Goal: Task Accomplishment & Management: Use online tool/utility

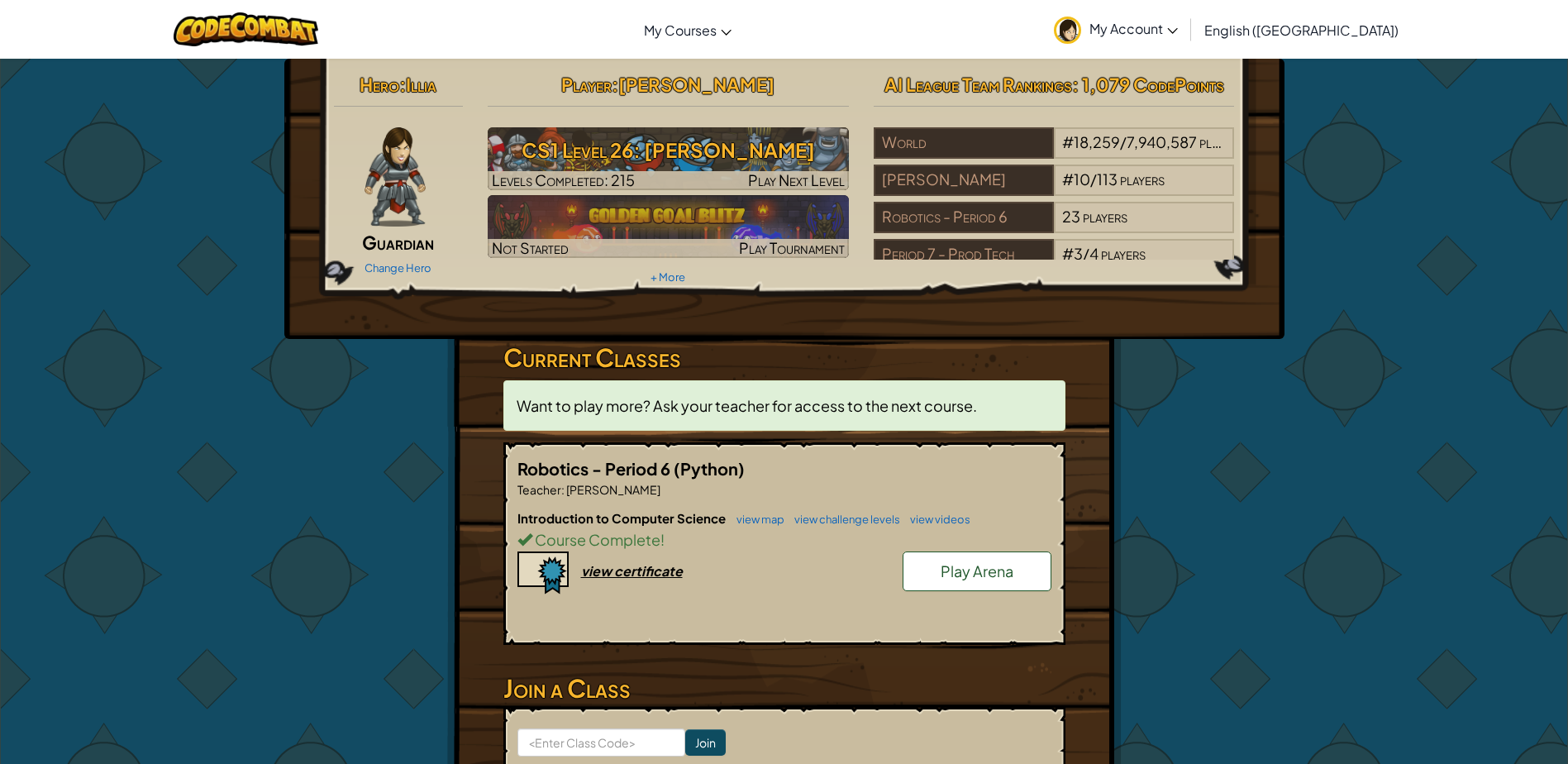
click at [950, 564] on span "Play Arena" at bounding box center [977, 571] width 73 height 19
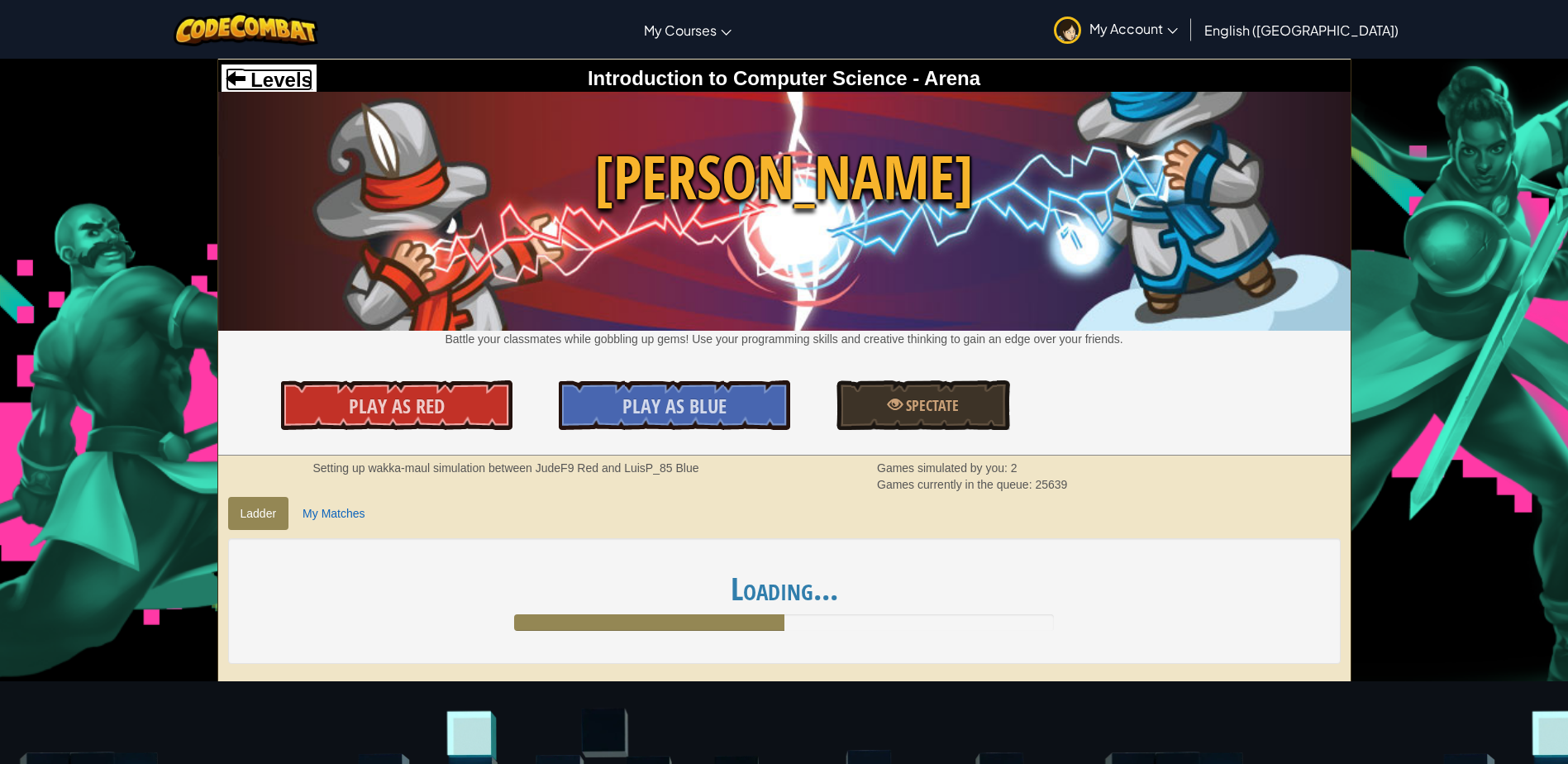
click at [285, 74] on span "Levels" at bounding box center [278, 80] width 67 height 22
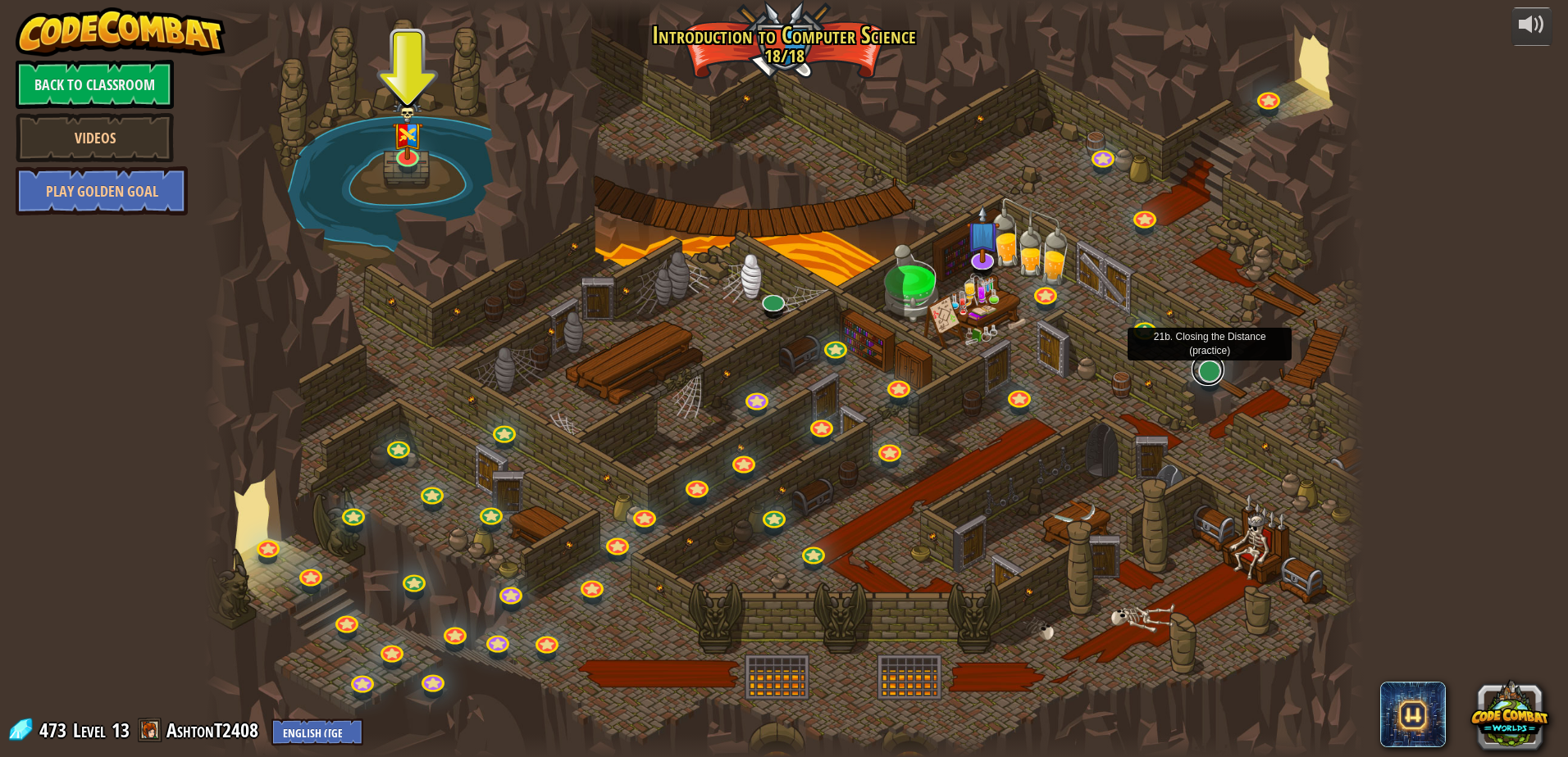
click at [1201, 375] on link at bounding box center [1208, 369] width 33 height 33
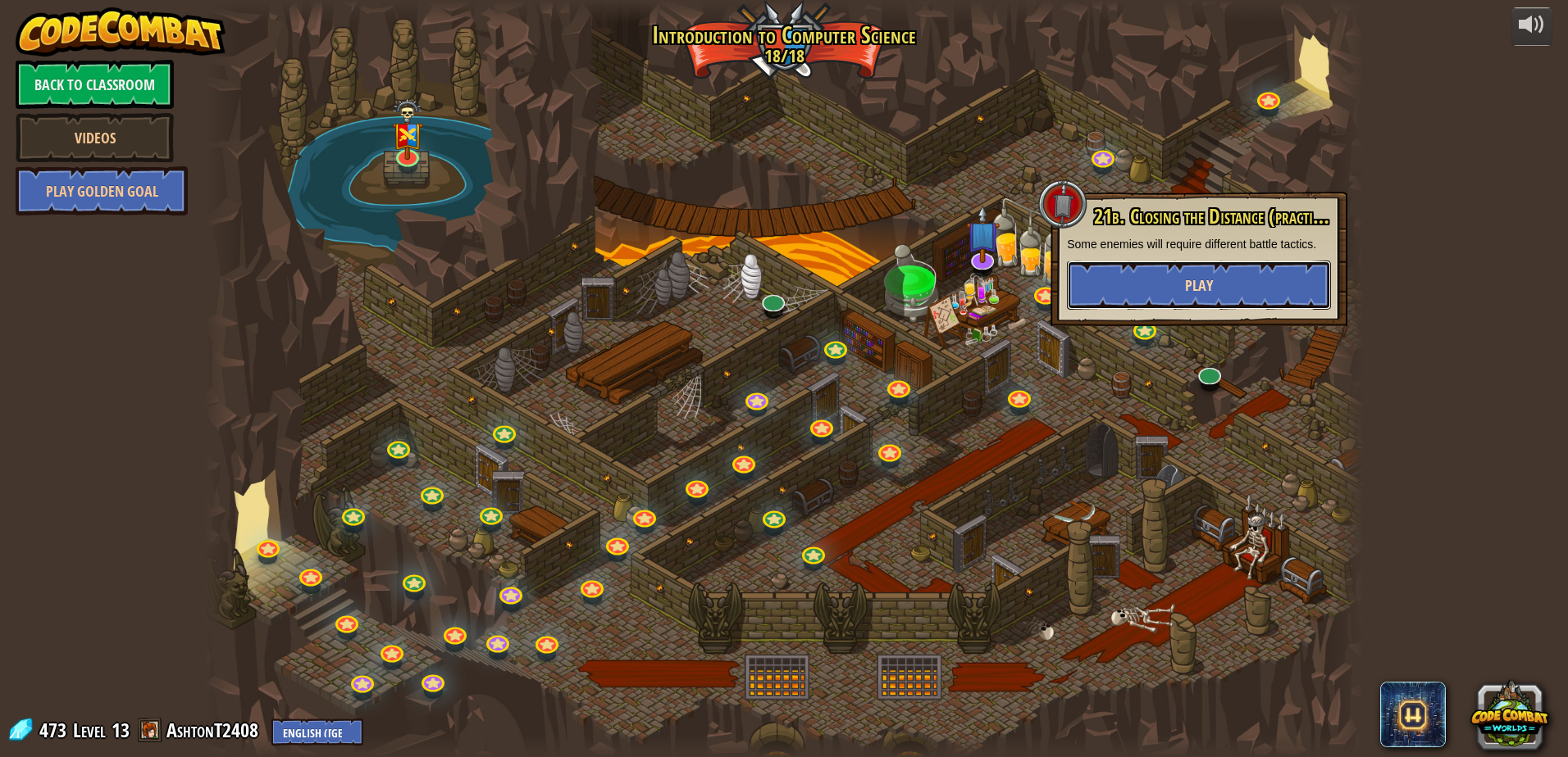
click at [1206, 303] on button "Play" at bounding box center [1199, 284] width 264 height 49
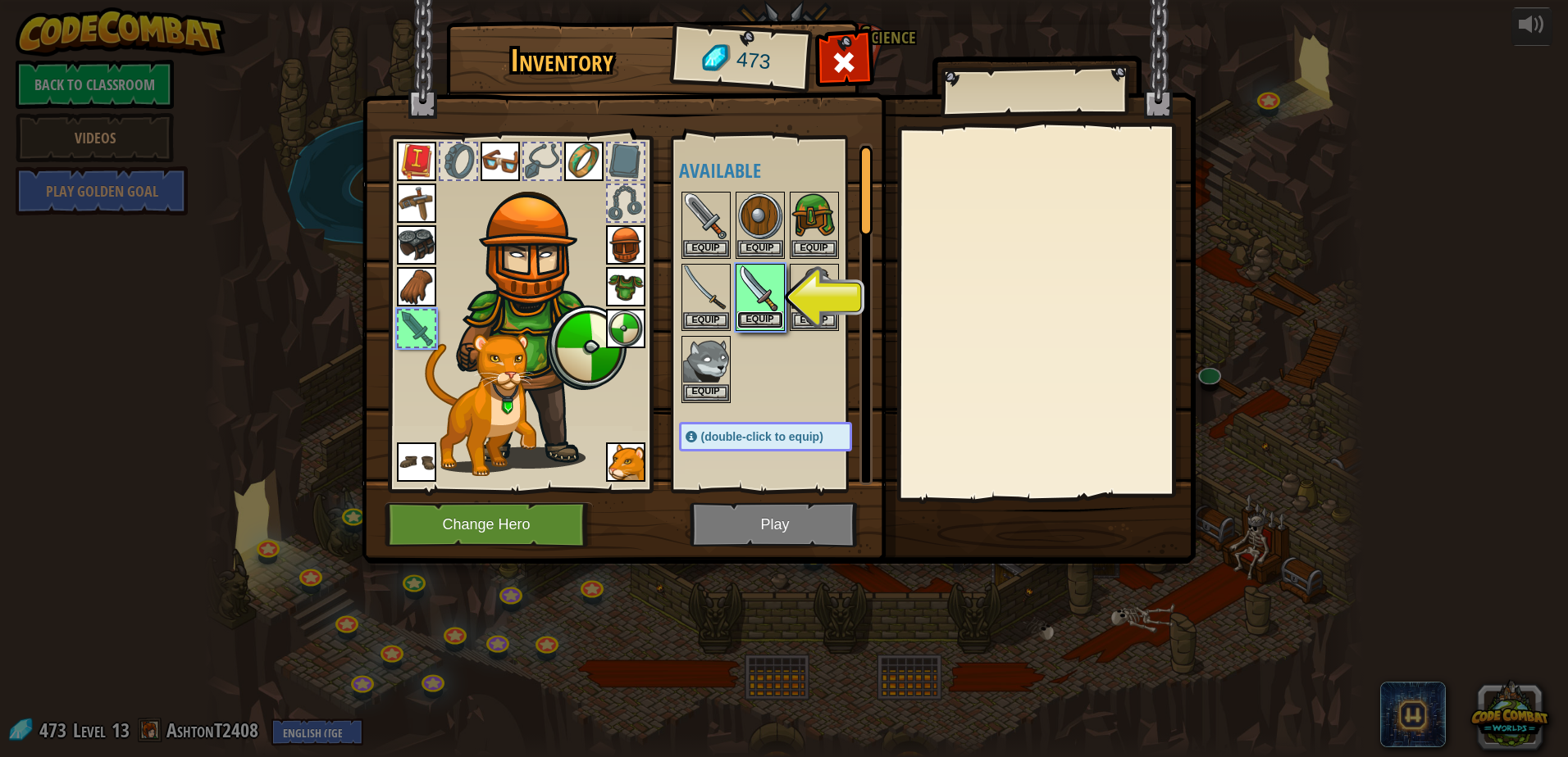
click at [774, 319] on button "Equip" at bounding box center [760, 320] width 46 height 17
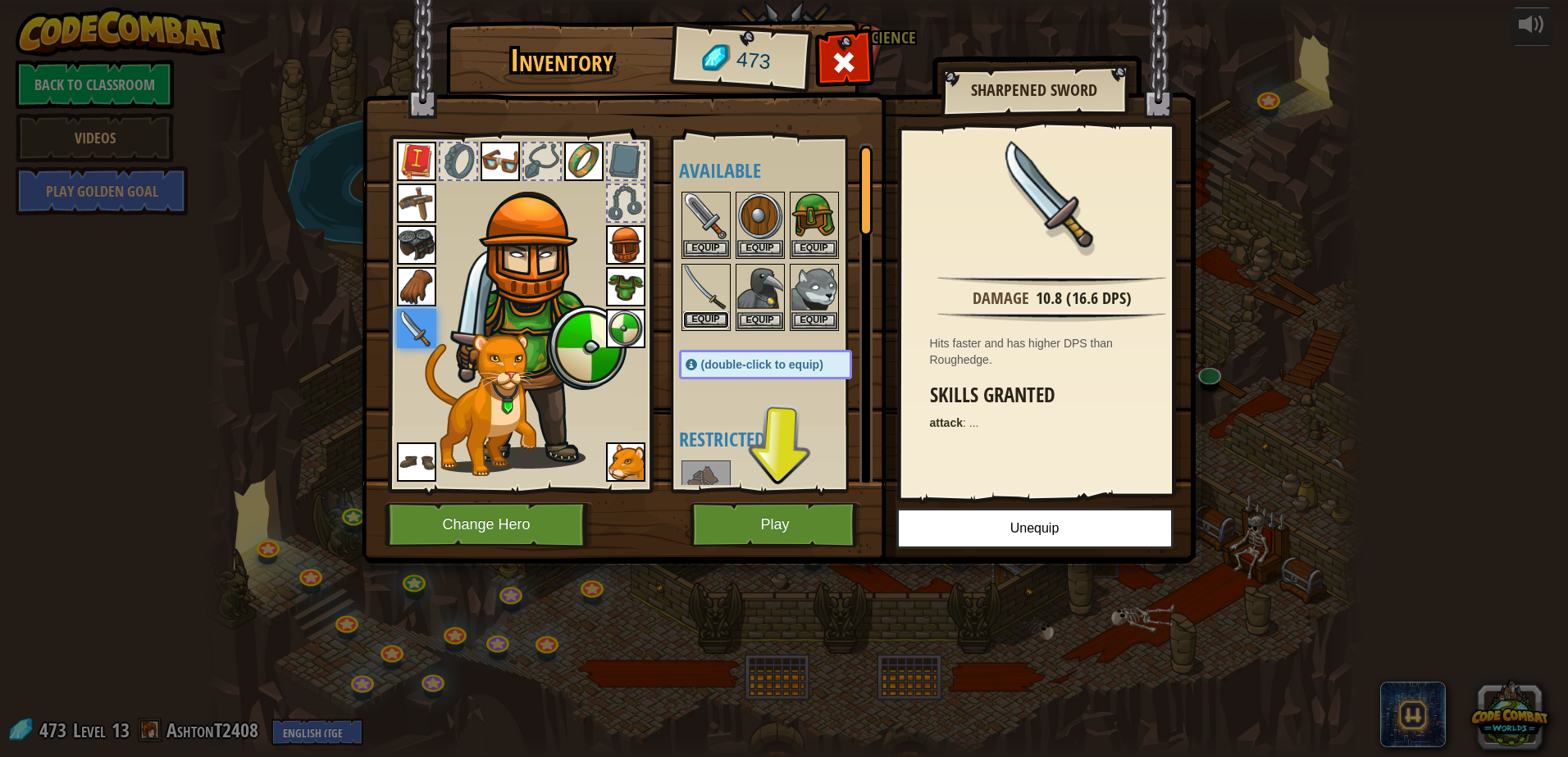
click at [720, 314] on button "Equip" at bounding box center [706, 320] width 46 height 17
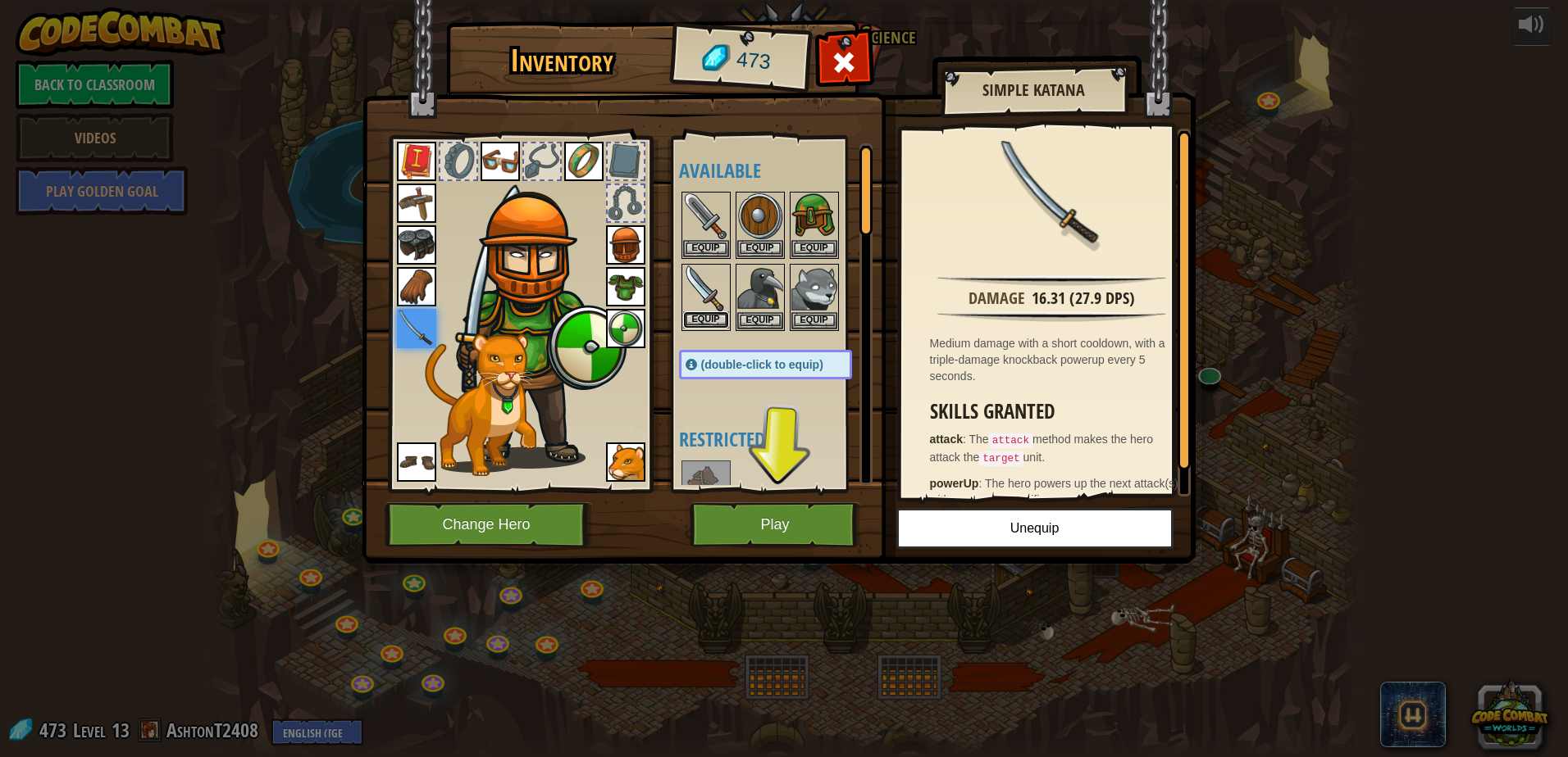
click at [707, 311] on button "Equip" at bounding box center [706, 320] width 46 height 17
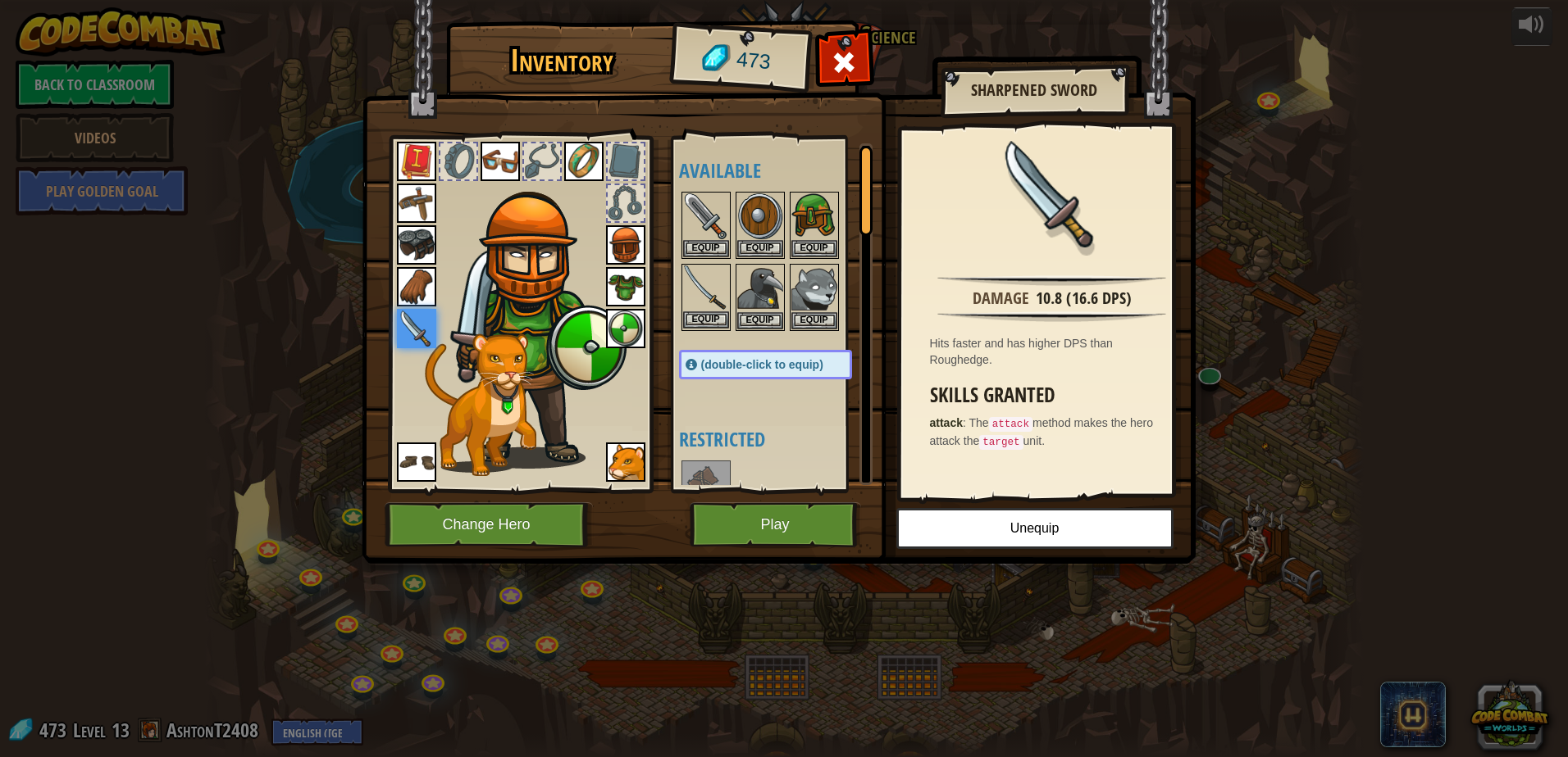
click at [717, 310] on img at bounding box center [706, 288] width 46 height 46
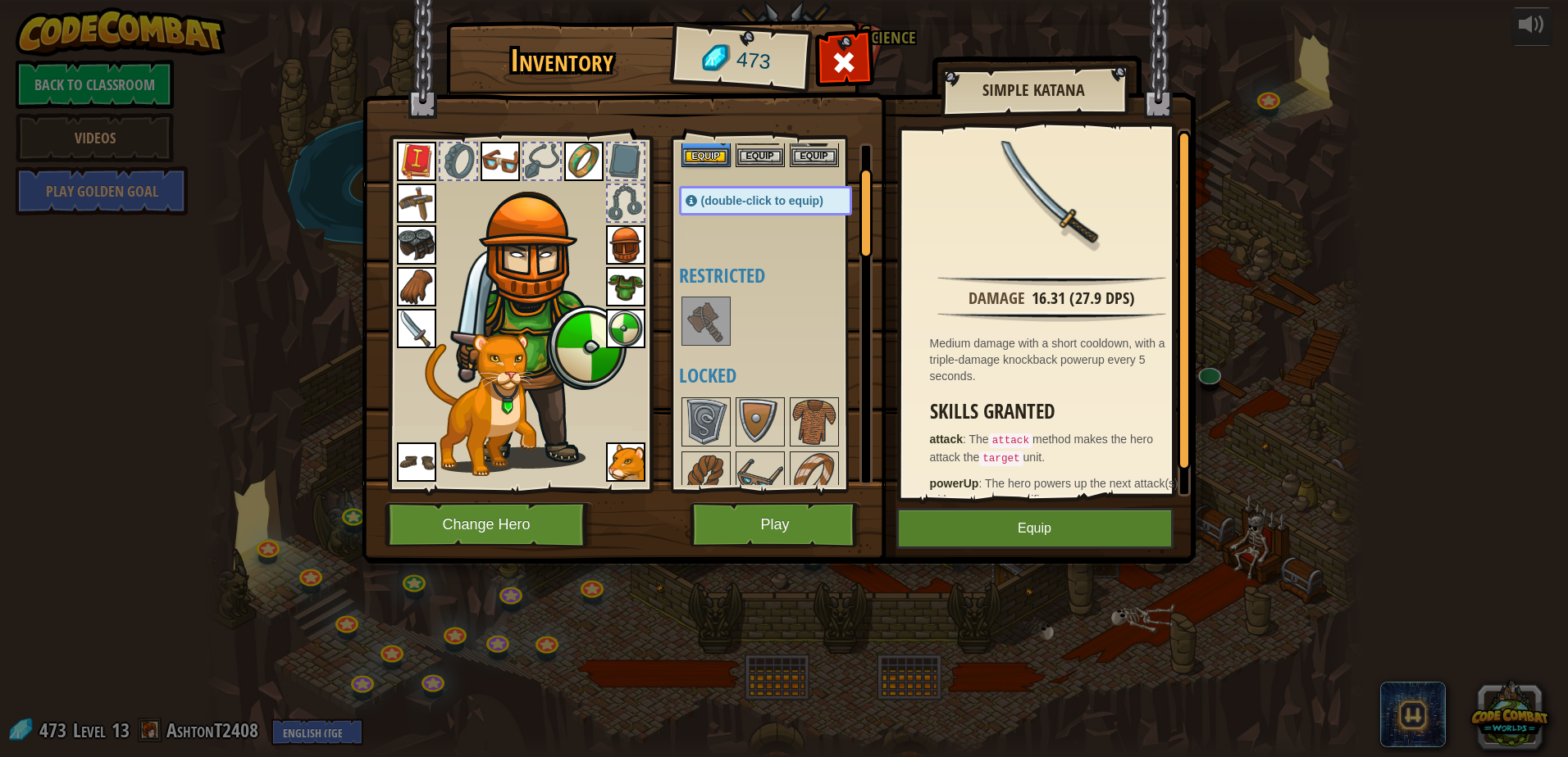
scroll to position [82, 0]
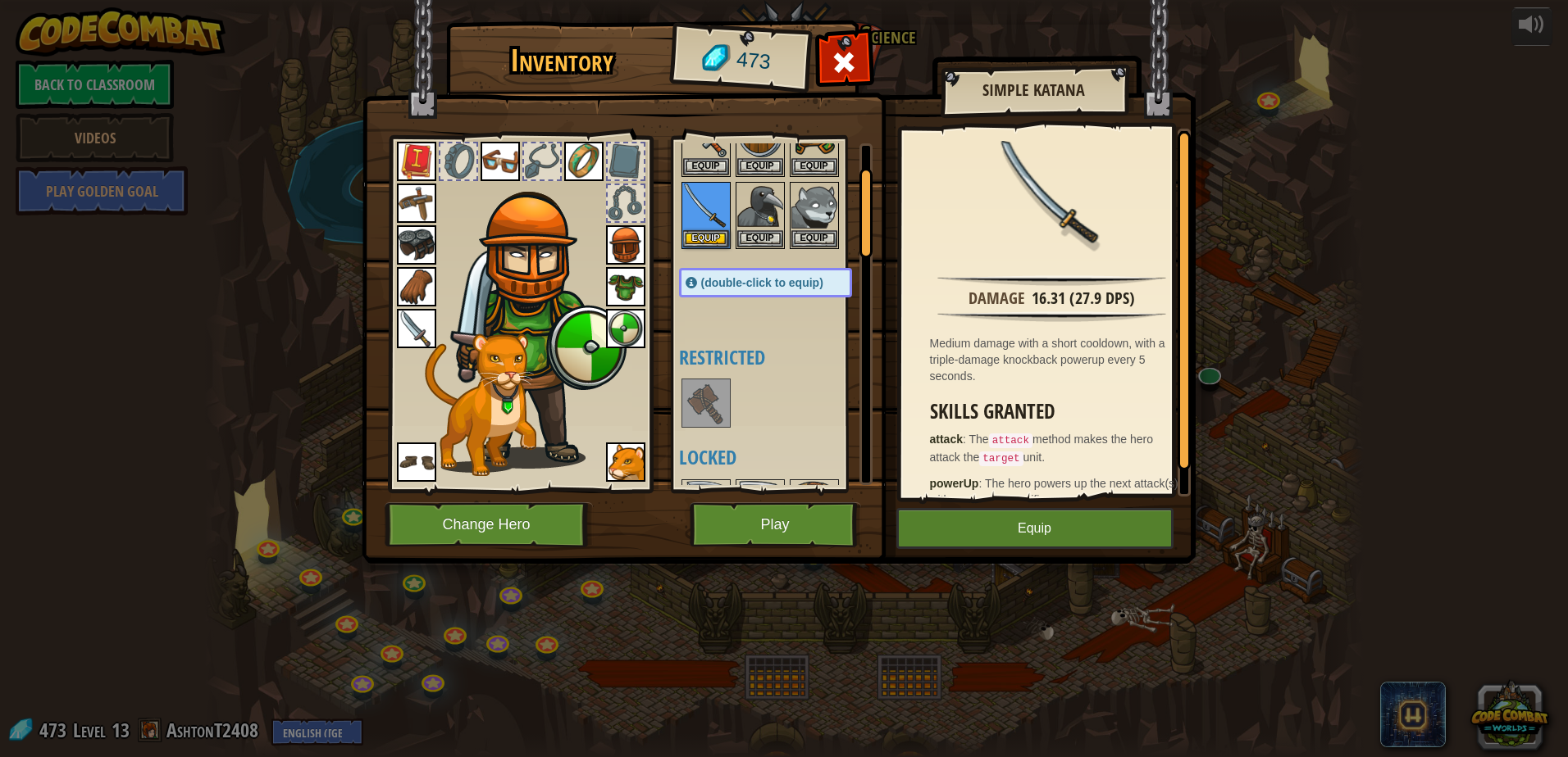
click at [680, 242] on div at bounding box center [782, 179] width 206 height 145
click at [701, 222] on img at bounding box center [706, 206] width 46 height 46
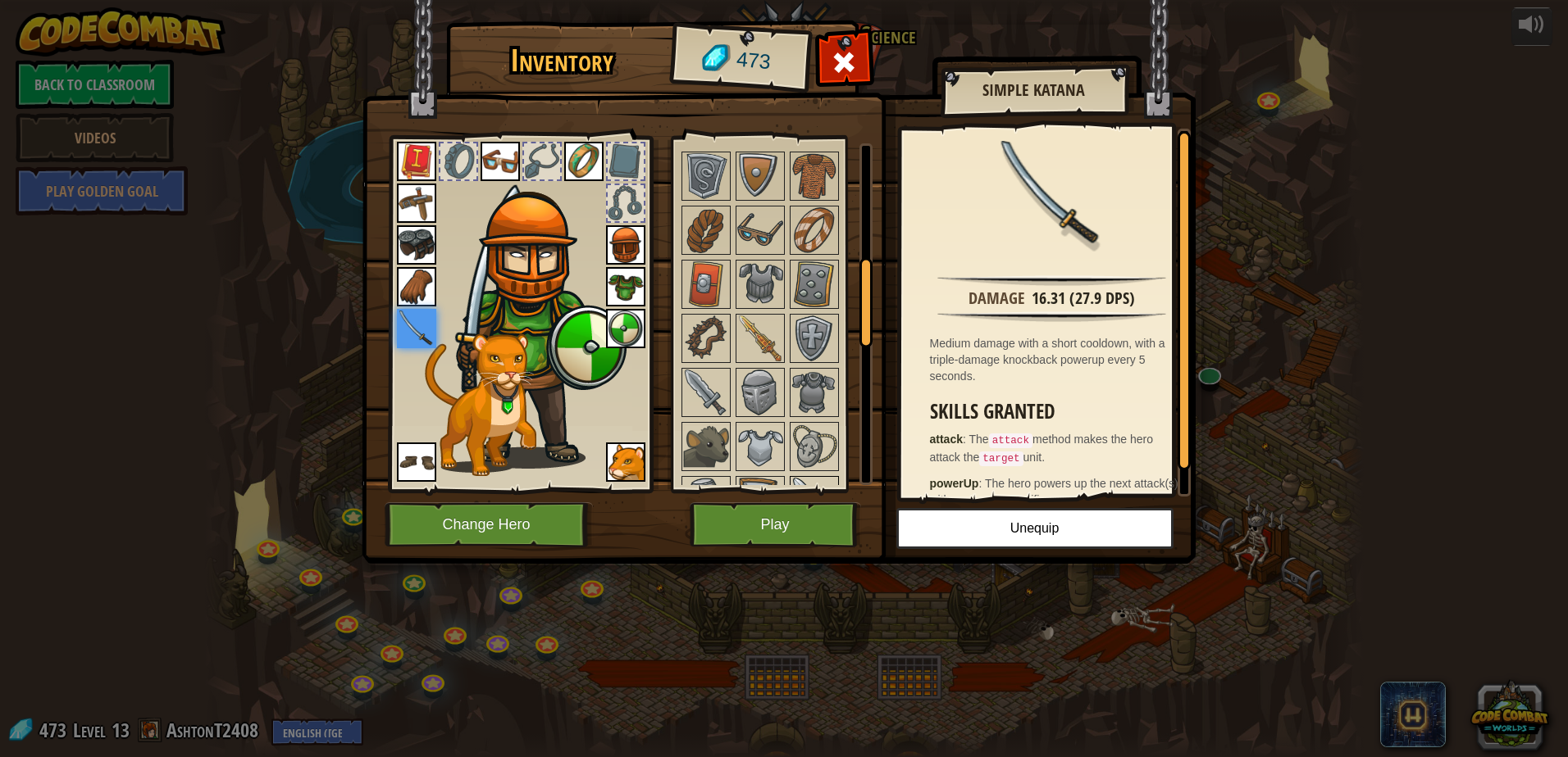
scroll to position [656, 0]
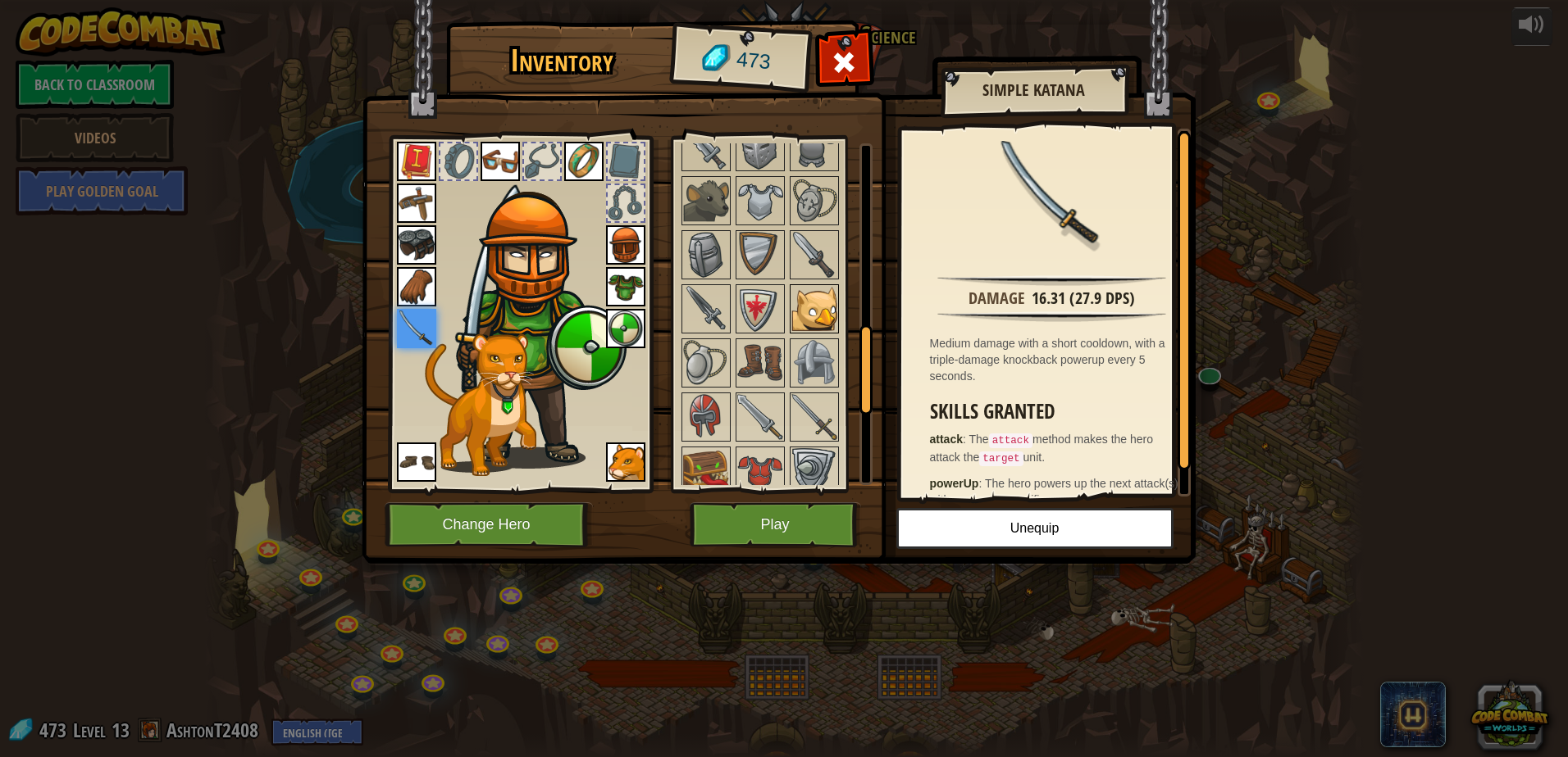
click at [836, 283] on div "Available Equip Equip Equip Equip Equip Equip Equip Equip Equip Equip Equip Equ…" at bounding box center [782, 314] width 206 height 341
click at [823, 300] on img at bounding box center [814, 310] width 46 height 46
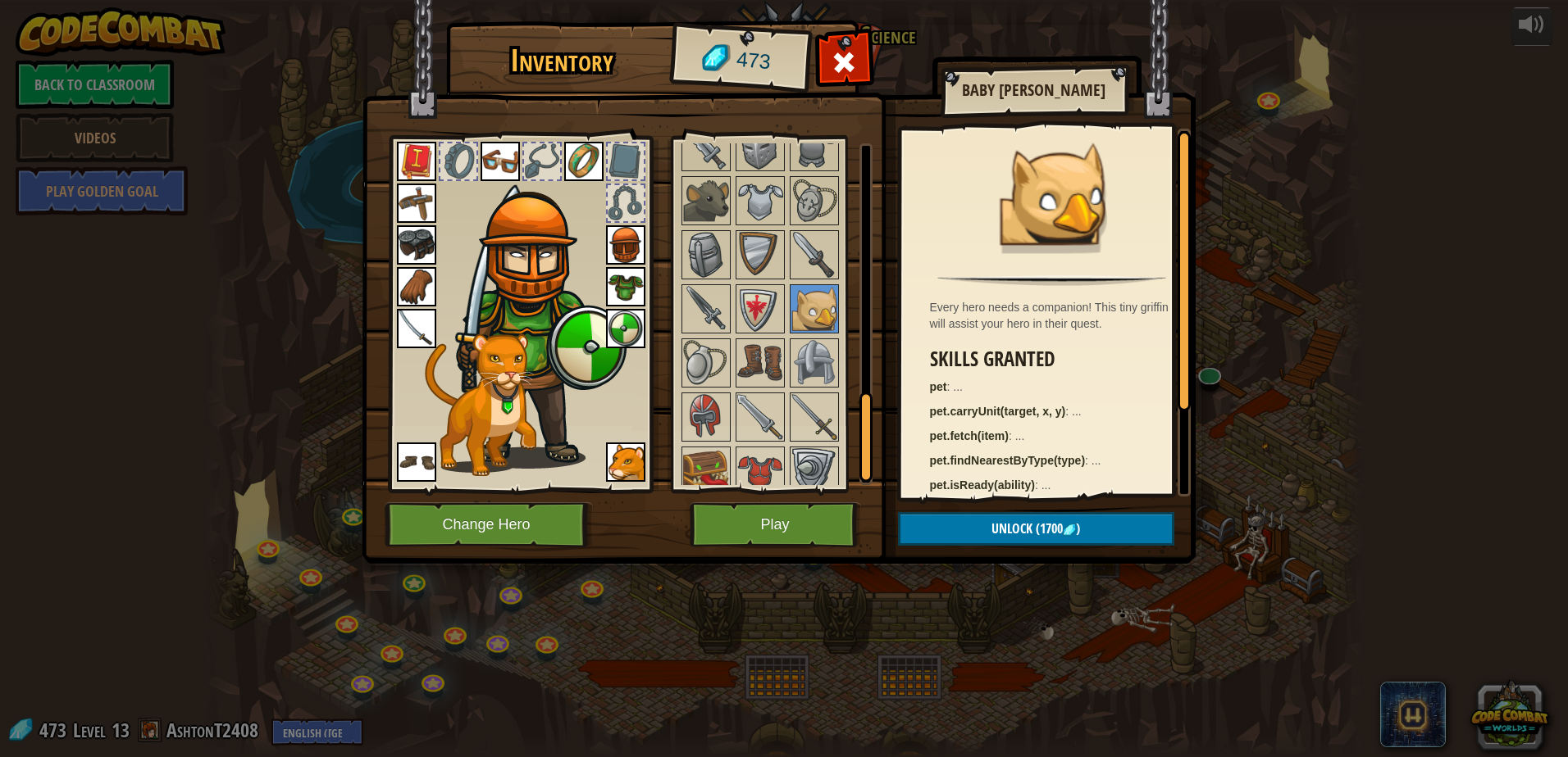
scroll to position [902, 0]
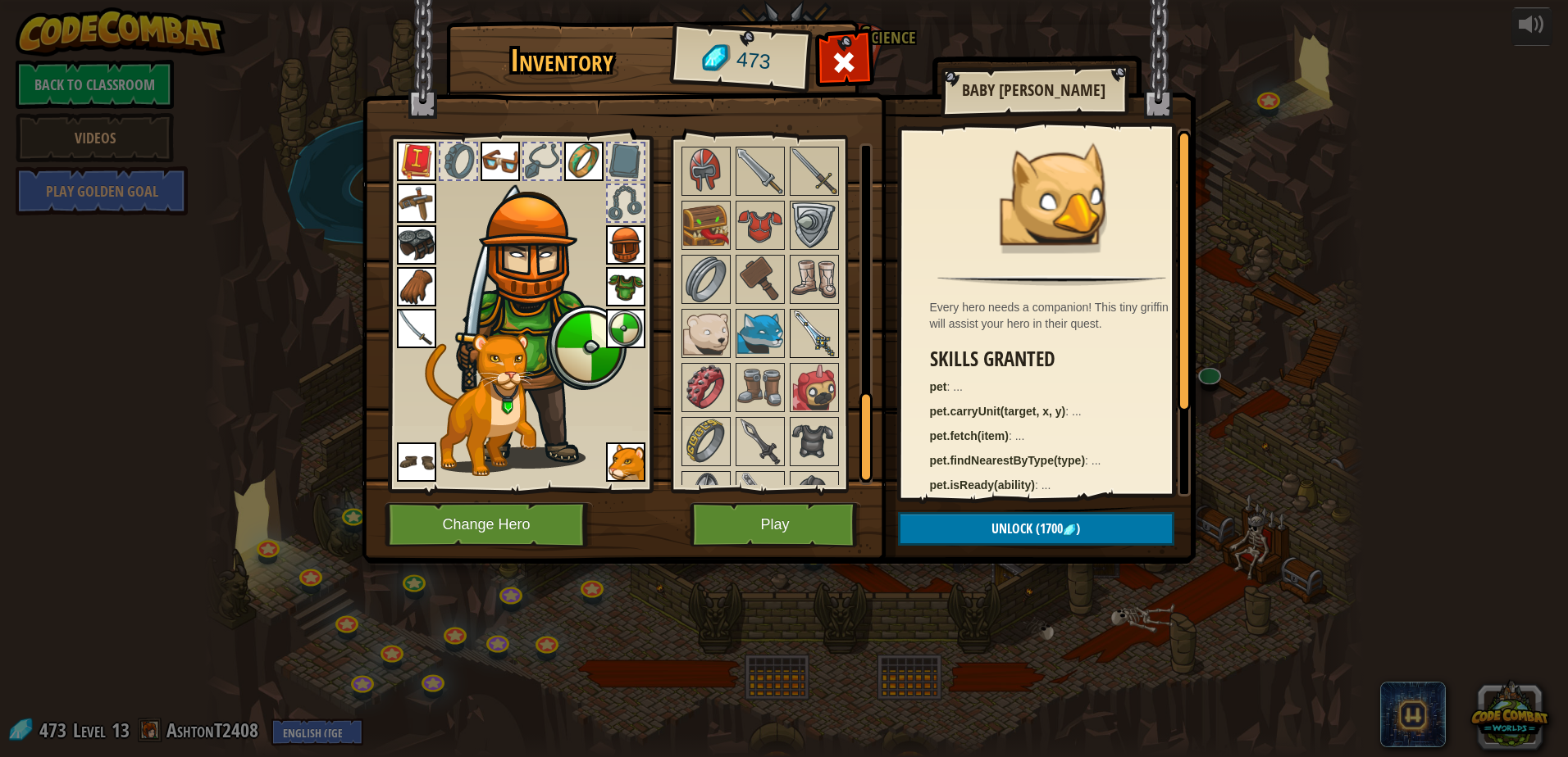
click at [808, 326] on img at bounding box center [814, 334] width 46 height 46
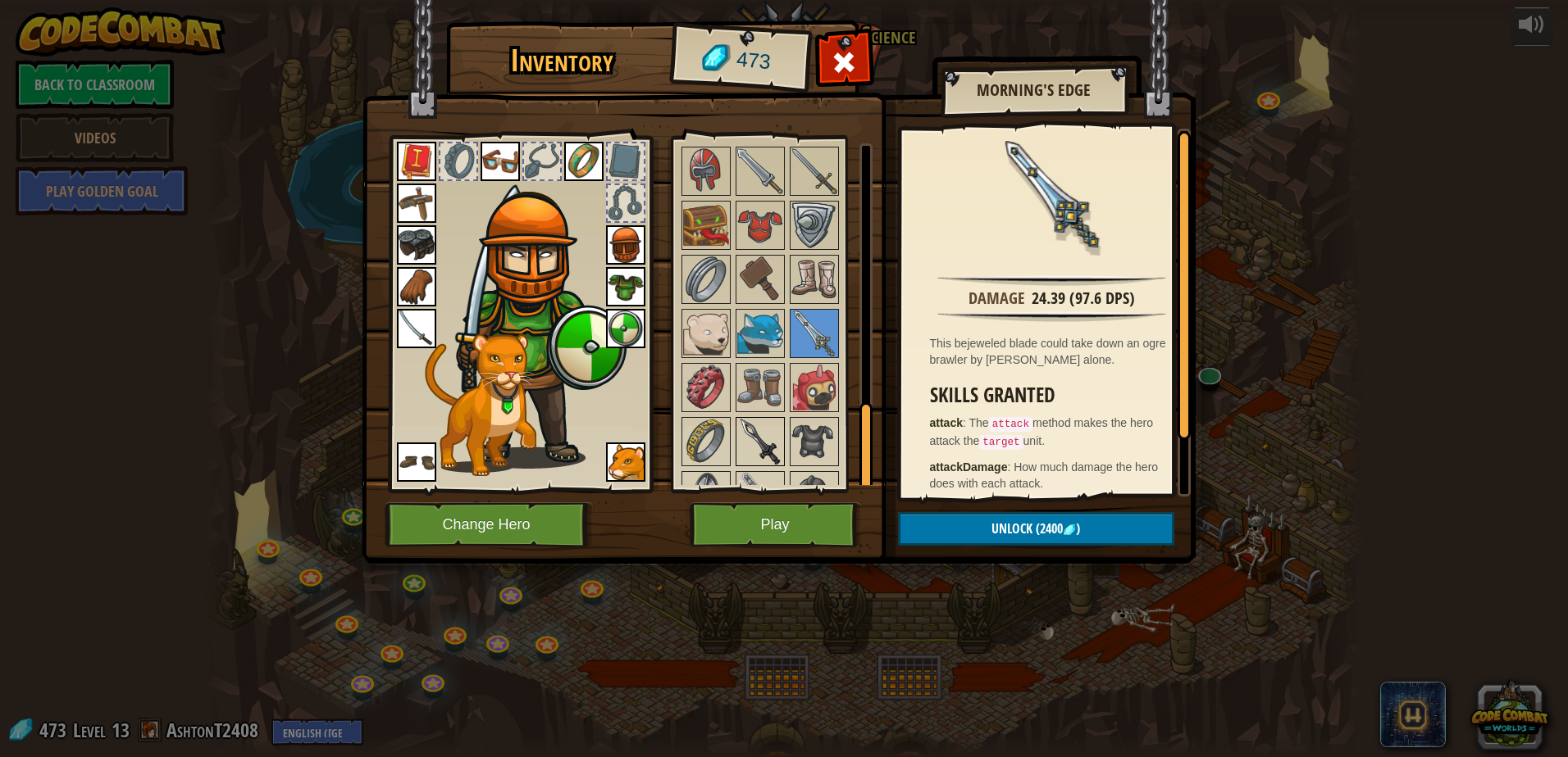
scroll to position [939, 0]
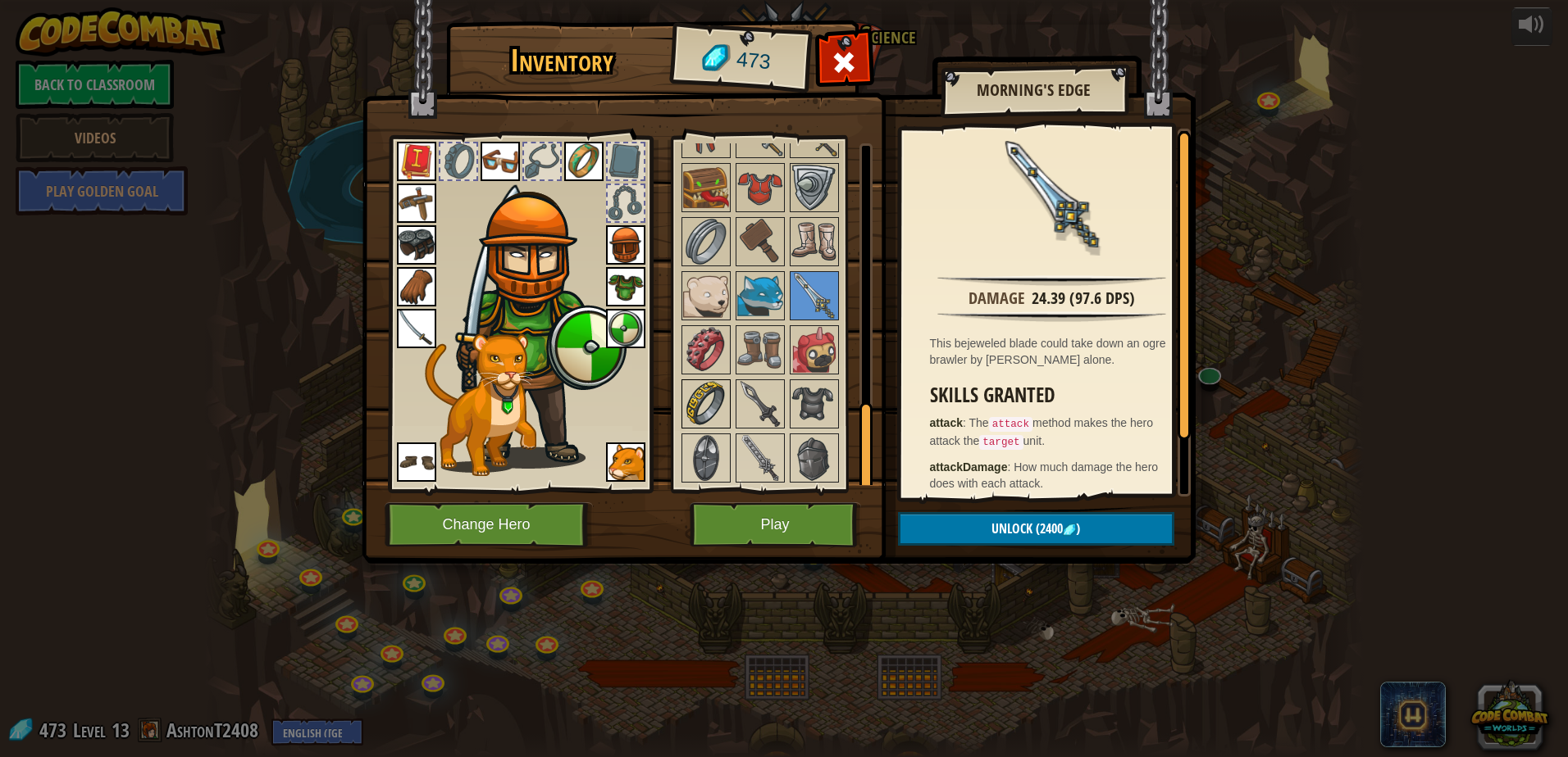
click at [716, 400] on img at bounding box center [706, 404] width 46 height 46
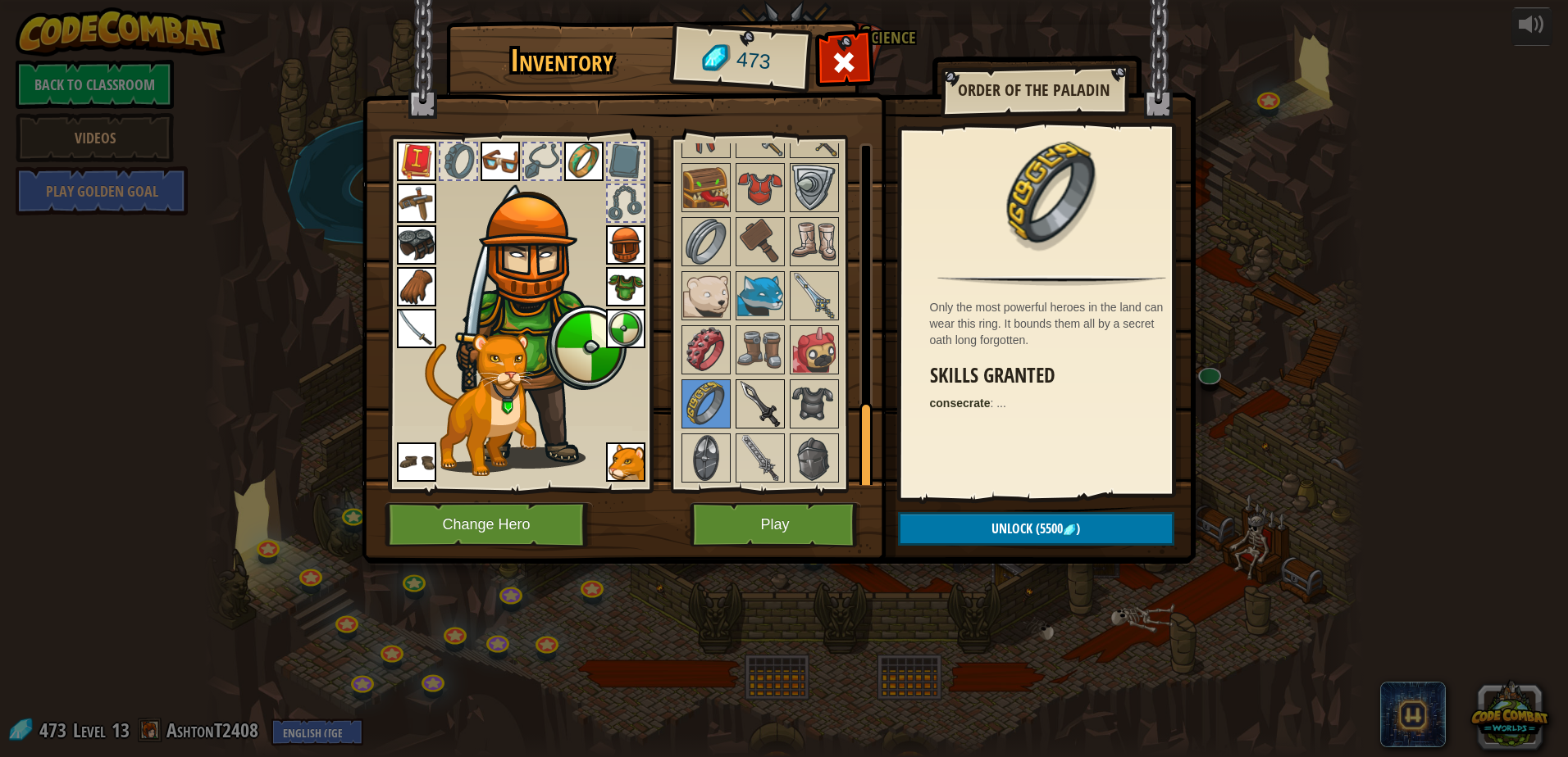
click at [753, 424] on img at bounding box center [760, 404] width 46 height 46
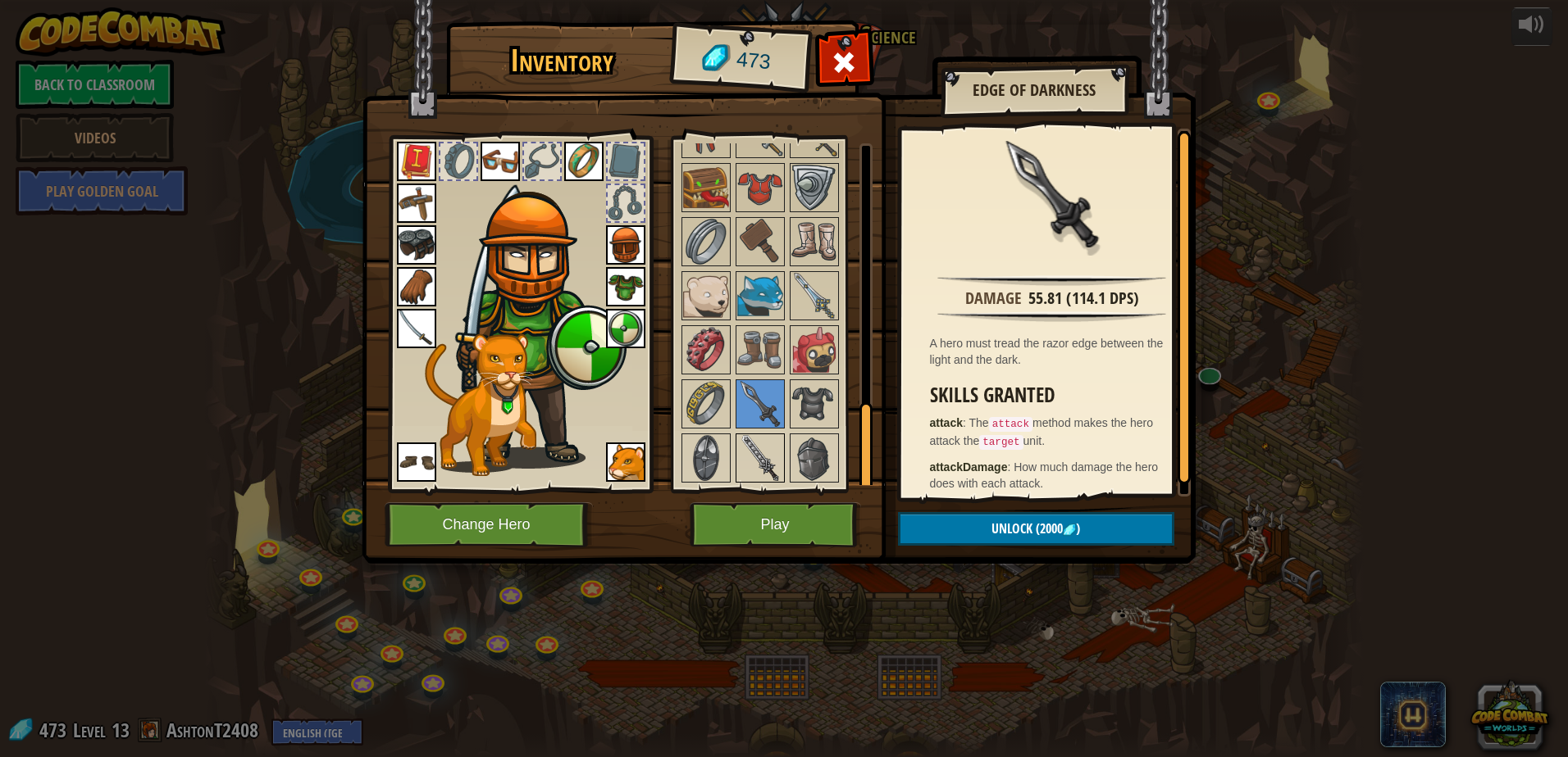
click at [770, 453] on img at bounding box center [760, 458] width 46 height 46
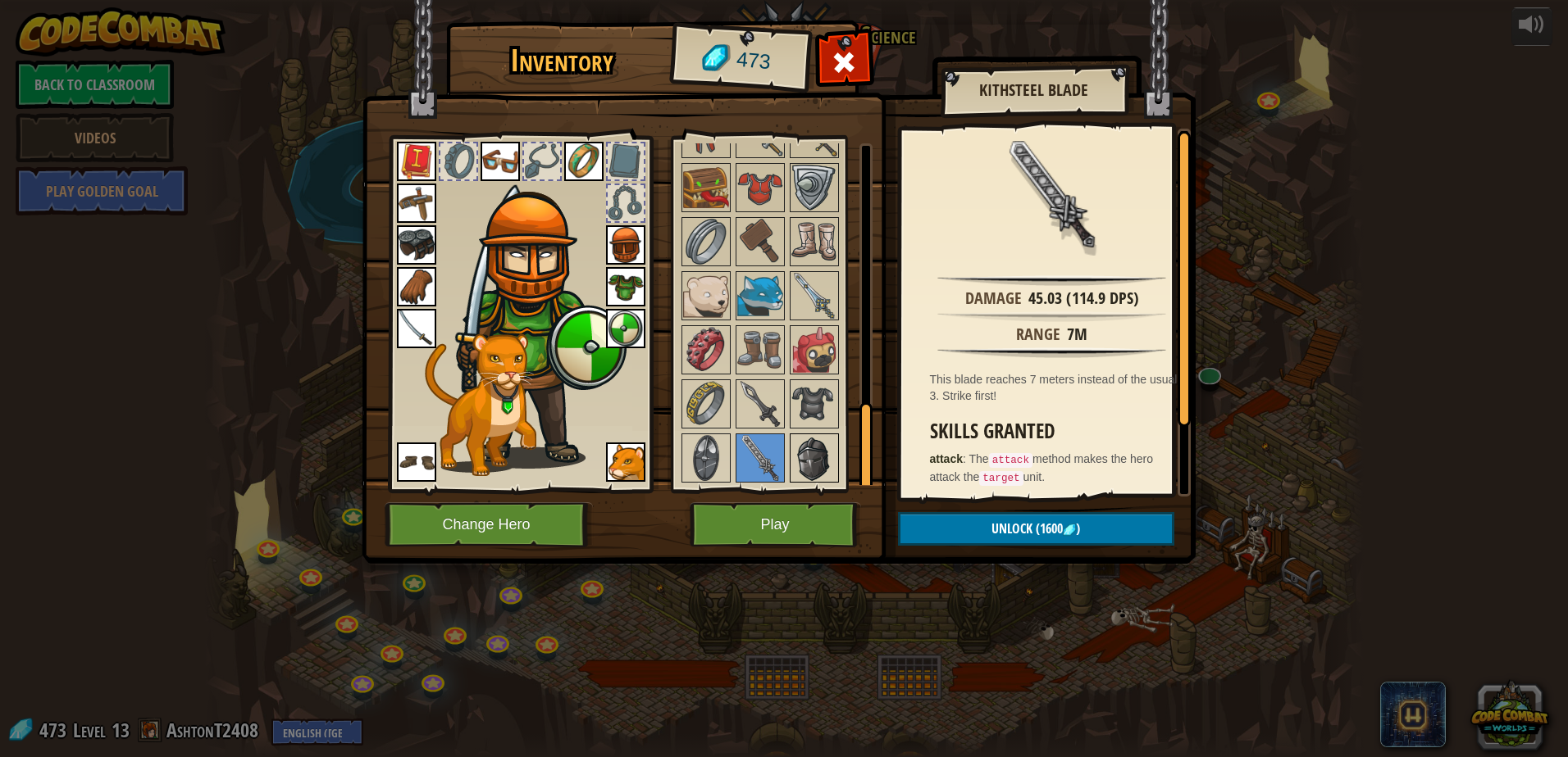
click at [789, 447] on div at bounding box center [813, 458] width 49 height 49
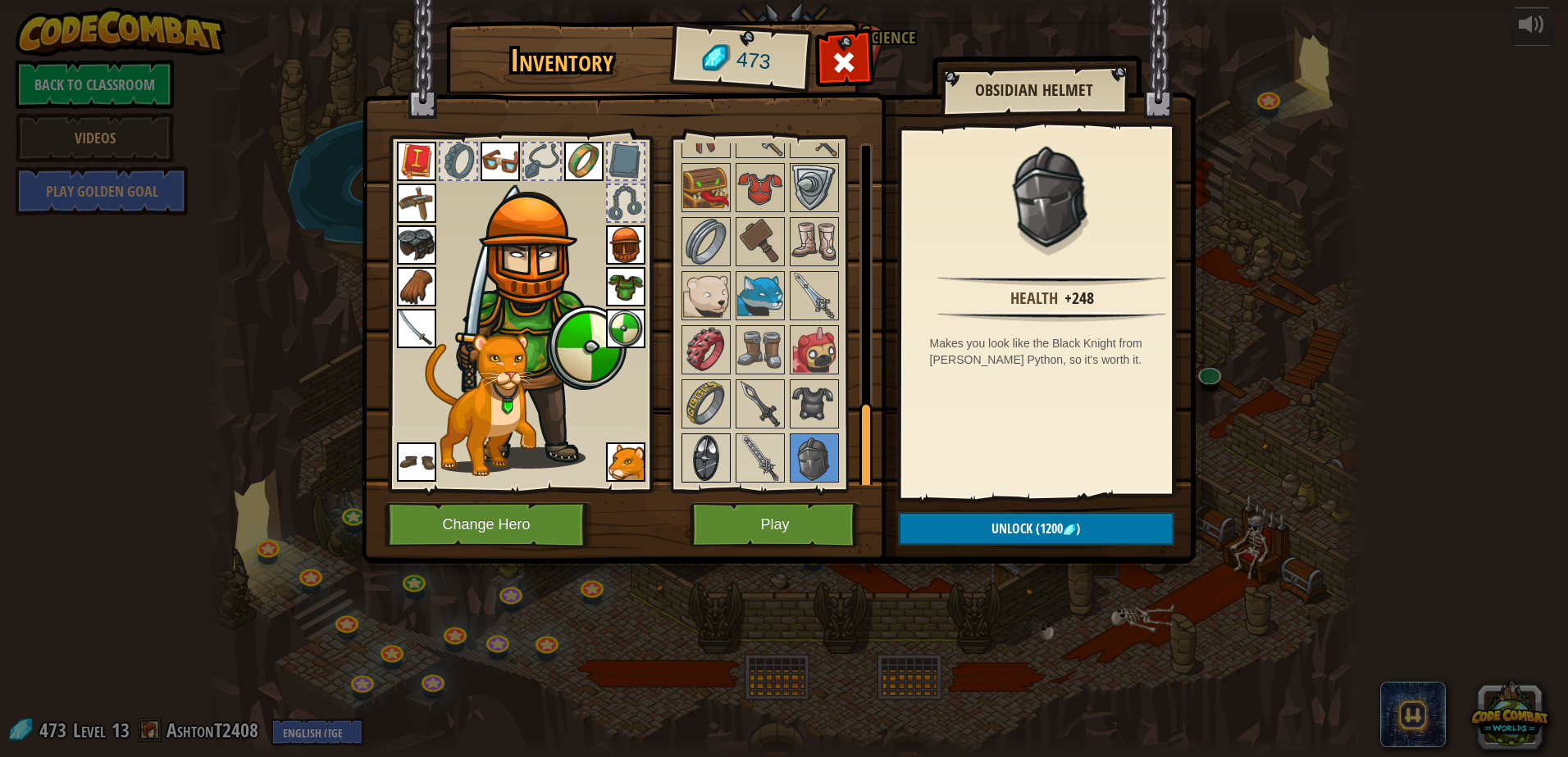
click at [719, 446] on img at bounding box center [706, 458] width 46 height 46
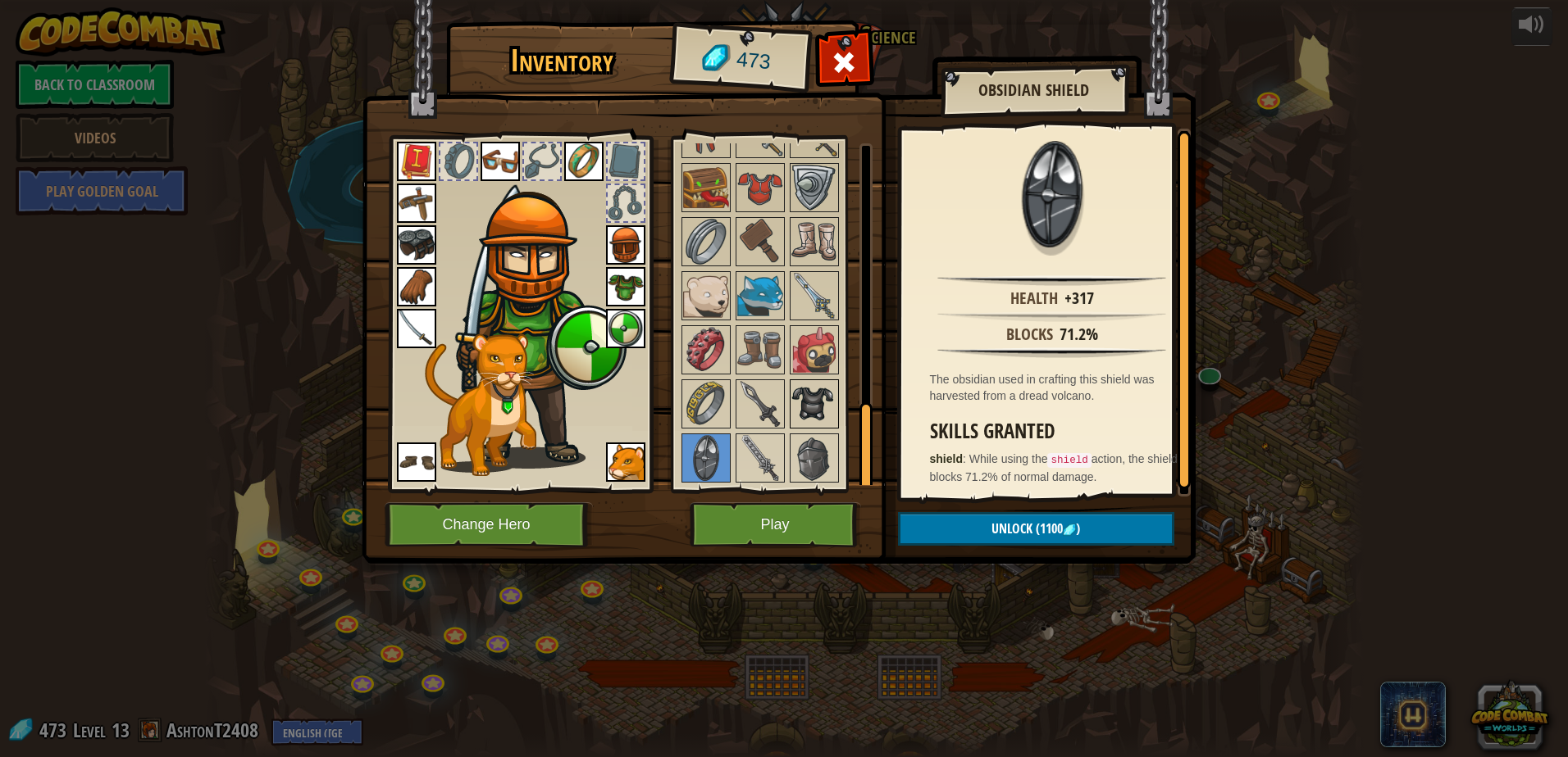
click at [815, 400] on img at bounding box center [814, 404] width 46 height 46
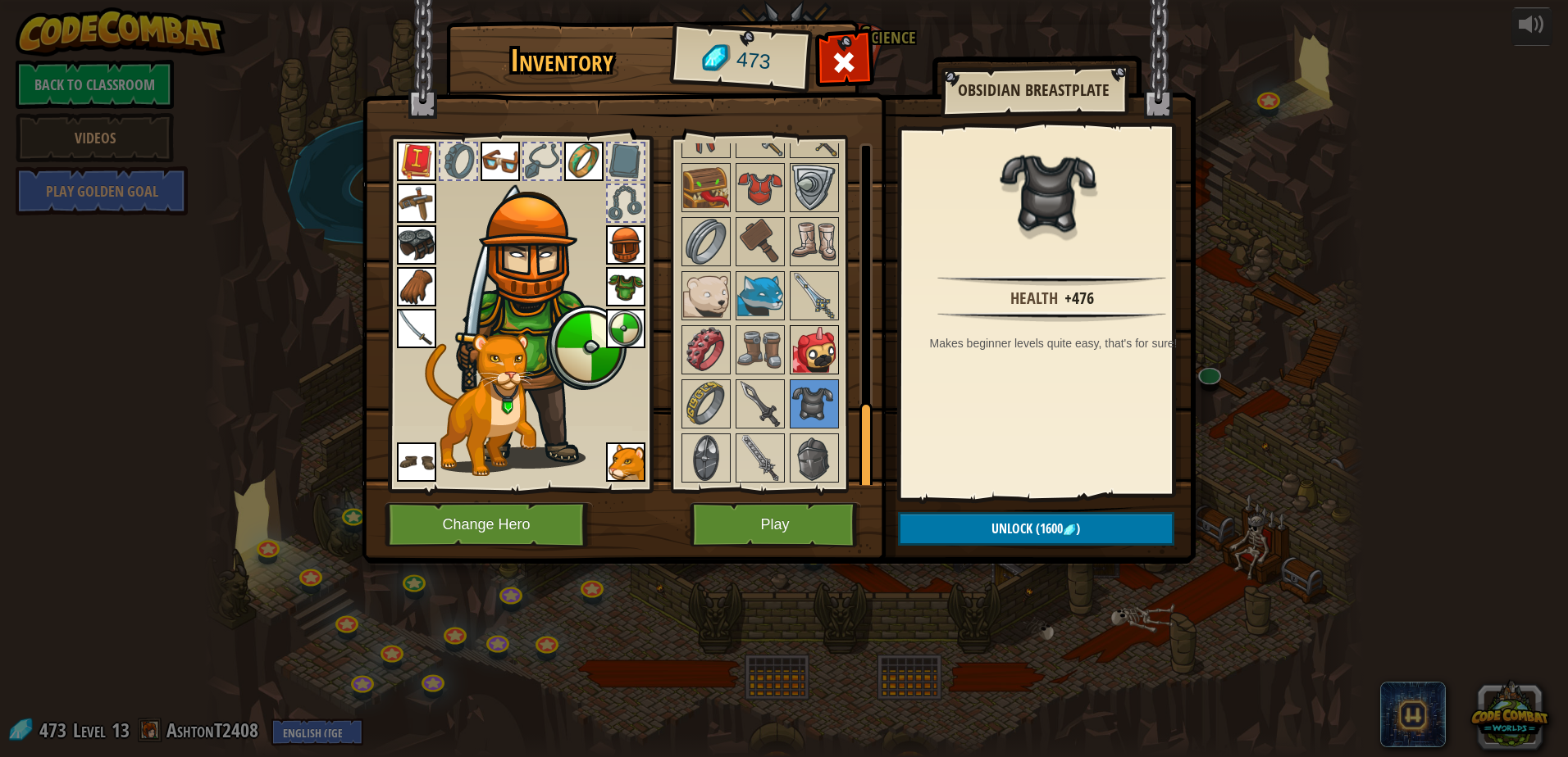
click at [838, 338] on div at bounding box center [813, 349] width 49 height 49
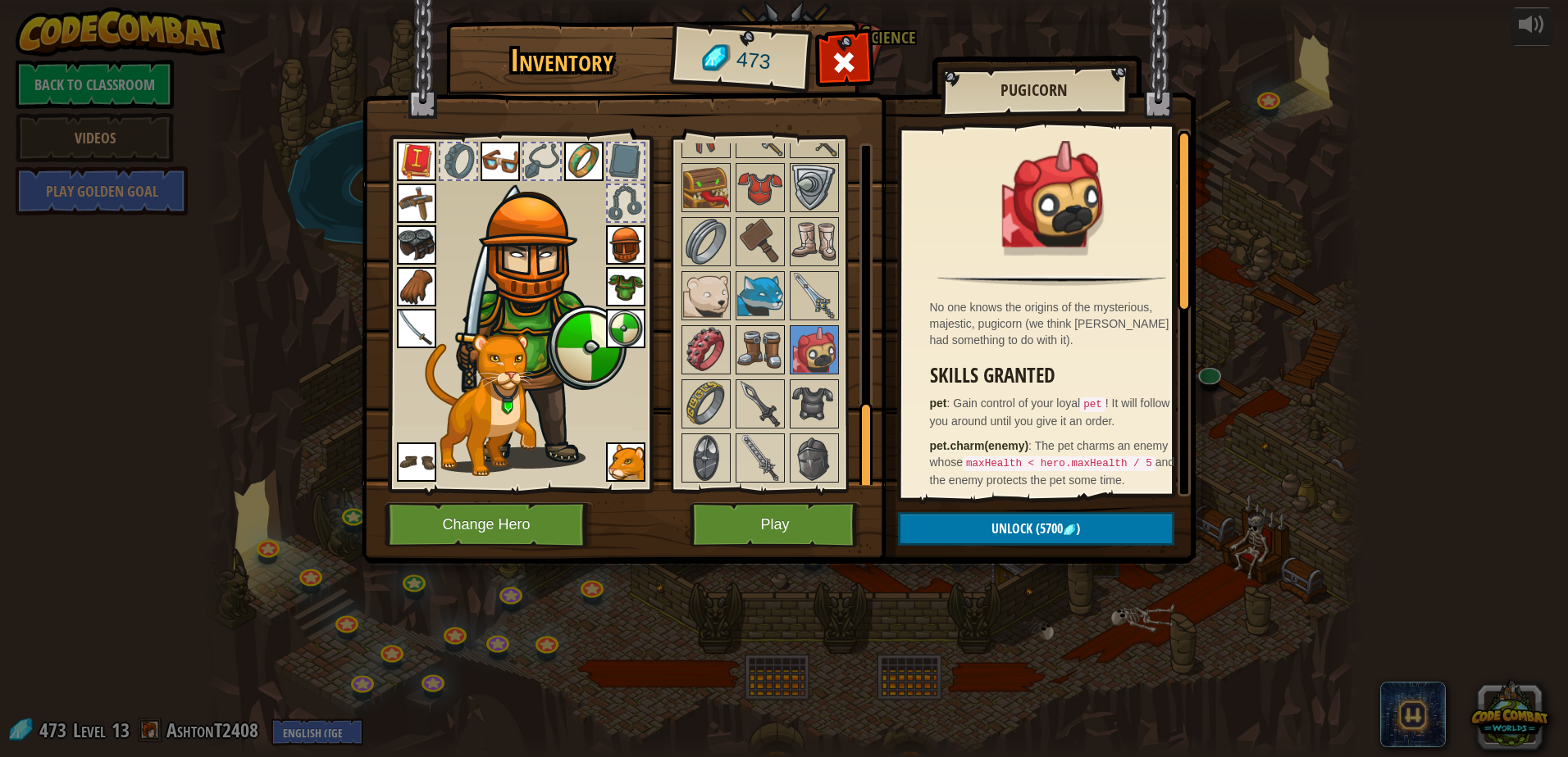
click at [761, 358] on img at bounding box center [760, 350] width 46 height 46
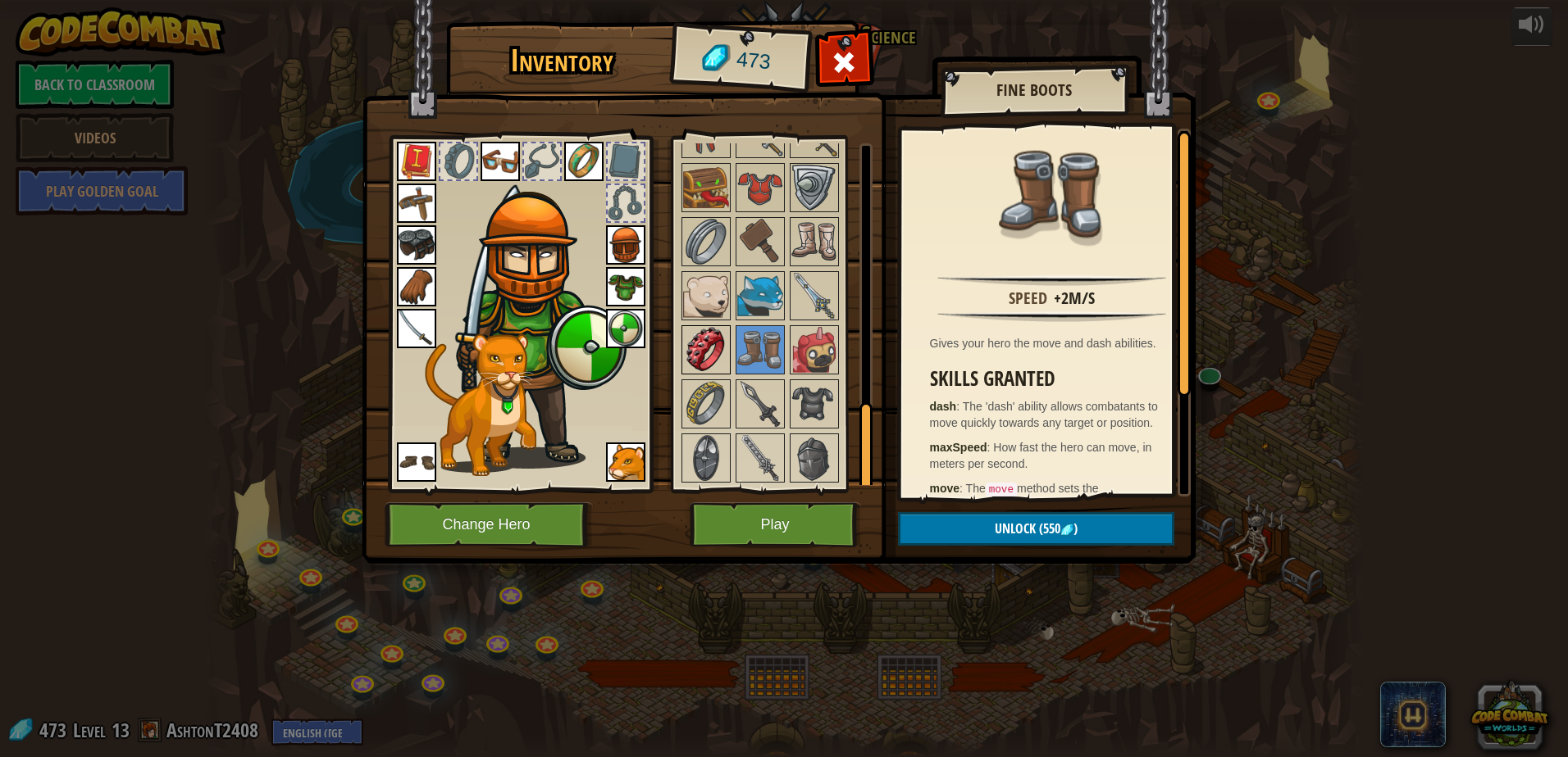
click at [694, 337] on img at bounding box center [706, 350] width 46 height 46
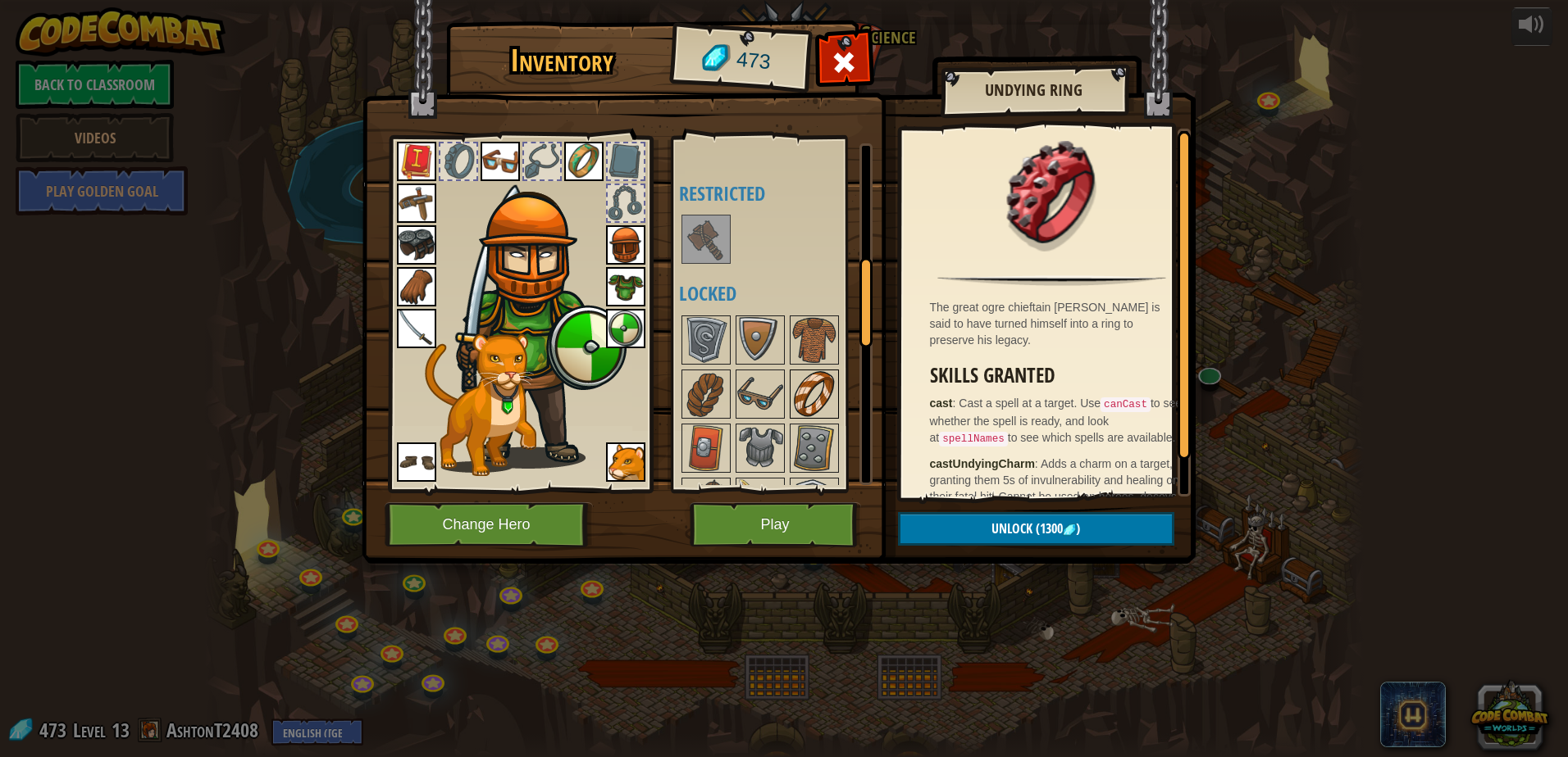
scroll to position [492, 0]
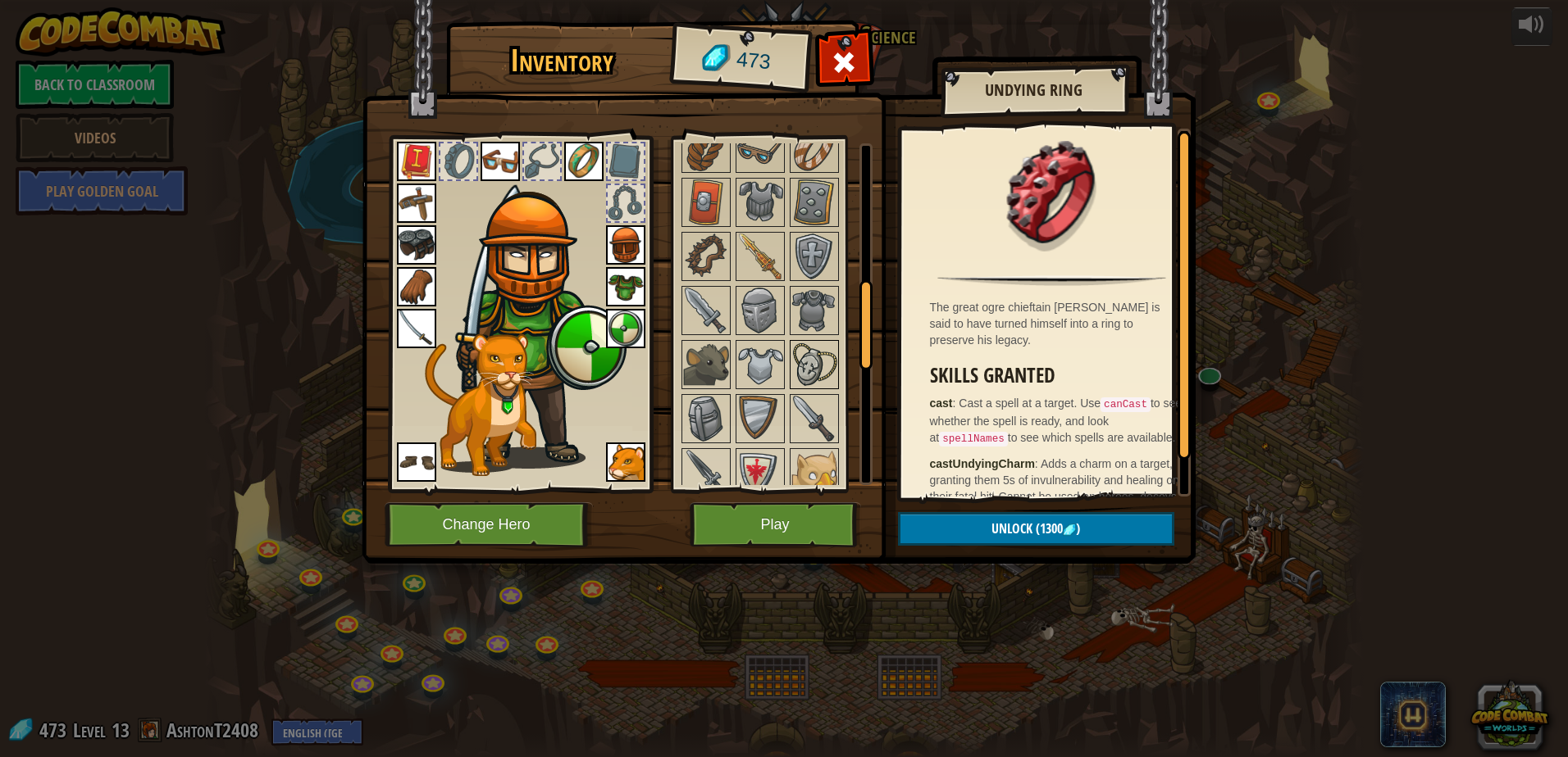
click at [806, 372] on img at bounding box center [814, 365] width 46 height 46
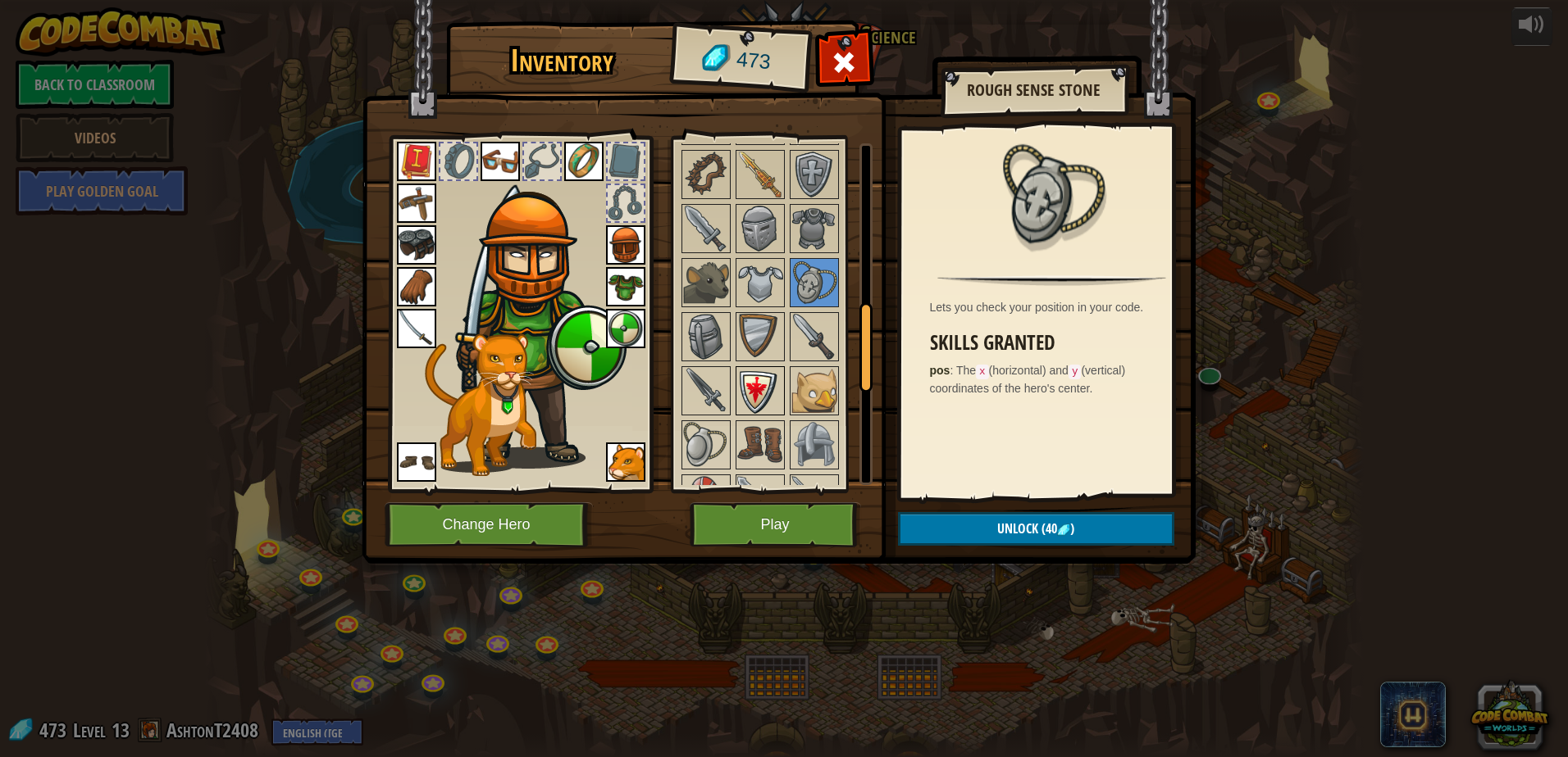
scroll to position [738, 0]
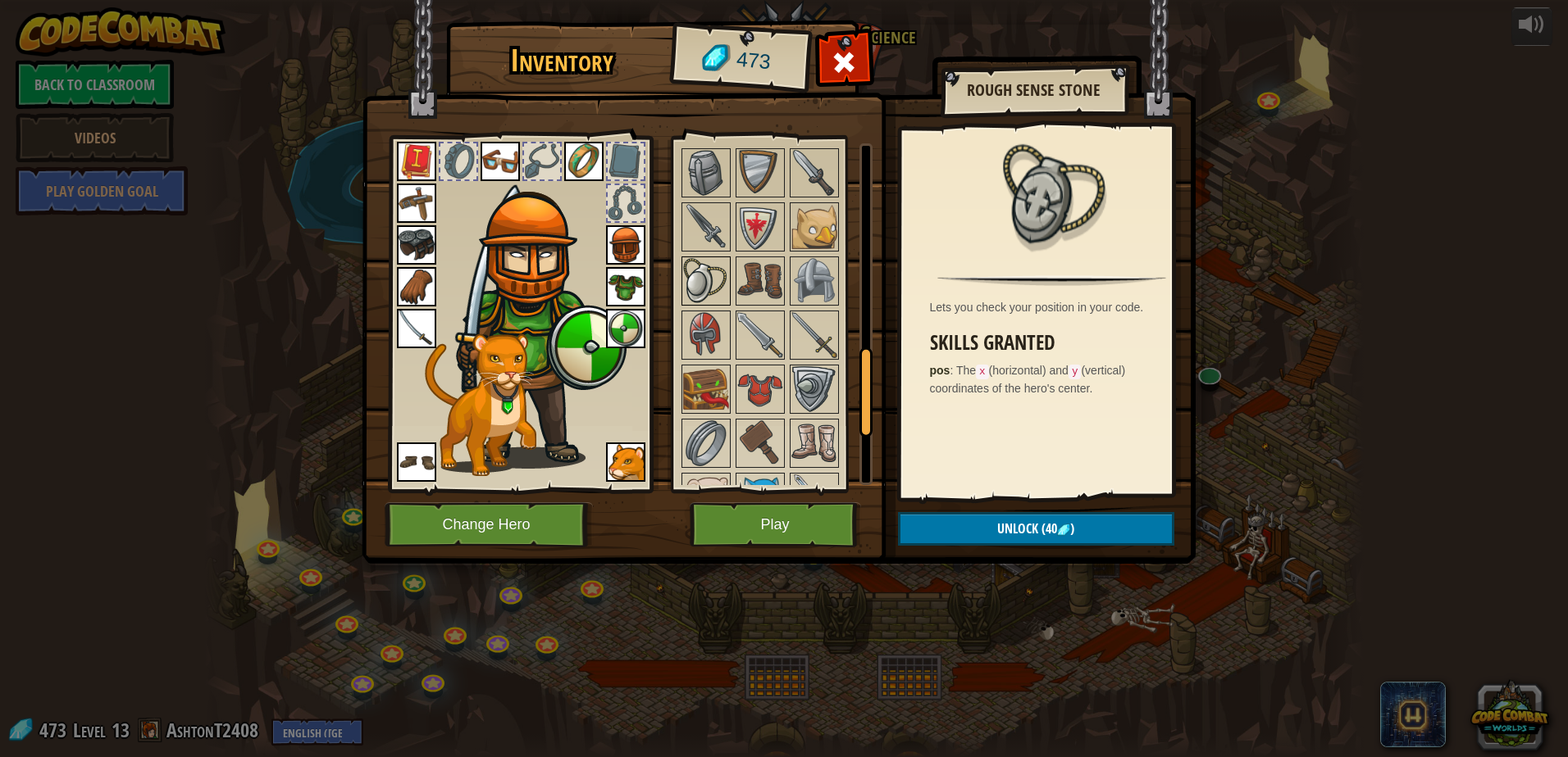
click at [714, 283] on img at bounding box center [706, 282] width 46 height 46
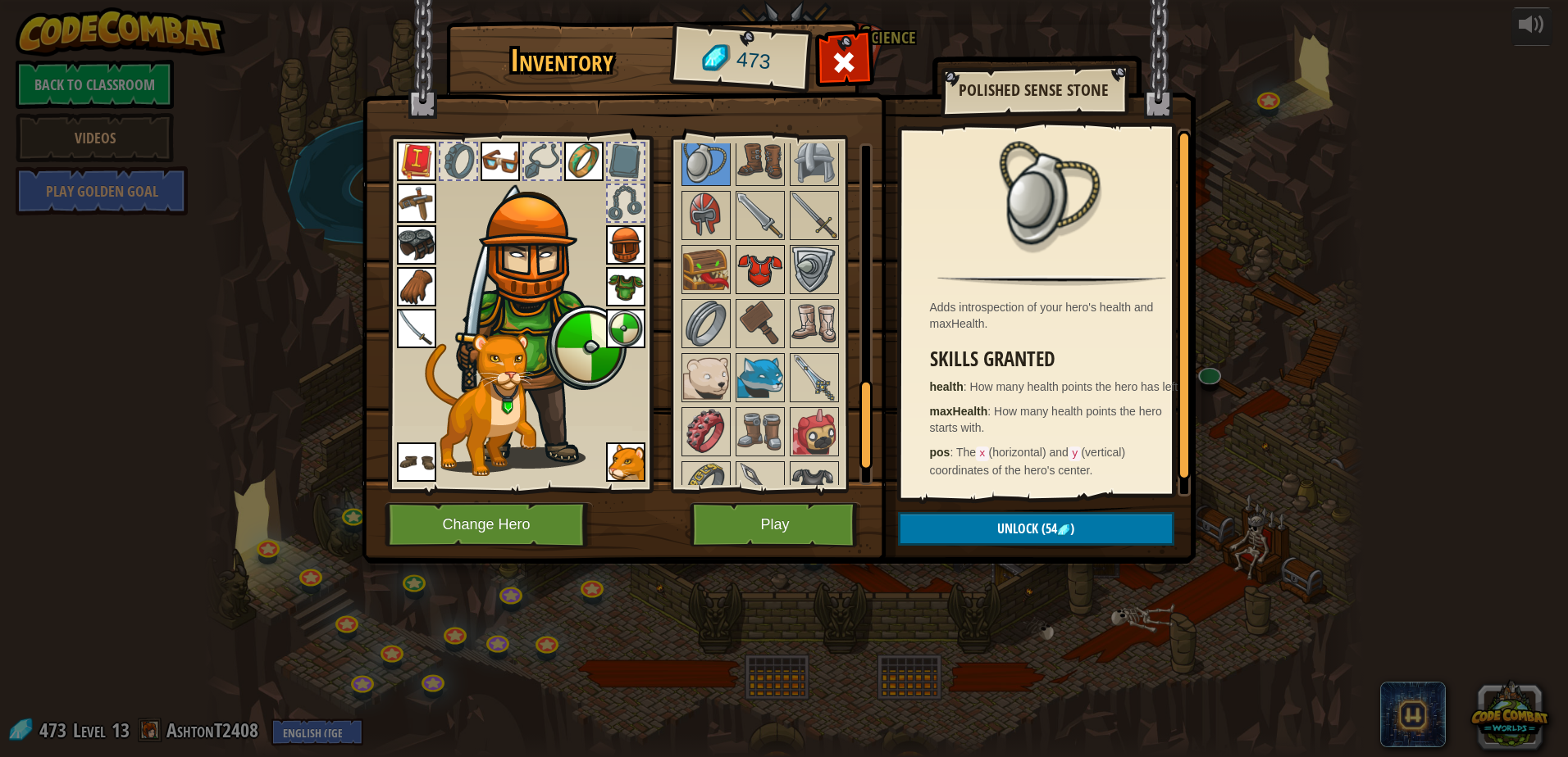
scroll to position [939, 0]
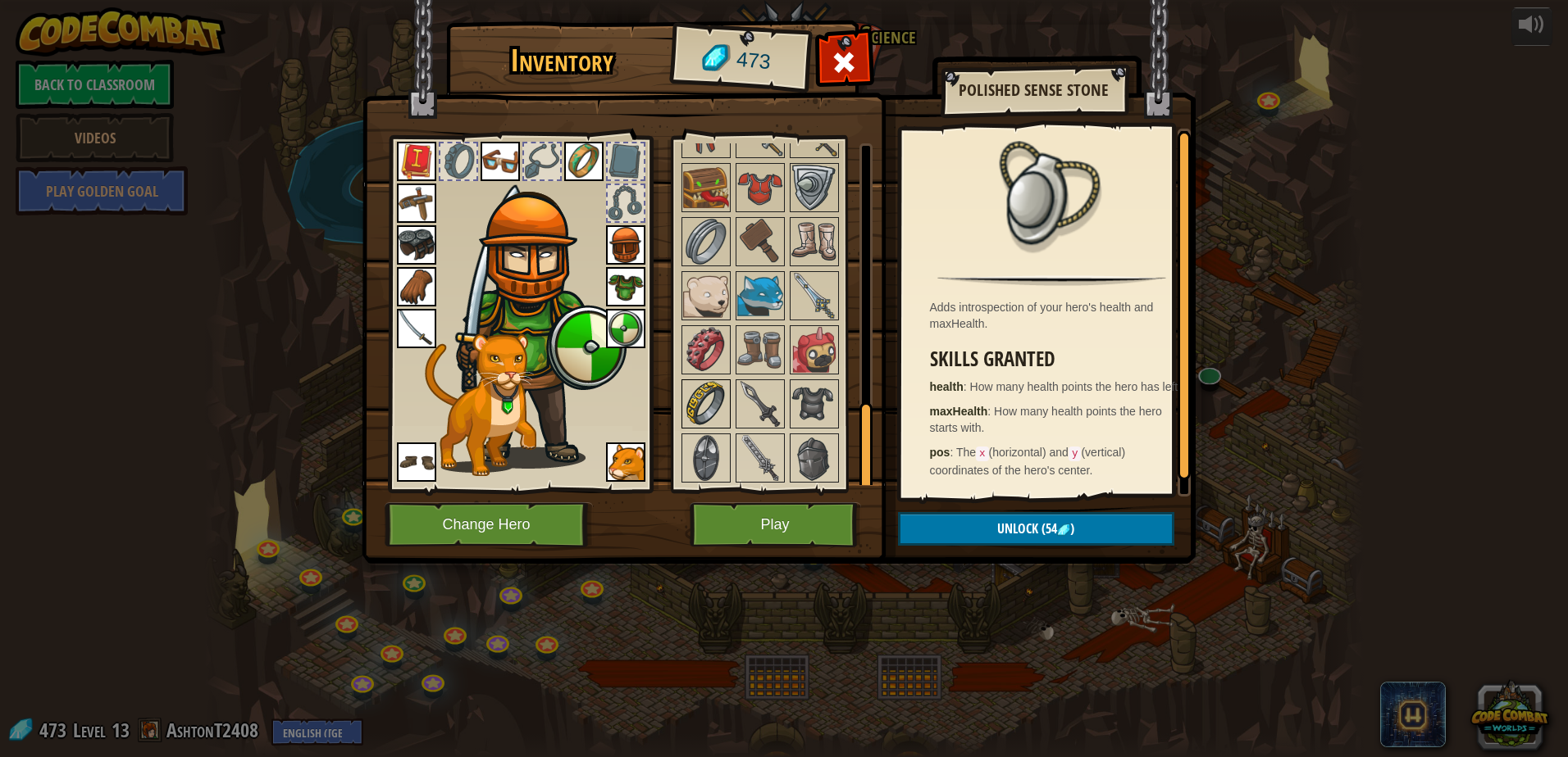
click at [691, 391] on img at bounding box center [706, 404] width 46 height 46
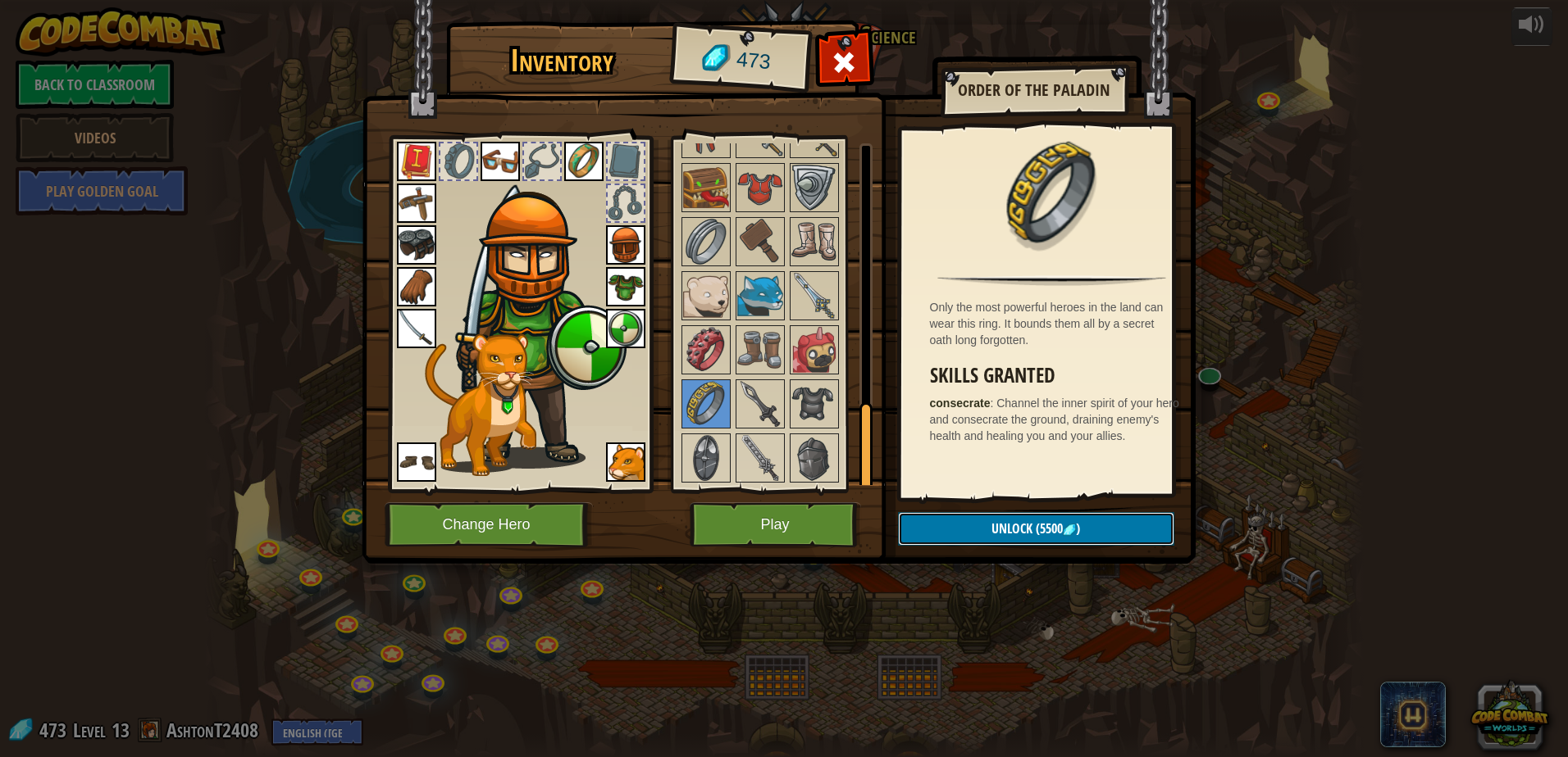
click at [1062, 528] on span "(5500" at bounding box center [1047, 528] width 30 height 18
click at [713, 445] on img at bounding box center [706, 458] width 46 height 46
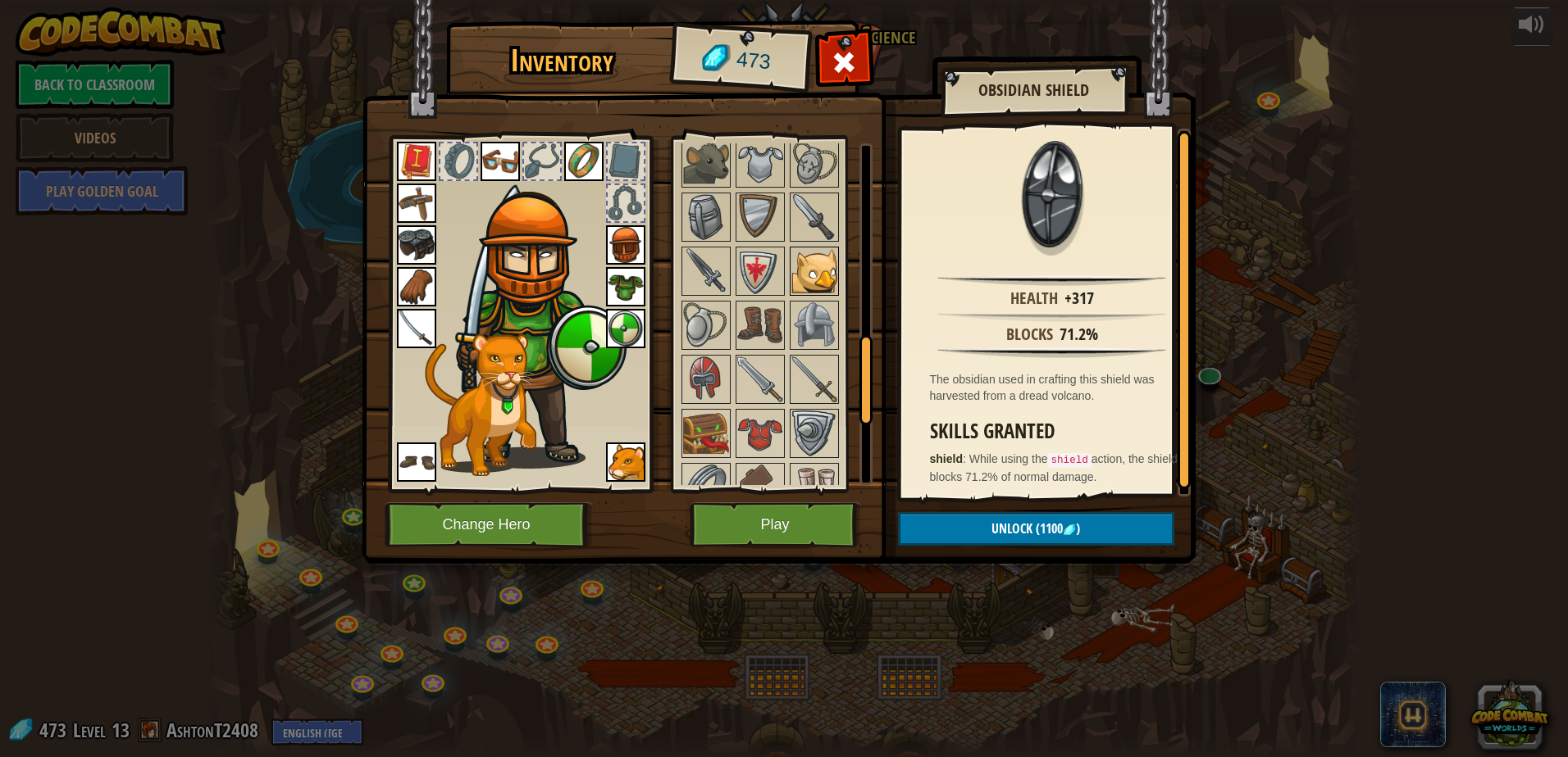
scroll to position [611, 0]
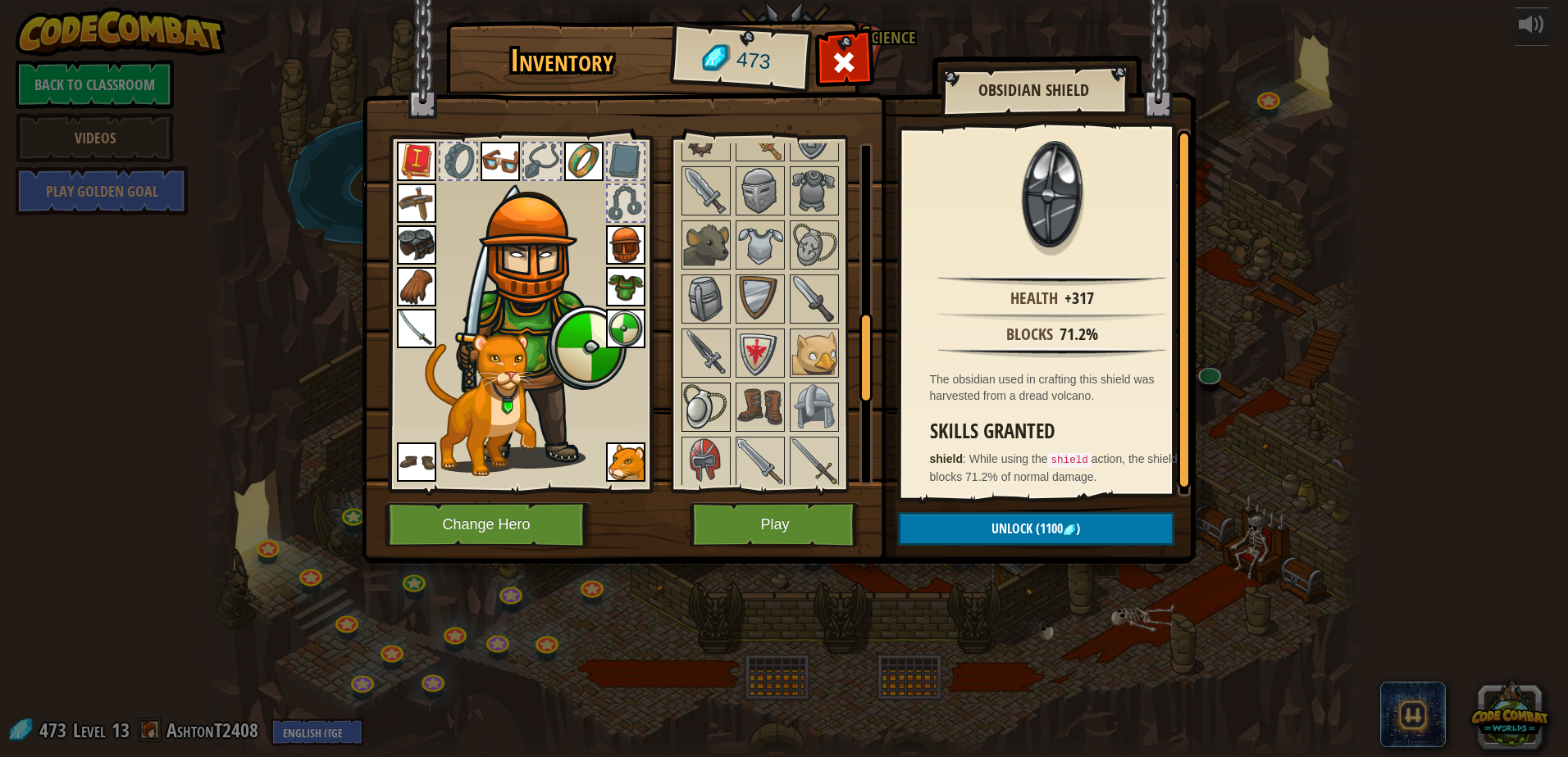
click at [697, 398] on img at bounding box center [706, 408] width 46 height 46
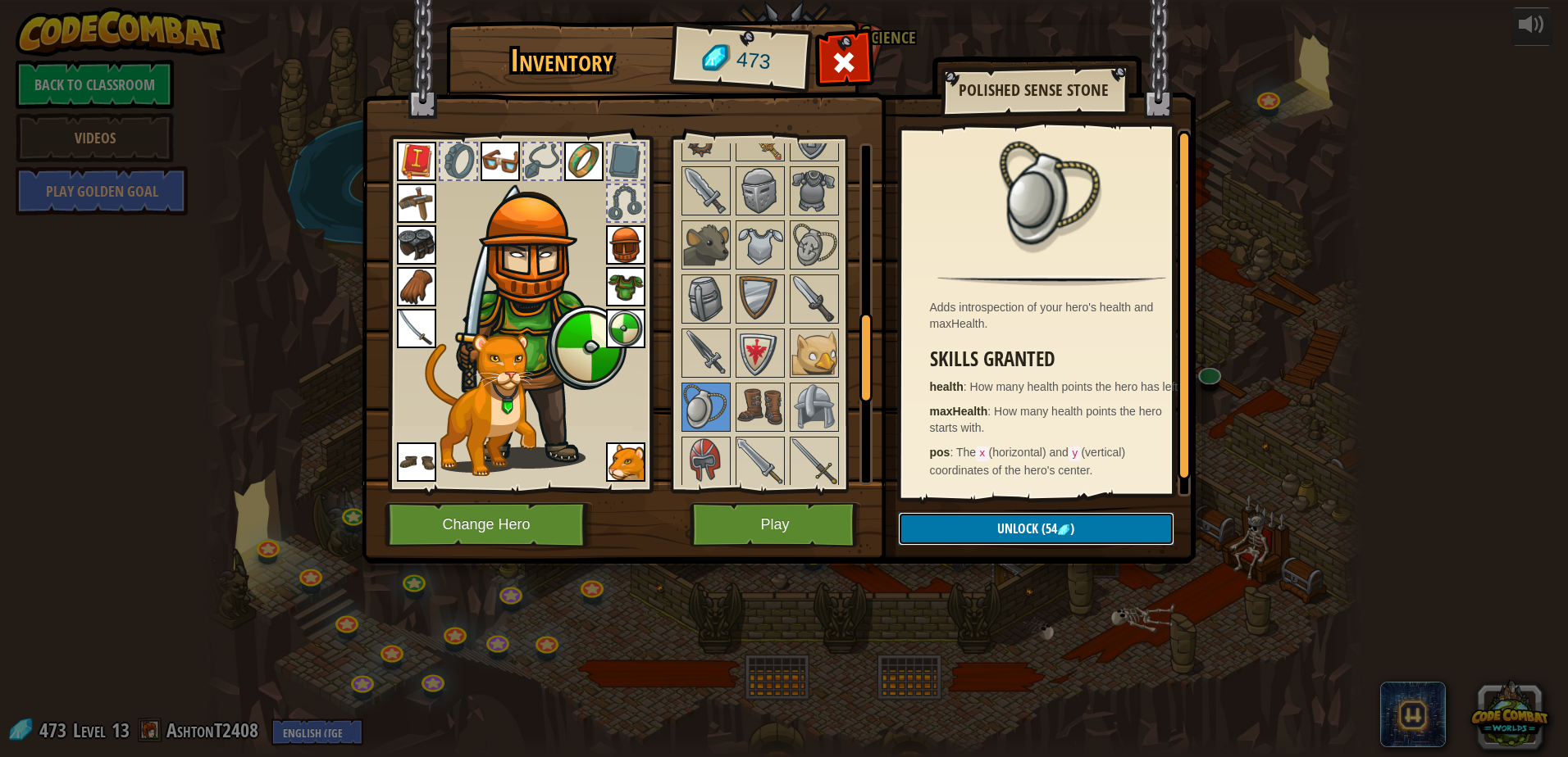
click at [1049, 524] on span "(54" at bounding box center [1048, 528] width 19 height 18
click at [1049, 524] on button "Confirm" at bounding box center [1036, 528] width 276 height 34
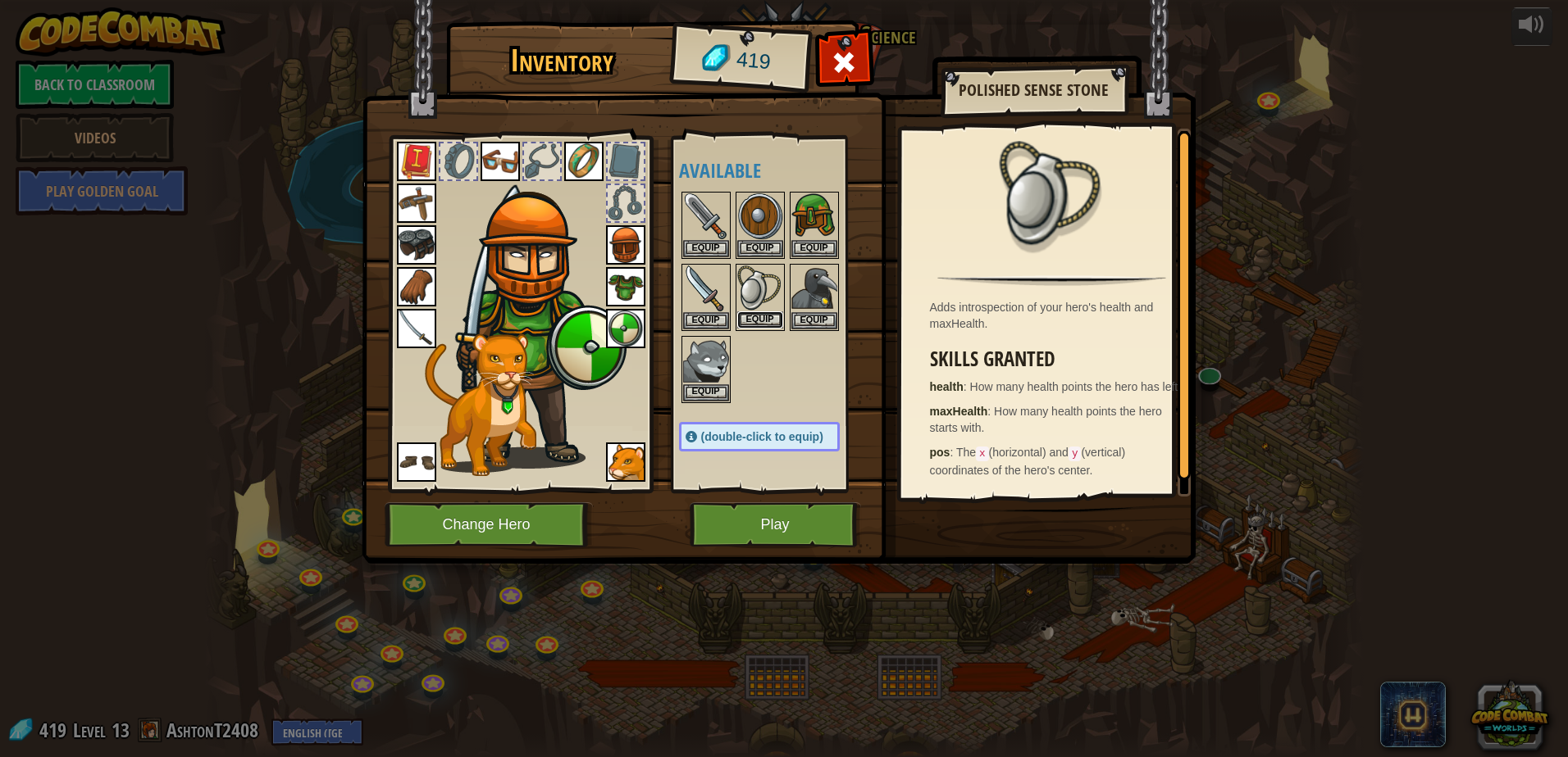
click at [768, 319] on button "Equip" at bounding box center [760, 320] width 46 height 17
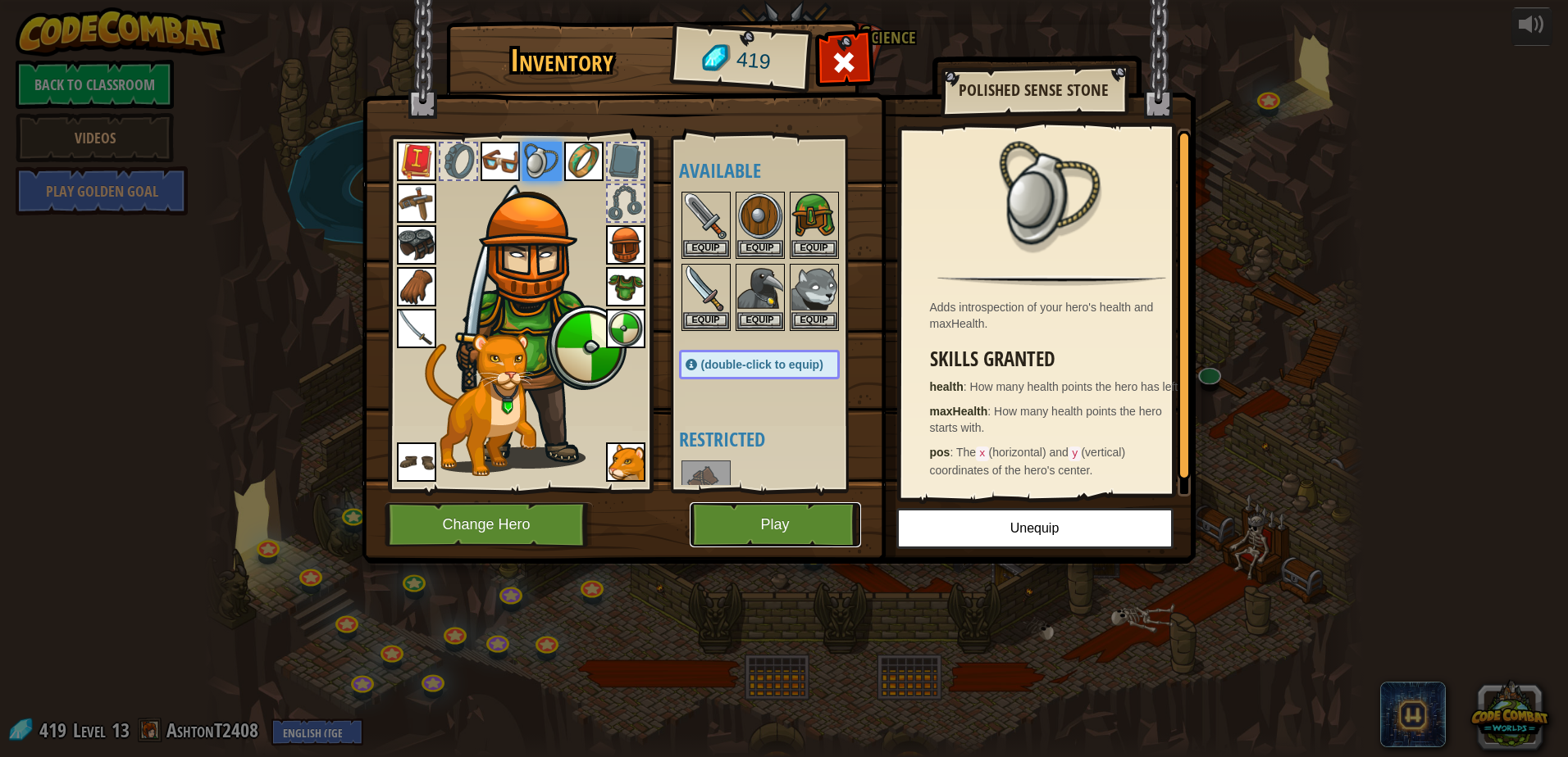
click at [810, 520] on button "Play" at bounding box center [776, 525] width 172 height 45
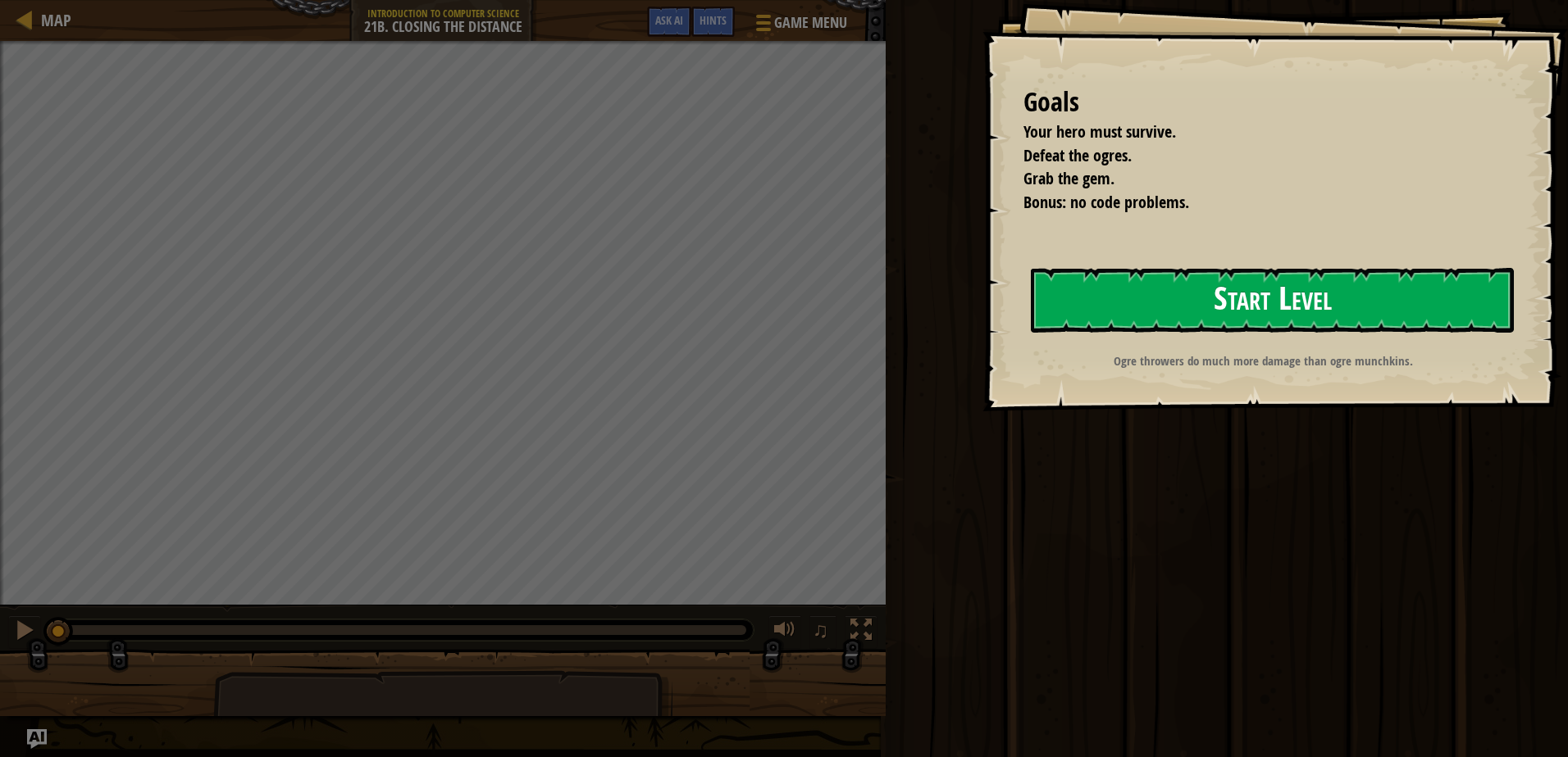
click at [1285, 296] on button "Start Level" at bounding box center [1272, 300] width 483 height 65
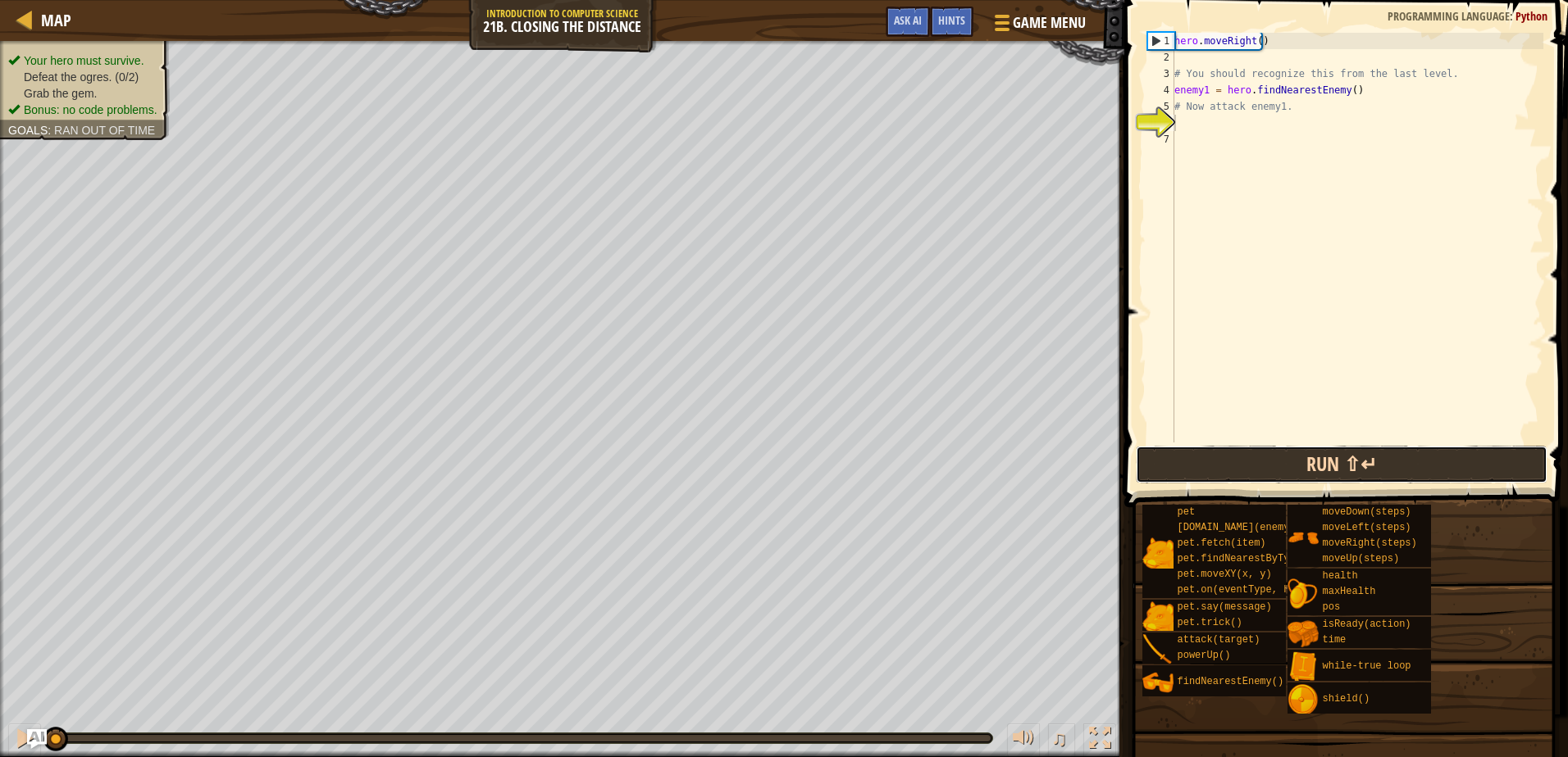
drag, startPoint x: 1428, startPoint y: 463, endPoint x: 1428, endPoint y: 446, distance: 17.0
click at [1428, 446] on button "Run ⇧↵" at bounding box center [1341, 464] width 411 height 38
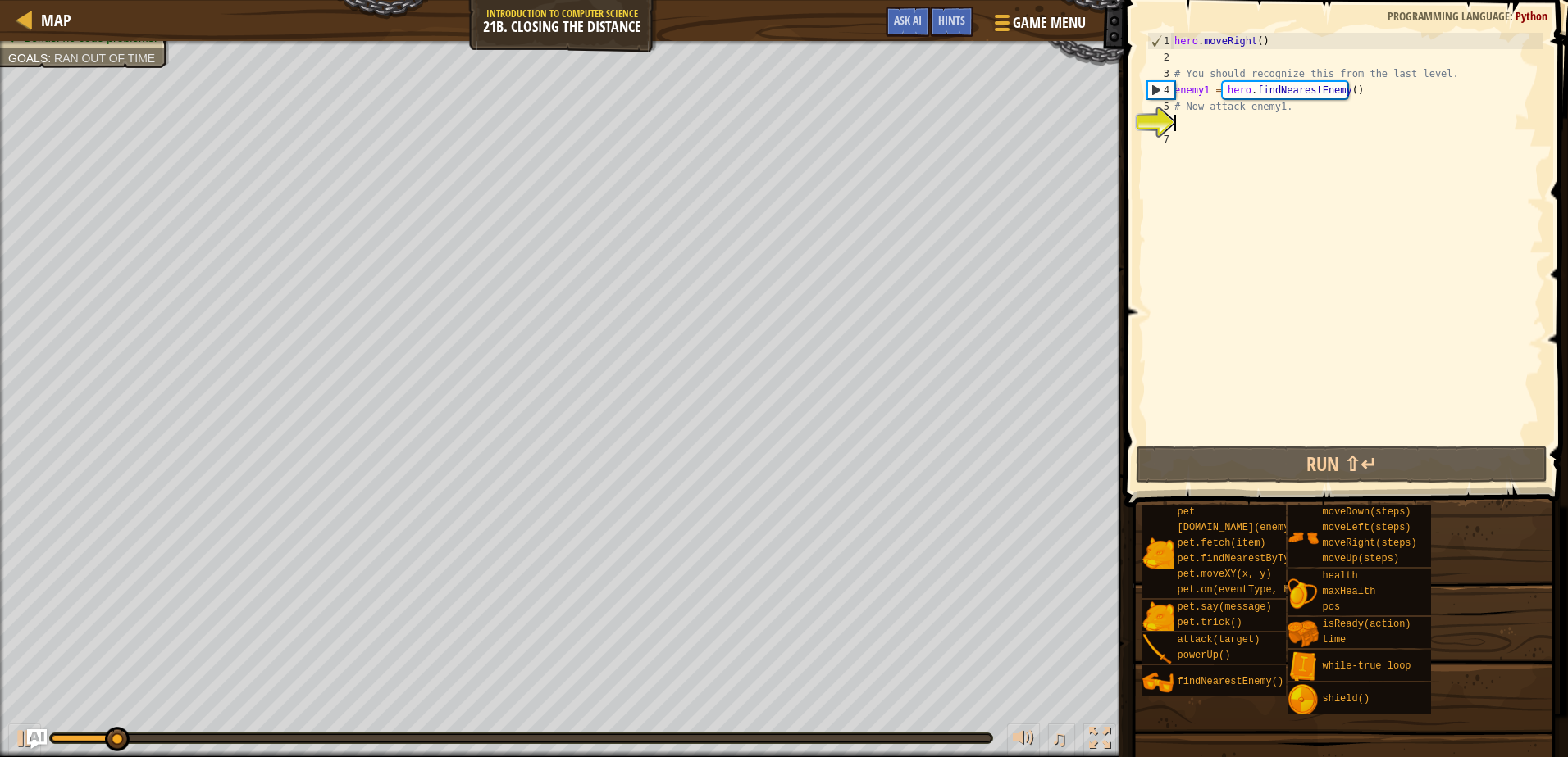
click at [1198, 125] on div "hero . moveRight ( ) # You should recognize this from the last level. enemy1 = …" at bounding box center [1358, 254] width 372 height 443
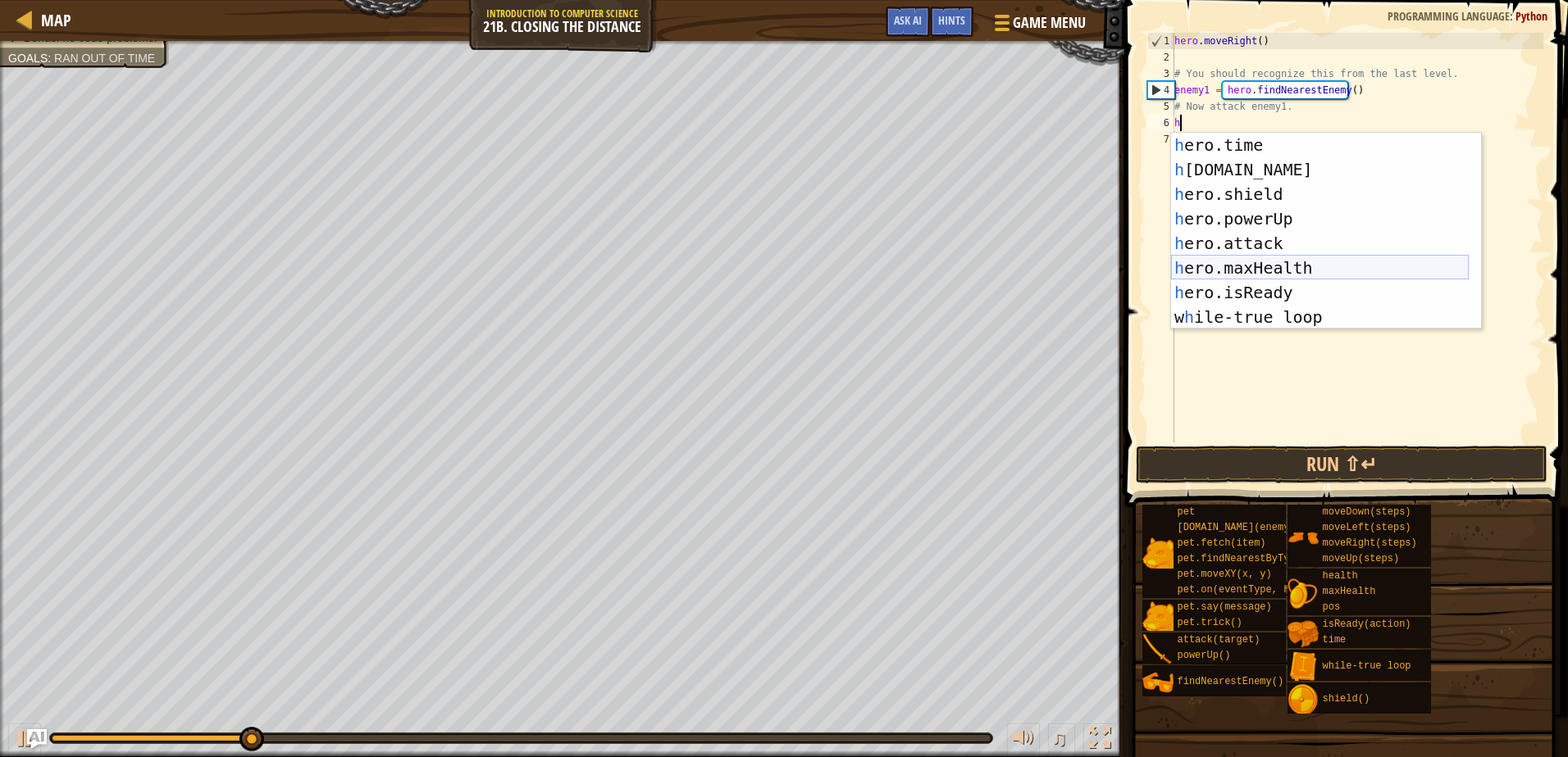
scroll to position [148, 0]
click at [1279, 243] on div "h ero.time press enter h [DOMAIN_NAME] press enter h ero.shield press enter h e…" at bounding box center [1320, 256] width 297 height 246
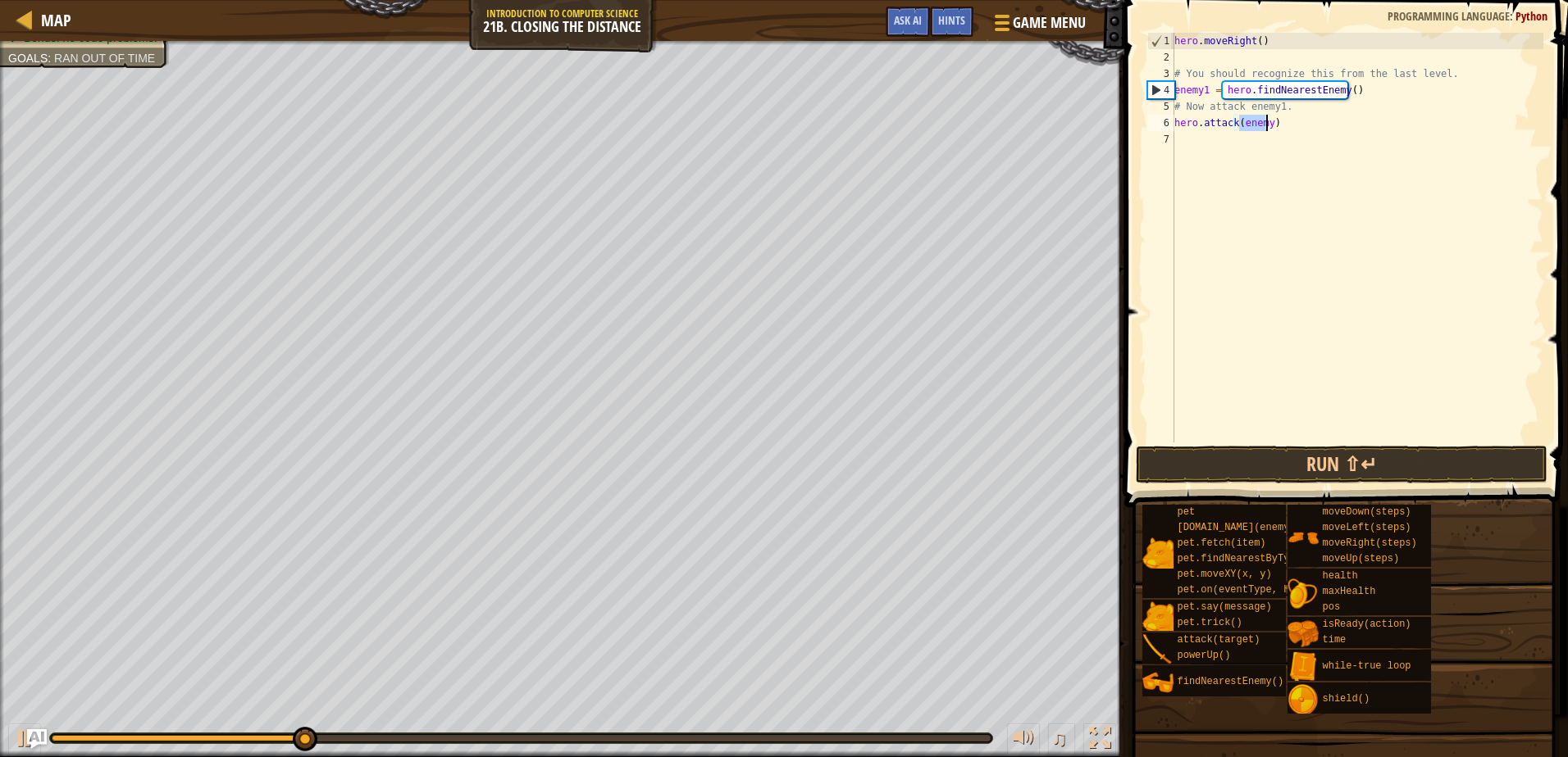
click at [1280, 128] on div "hero . moveRight ( ) # You should recognize this from the last level. enemy1 = …" at bounding box center [1358, 254] width 372 height 443
click at [1266, 123] on div "hero . moveRight ( ) # You should recognize this from the last level. enemy1 = …" at bounding box center [1358, 254] width 372 height 443
click at [1268, 123] on div "hero . moveRight ( ) # You should recognize this from the last level. enemy1 = …" at bounding box center [1358, 237] width 372 height 410
type textarea "hero.attack(enemy1)"
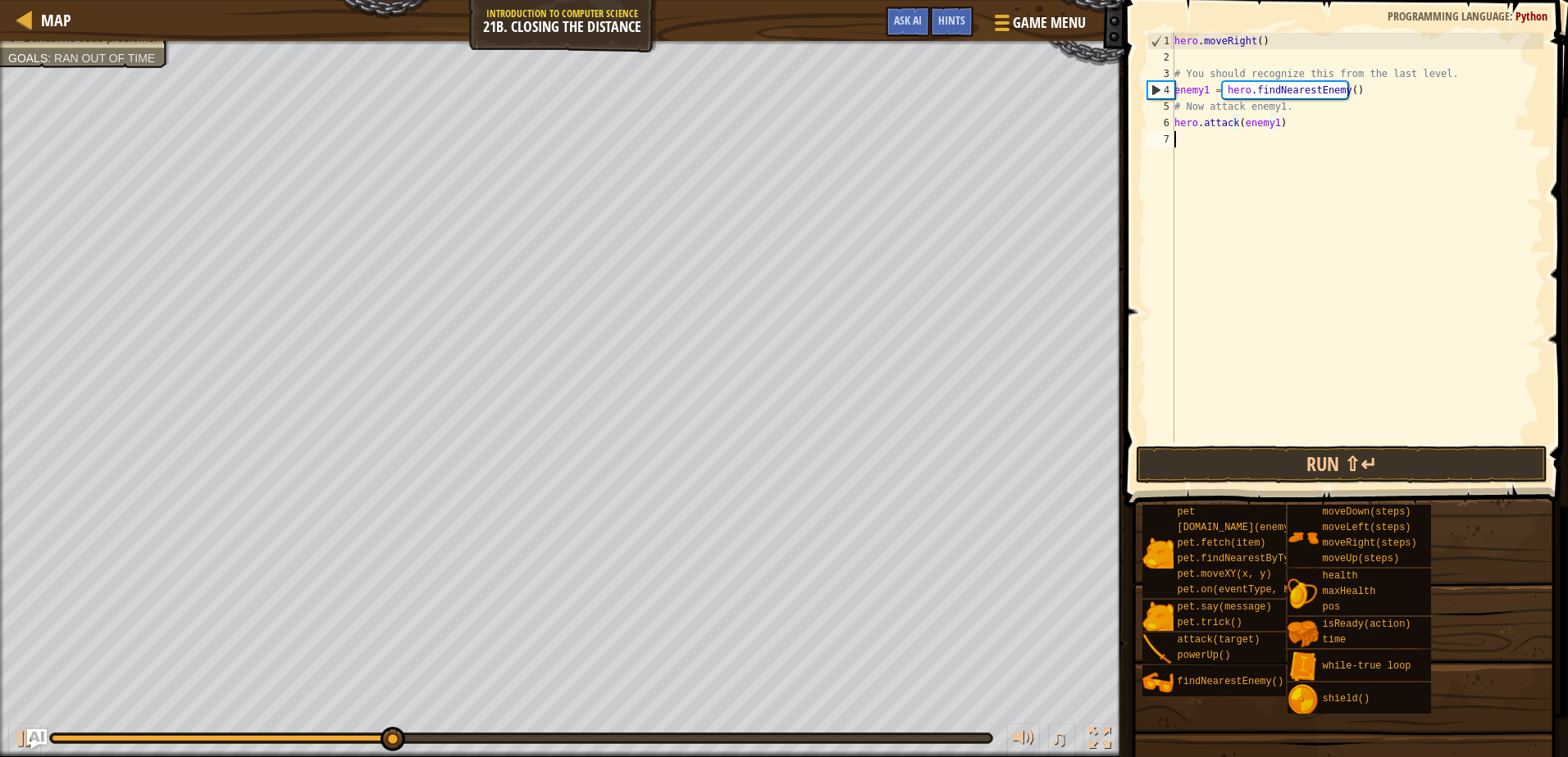
click at [1225, 167] on div "hero . moveRight ( ) # You should recognize this from the last level. enemy1 = …" at bounding box center [1358, 254] width 372 height 443
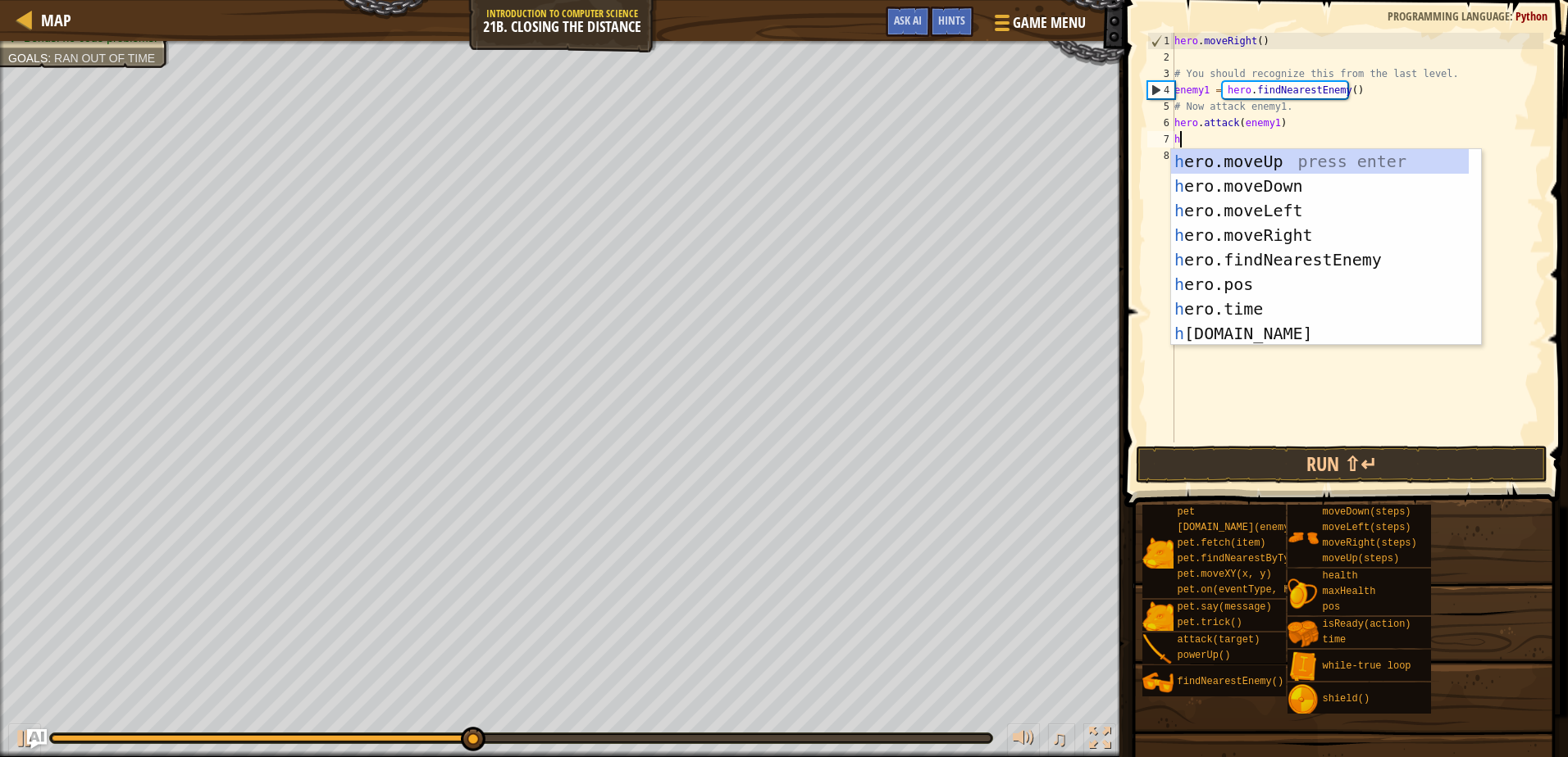
scroll to position [0, 0]
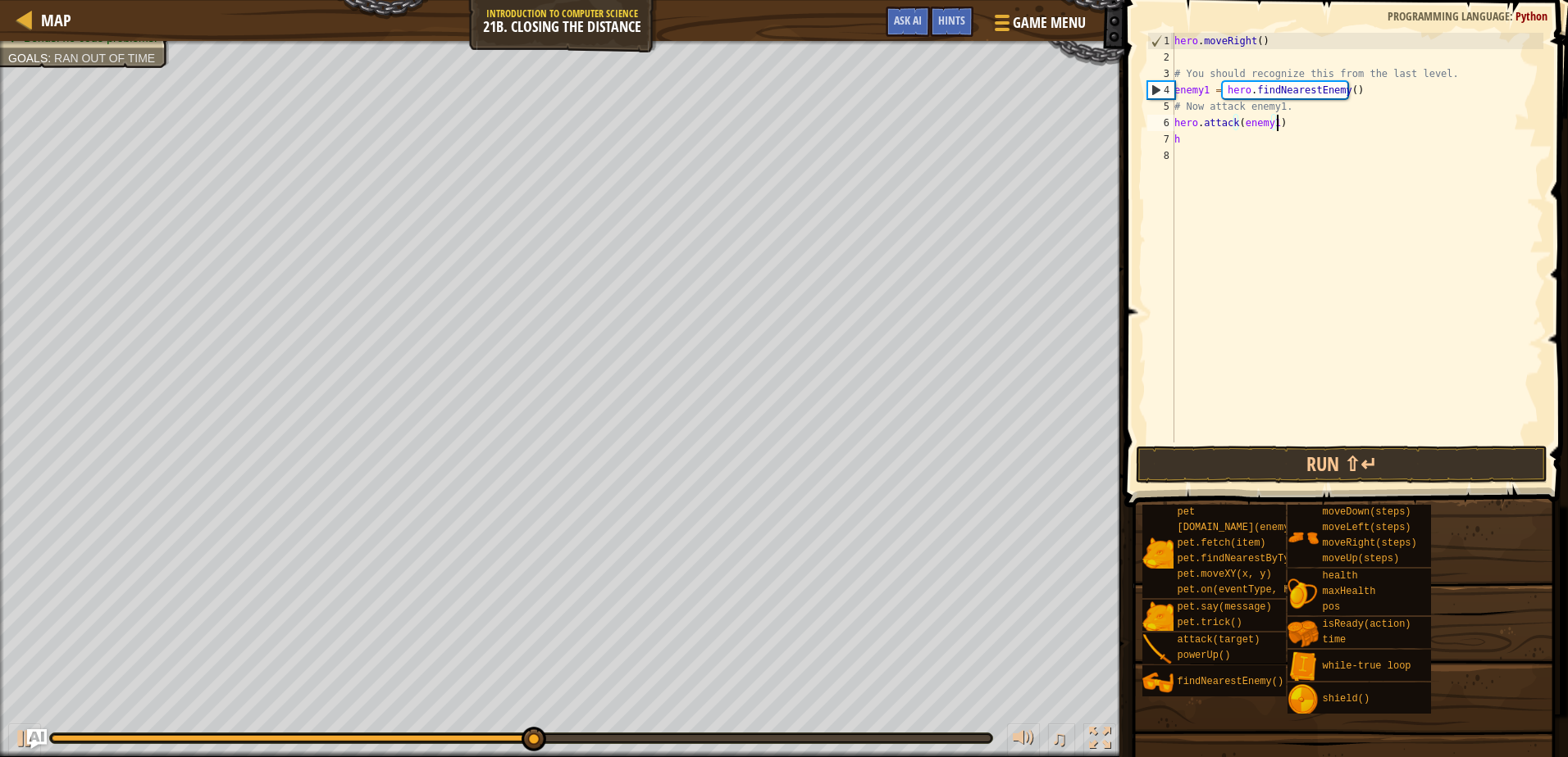
click at [1352, 125] on div "hero . moveRight ( ) # You should recognize this from the last level. enemy1 = …" at bounding box center [1358, 254] width 372 height 443
drag, startPoint x: 1297, startPoint y: 122, endPoint x: 1174, endPoint y: 130, distance: 123.3
click at [1174, 130] on div "hero . moveRight ( ) # You should recognize this from the last level. enemy1 = …" at bounding box center [1358, 254] width 372 height 443
click at [1186, 134] on div "hero . moveRight ( ) # You should recognize this from the last level. enemy1 = …" at bounding box center [1358, 254] width 372 height 443
paste textarea "hero.attack(enemy1)"
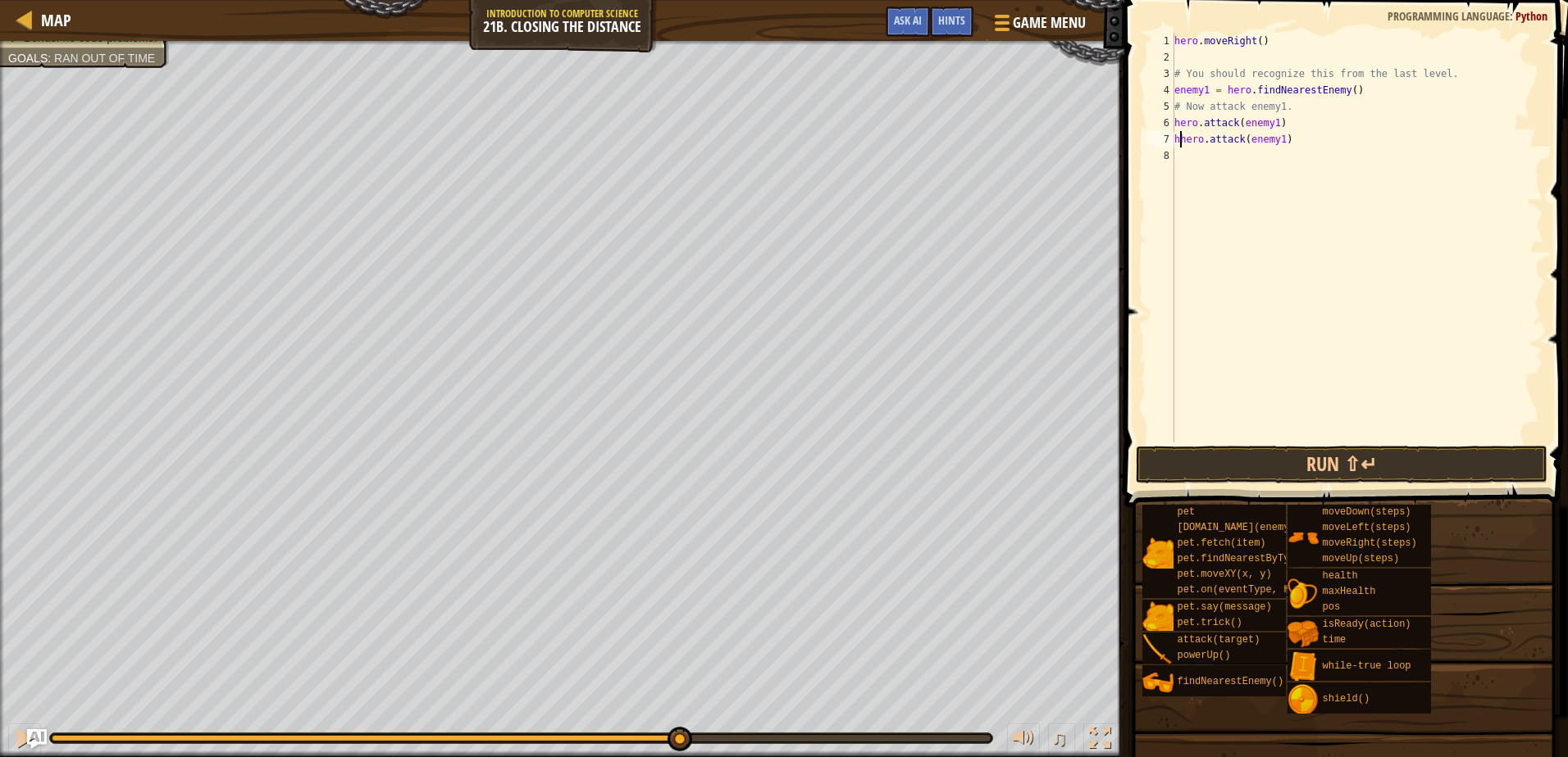
click at [1181, 135] on div "hero . moveRight ( ) # You should recognize this from the last level. enemy1 = …" at bounding box center [1358, 254] width 372 height 443
type textarea "hero.attack(enemy1)"
click at [1192, 169] on div "hero . moveRight ( ) # You should recognize this from the last level. enemy1 = …" at bounding box center [1358, 254] width 372 height 443
type textarea "h"
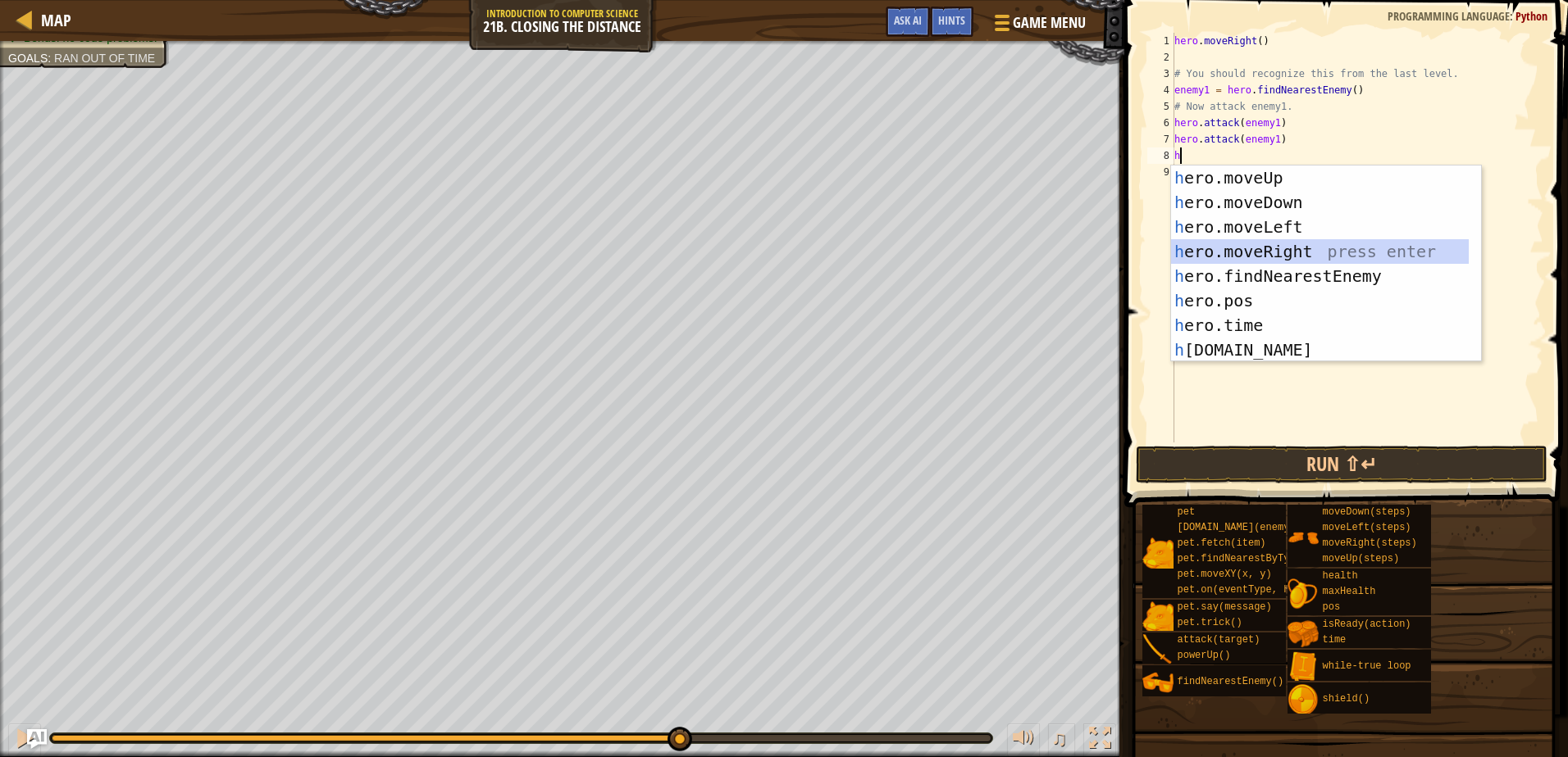
click at [1259, 246] on div "h ero.moveUp press enter h ero.moveDown press enter h ero.moveLeft press enter …" at bounding box center [1320, 288] width 297 height 246
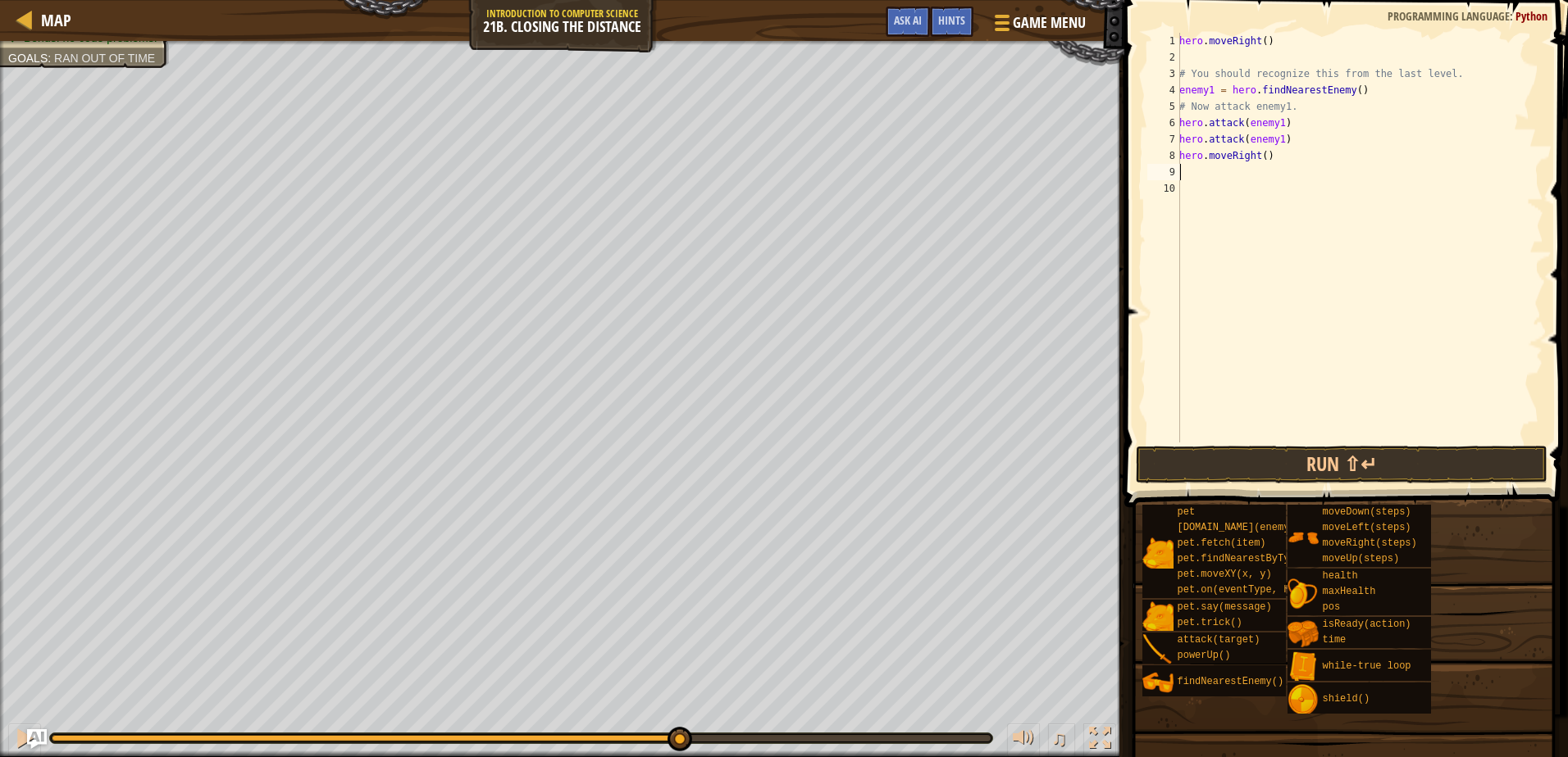
click at [1258, 155] on div "hero . moveRight ( ) # You should recognize this from the last level. enemy1 = …" at bounding box center [1360, 254] width 368 height 443
type textarea "hero.moveRight(2)"
click at [1207, 177] on div "hero . moveRight ( ) # You should recognize this from the last level. enemy1 = …" at bounding box center [1360, 254] width 368 height 443
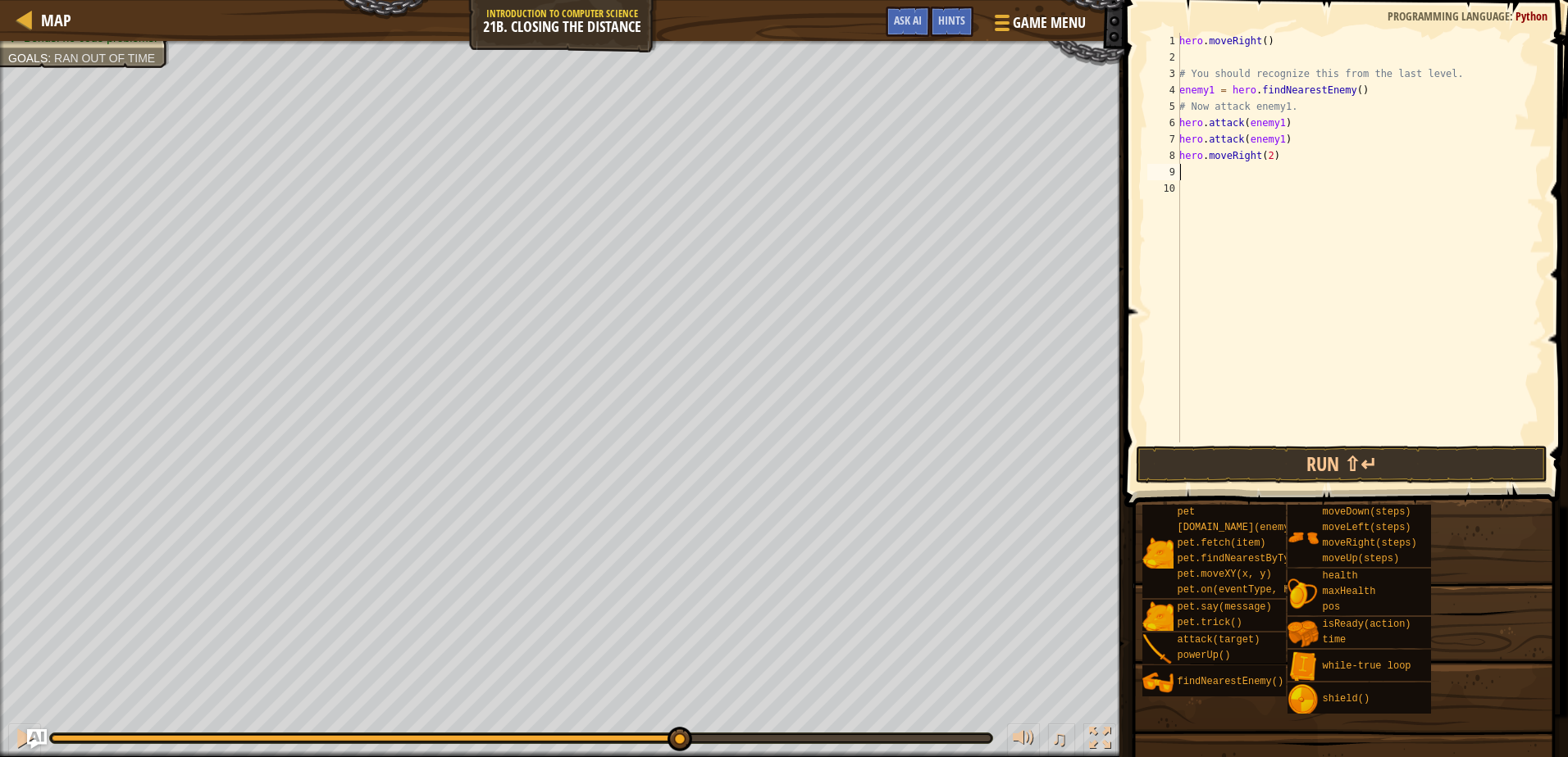
type textarea "e"
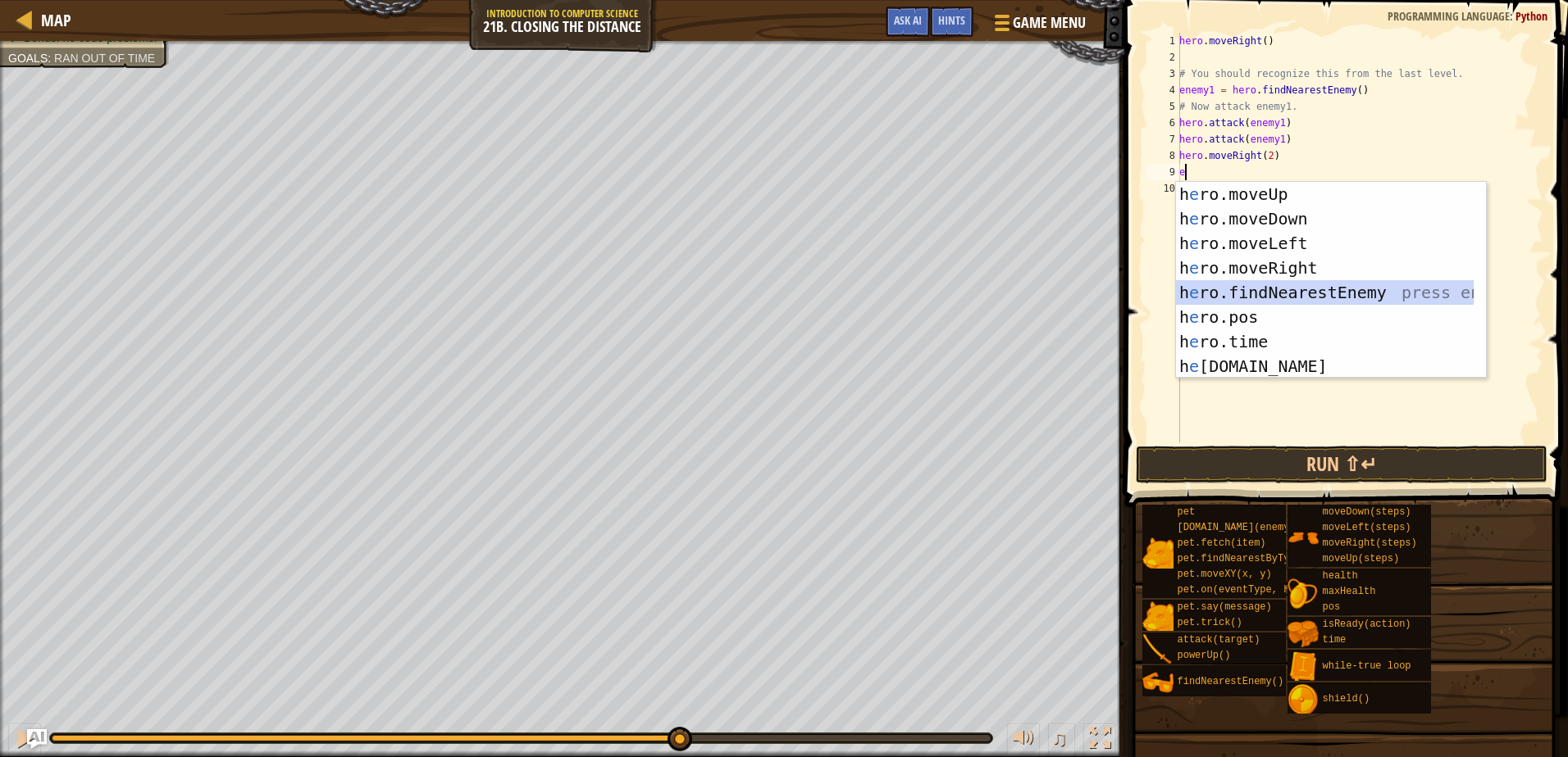
click at [1280, 284] on div "h e ro.moveUp press enter h e ro.moveDown press enter h e ro.moveLeft press ent…" at bounding box center [1325, 305] width 297 height 246
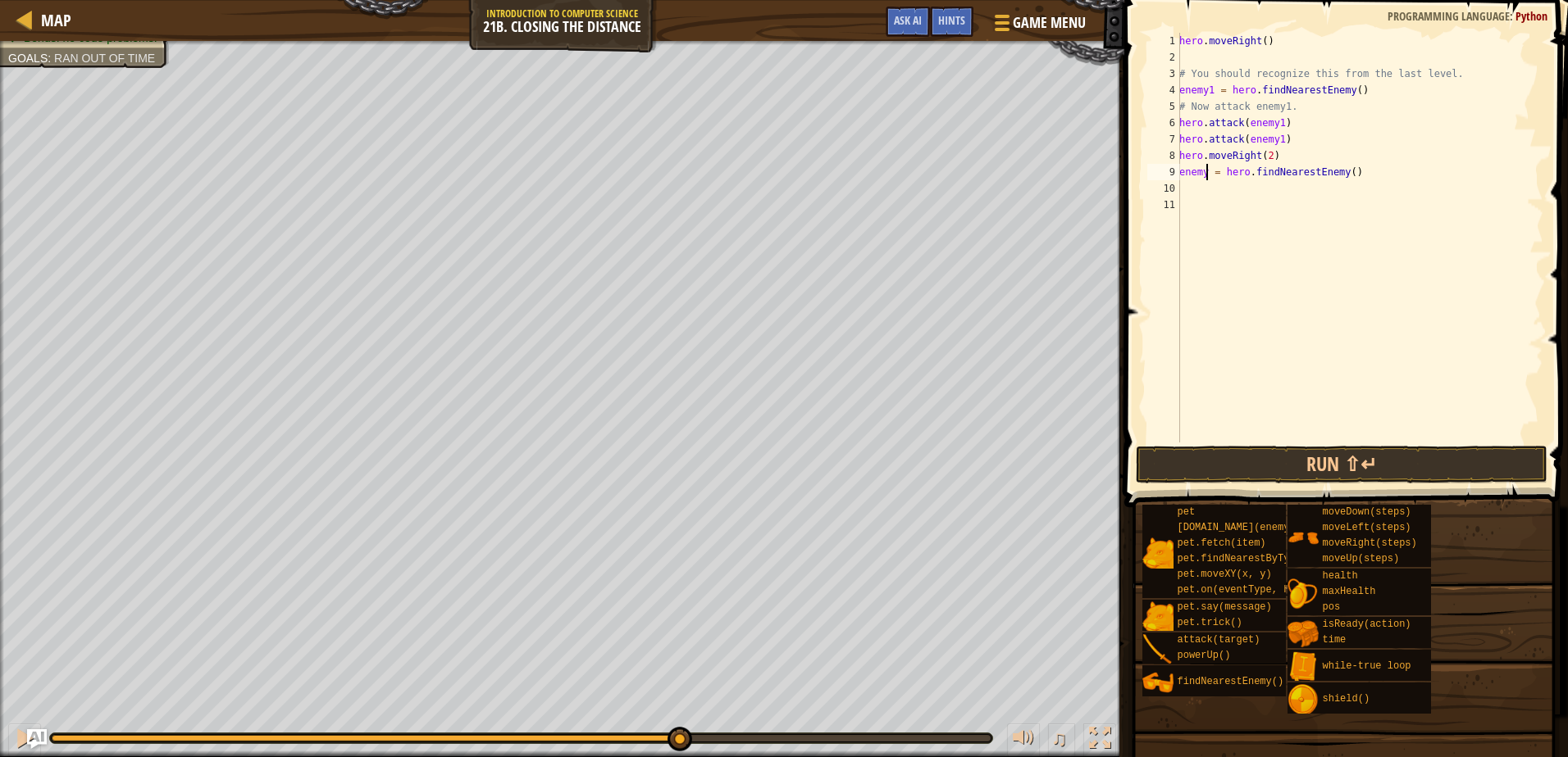
click at [1204, 172] on div "hero . moveRight ( ) # You should recognize this from the last level. enemy1 = …" at bounding box center [1360, 254] width 368 height 443
type textarea "enemy2 = hero.findNearestEnemy()"
click at [1182, 191] on div "hero . moveRight ( ) # You should recognize this from the last level. enemy1 = …" at bounding box center [1360, 254] width 368 height 443
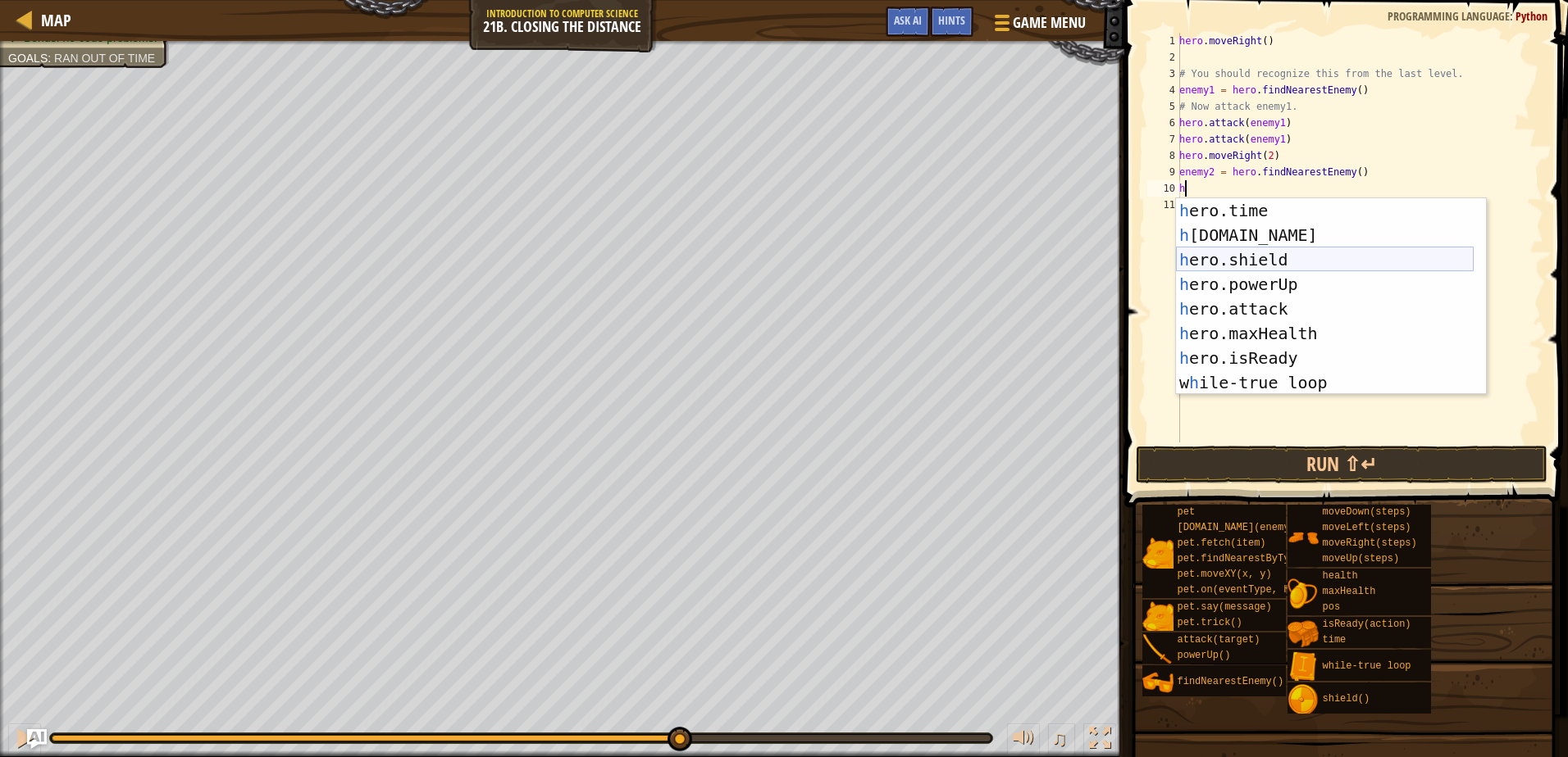
scroll to position [148, 0]
click at [1275, 303] on div "h ero.time press enter h [DOMAIN_NAME] press enter h ero.shield press enter h e…" at bounding box center [1325, 321] width 297 height 246
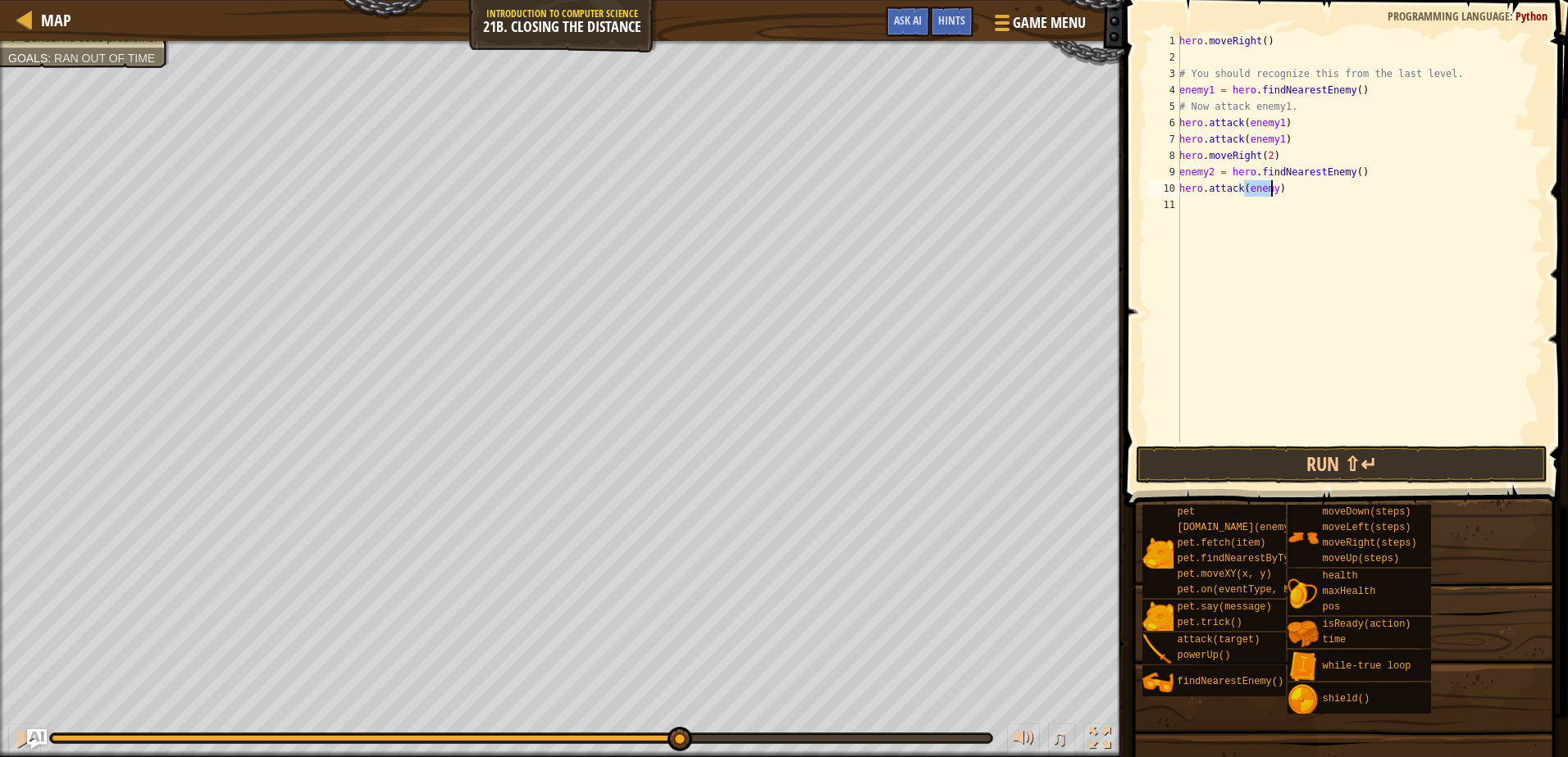
click at [1294, 197] on div "hero . moveRight ( ) # You should recognize this from the last level. enemy1 = …" at bounding box center [1360, 254] width 368 height 443
click at [1274, 188] on div "hero . moveRight ( ) # You should recognize this from the last level. enemy1 = …" at bounding box center [1360, 254] width 368 height 443
type textarea "hero.attack(enemy2)"
drag, startPoint x: 1283, startPoint y: 188, endPoint x: 1171, endPoint y: 186, distance: 112.0
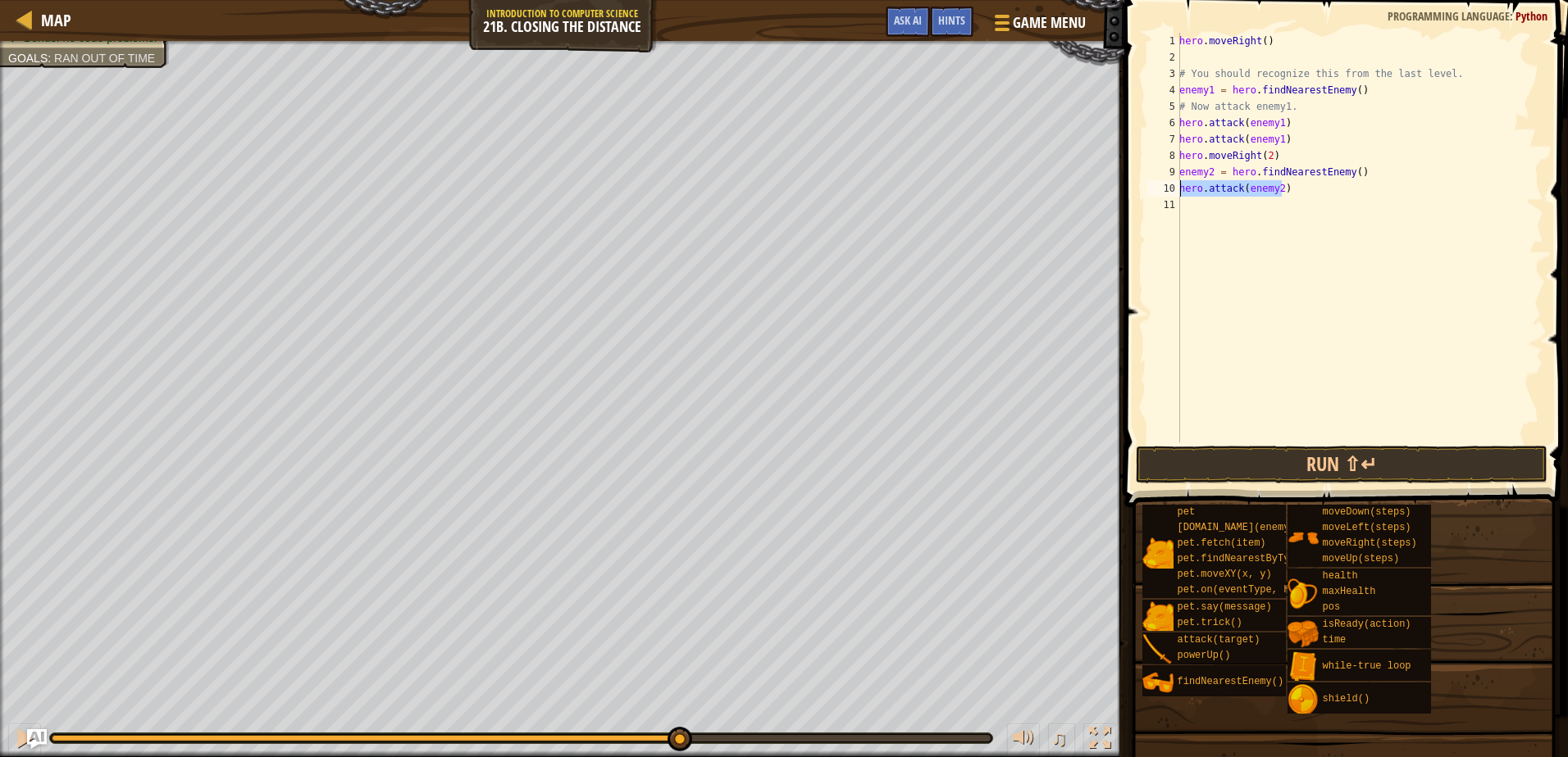
click at [1171, 186] on div "hero.attack(enemy2) 1 2 3 4 5 6 7 8 9 10 11 hero . moveRight ( ) # You should r…" at bounding box center [1344, 237] width 399 height 410
click at [1190, 218] on div "hero . moveRight ( ) # You should recognize this from the last level. enemy1 = …" at bounding box center [1360, 254] width 368 height 443
paste textarea "hero.attack(enemy2)"
type textarea "hero.attack(enemy2)"
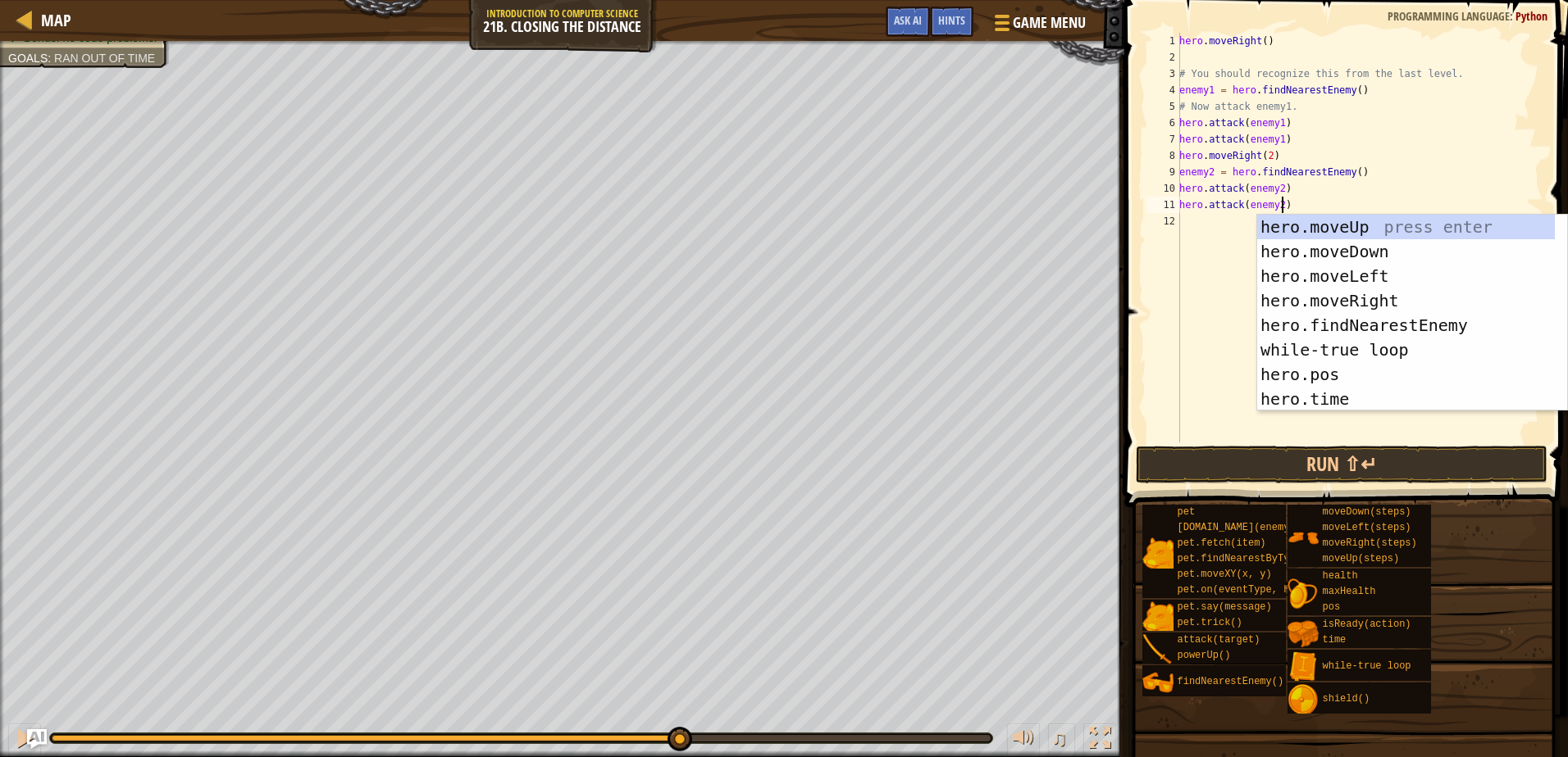
scroll to position [0, 0]
click at [1196, 215] on div "hero . moveRight ( ) # You should recognize this from the last level. enemy1 = …" at bounding box center [1360, 254] width 368 height 443
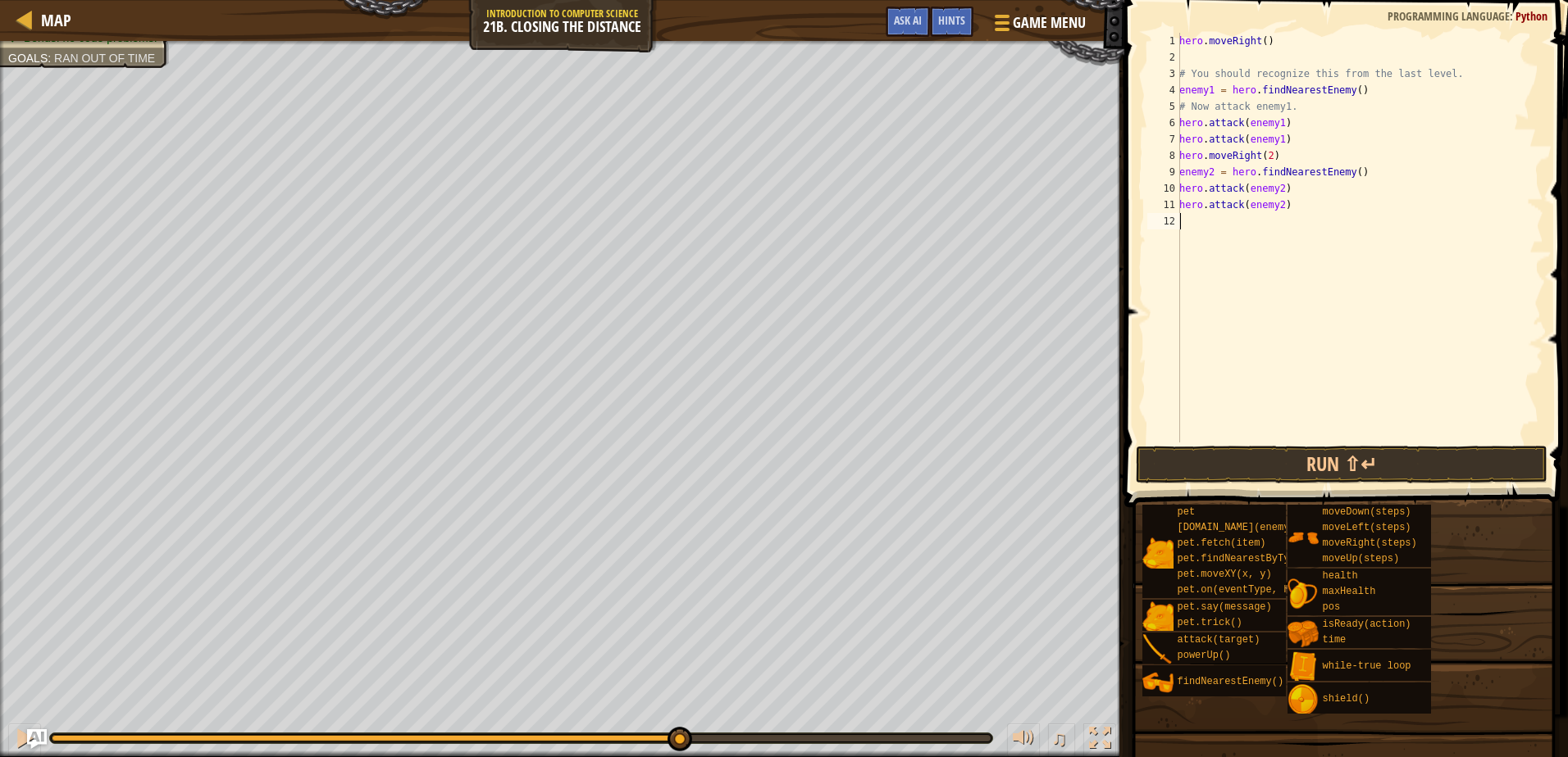
click at [1190, 220] on div "hero . moveRight ( ) # You should recognize this from the last level. enemy1 = …" at bounding box center [1360, 254] width 368 height 443
type textarea "m"
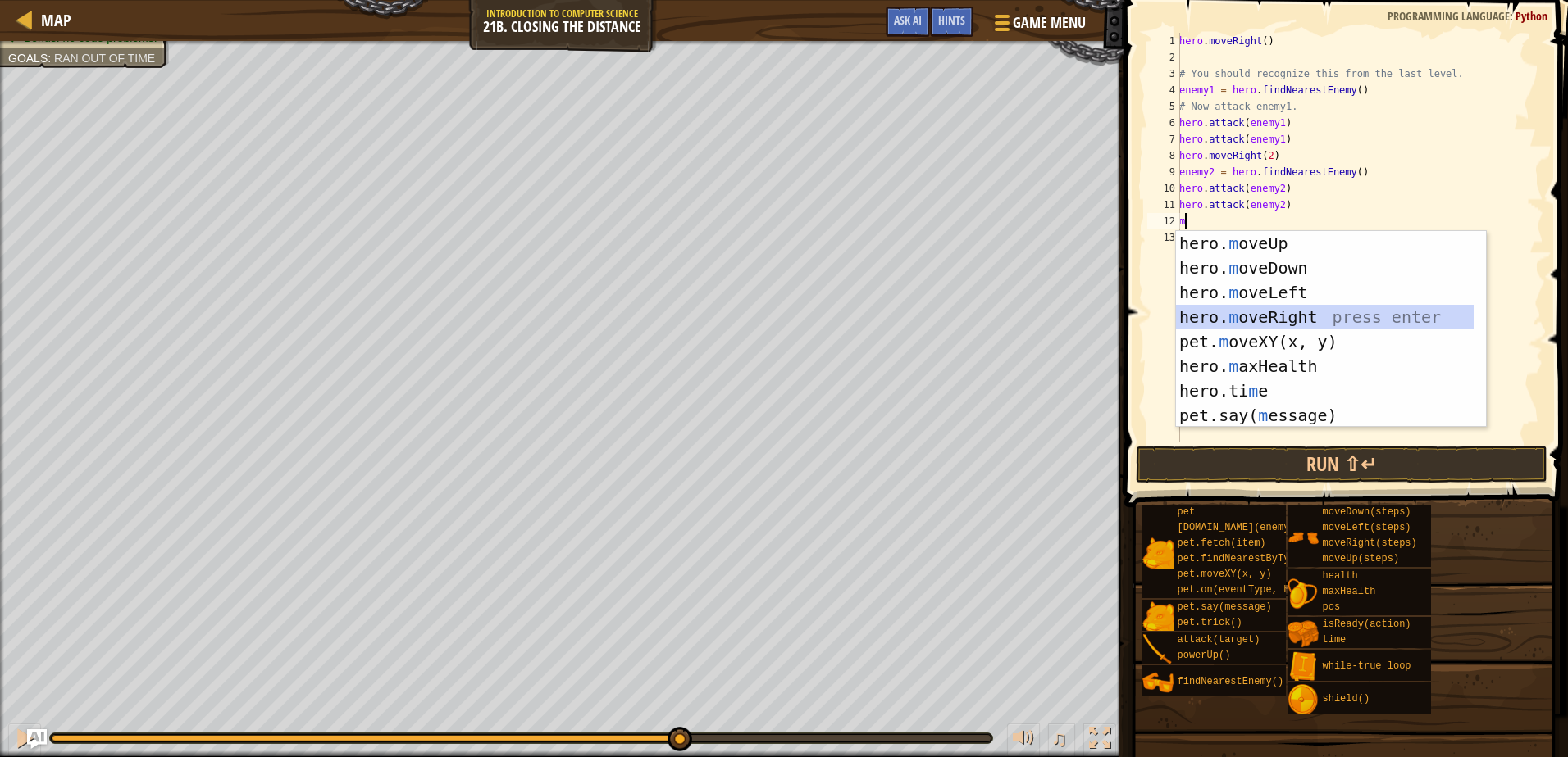
click at [1304, 311] on div "hero. m oveUp press enter hero. m oveDown press enter hero. m oveLeft press ent…" at bounding box center [1325, 354] width 297 height 246
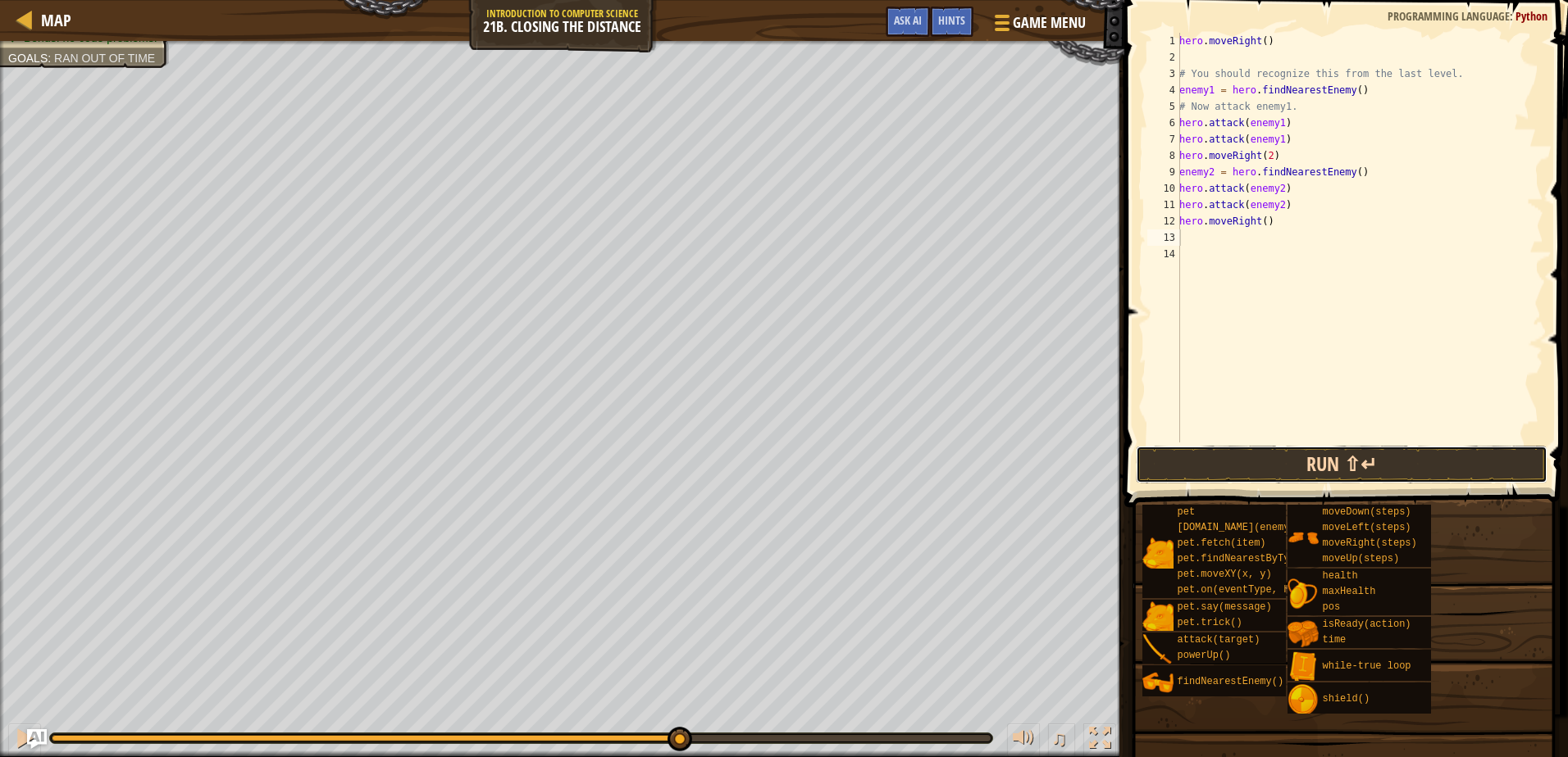
click at [1307, 470] on button "Run ⇧↵" at bounding box center [1341, 464] width 411 height 38
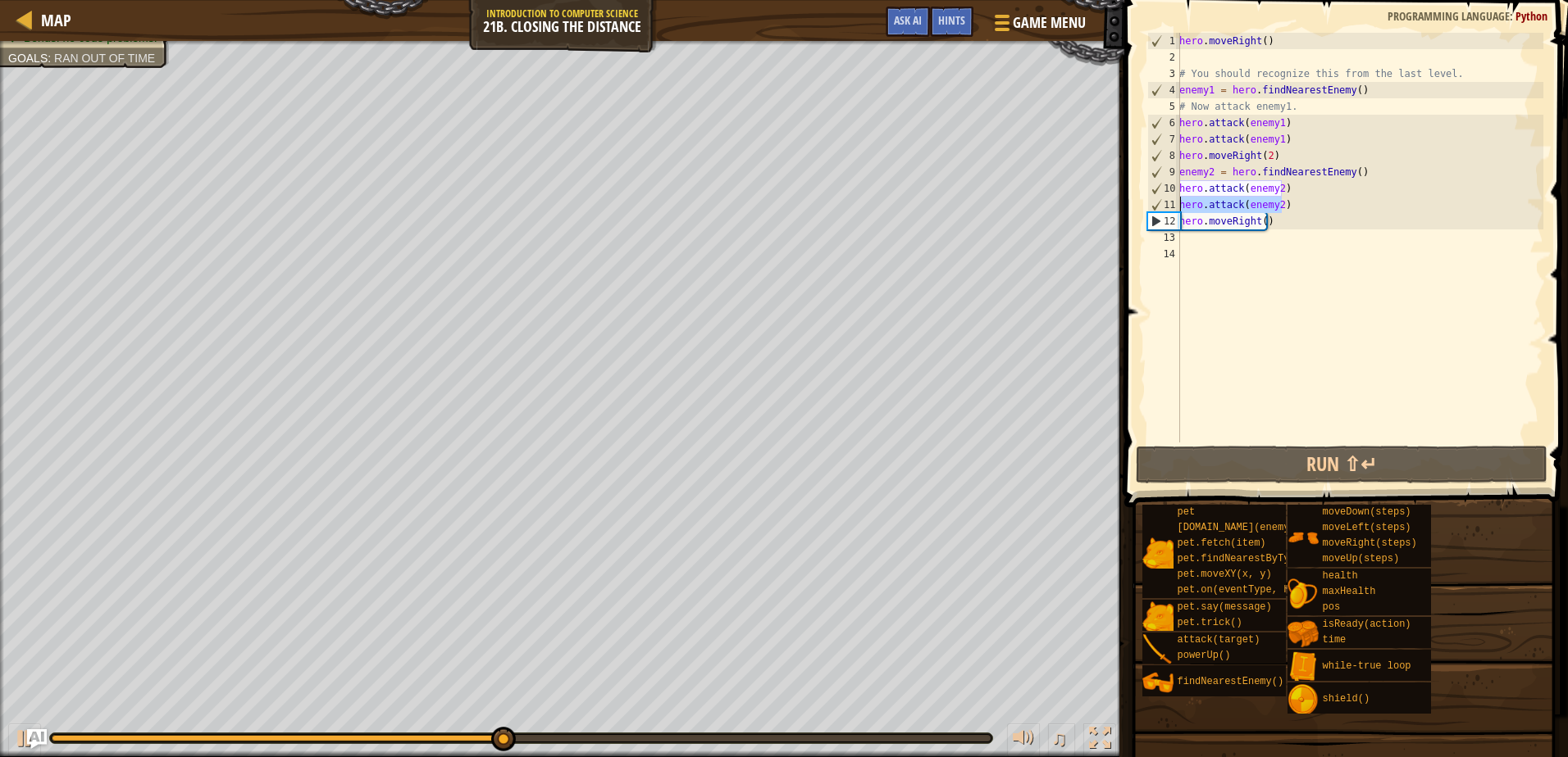
drag, startPoint x: 1279, startPoint y: 204, endPoint x: 1176, endPoint y: 204, distance: 103.0
click at [1176, 204] on div "1 2 3 4 5 6 7 8 9 10 11 12 13 14 hero . moveRight ( ) # You should recognize th…" at bounding box center [1344, 237] width 399 height 410
type textarea "hero.attack(enemy2)"
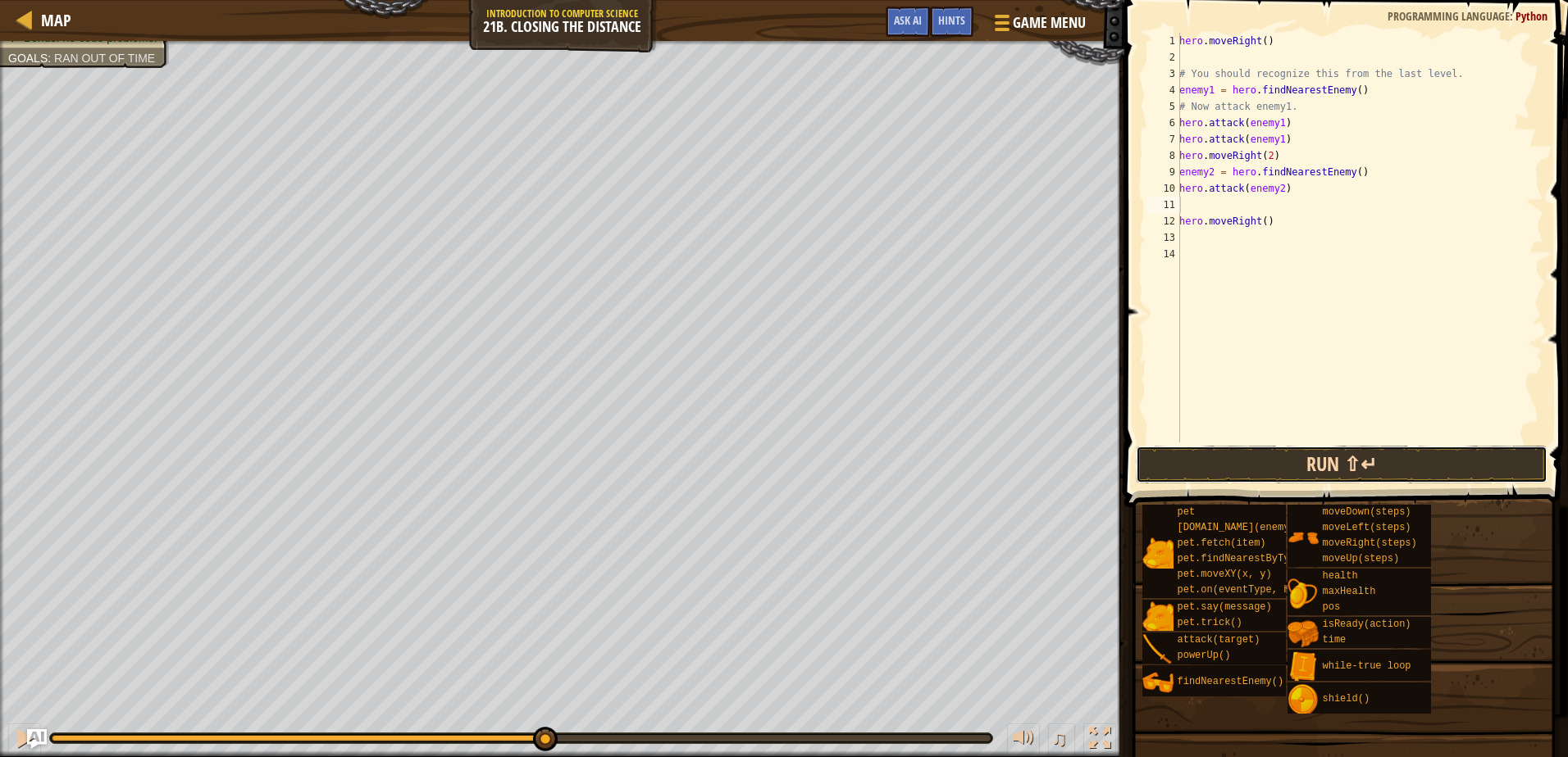
click at [1274, 471] on button "Run ⇧↵" at bounding box center [1341, 464] width 411 height 38
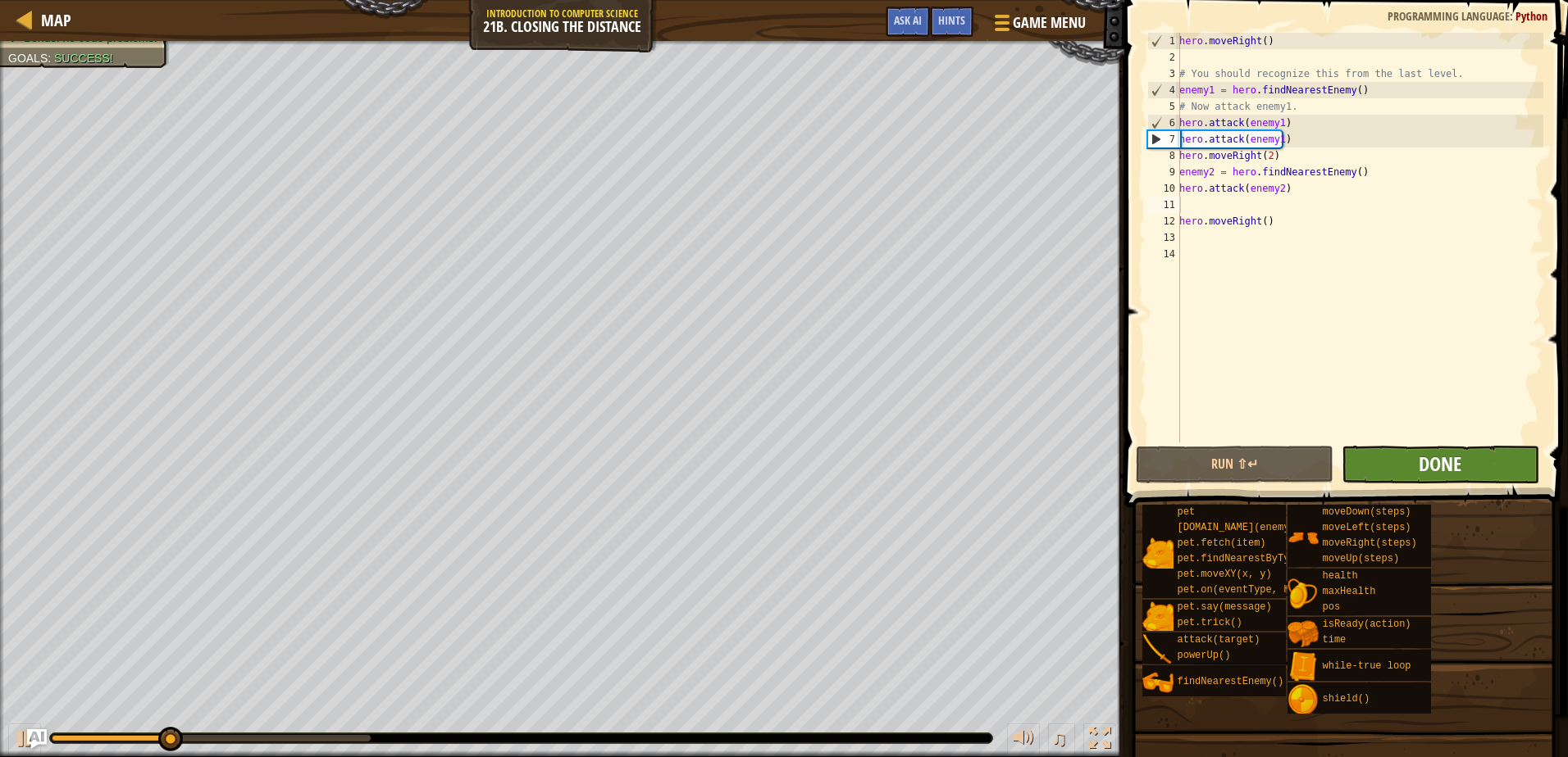
drag, startPoint x: 1432, startPoint y: 493, endPoint x: 1436, endPoint y: 470, distance: 23.3
click at [1433, 478] on div "Hints Videos 1 2 3 4 5 6 7 8 9 10 11 12 13 14 hero . moveRight ( ) # You should…" at bounding box center [1343, 374] width 449 height 749
click at [1436, 470] on span "Done" at bounding box center [1440, 463] width 42 height 26
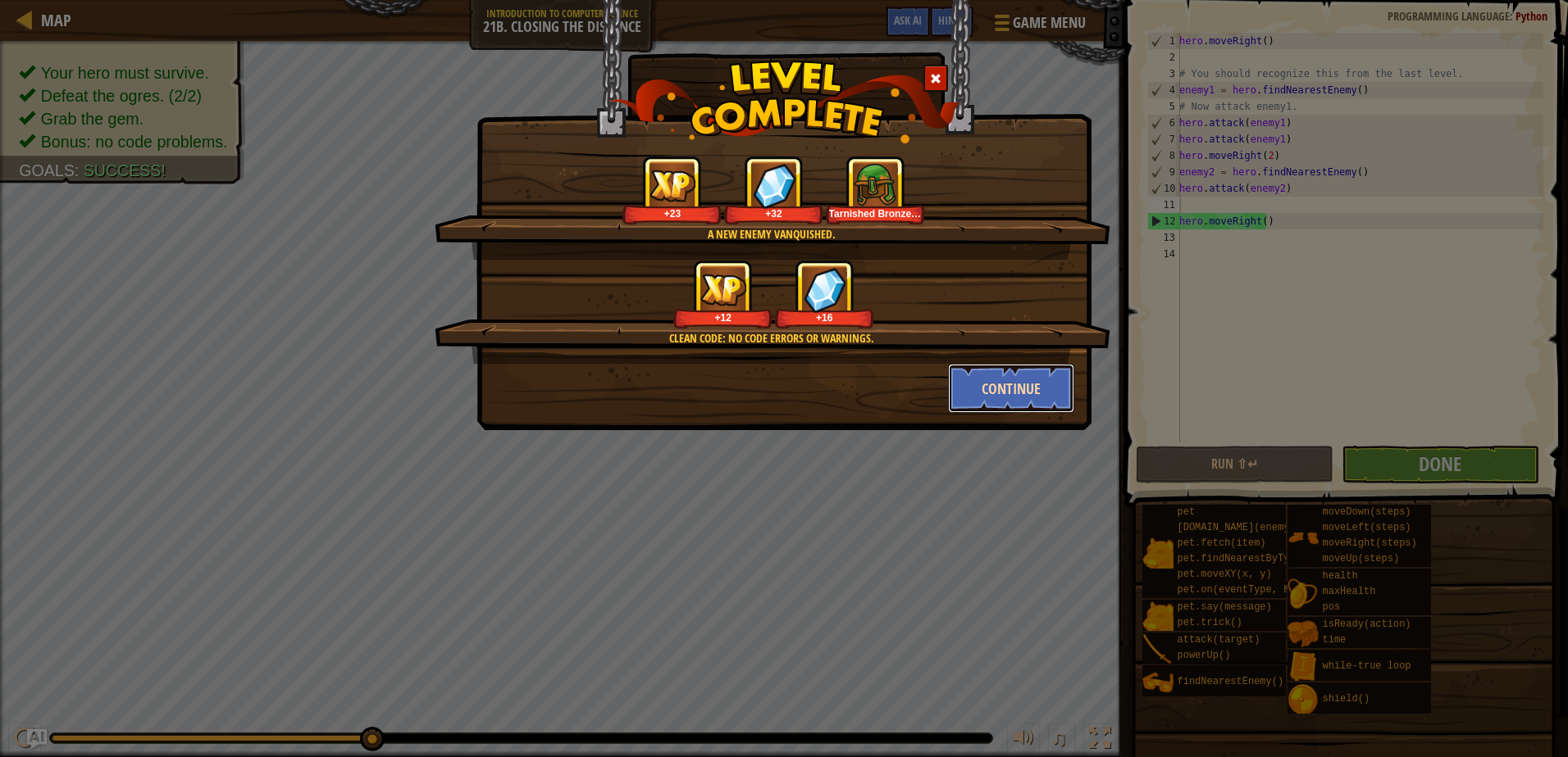
click at [1040, 392] on button "Continue" at bounding box center [1011, 388] width 127 height 49
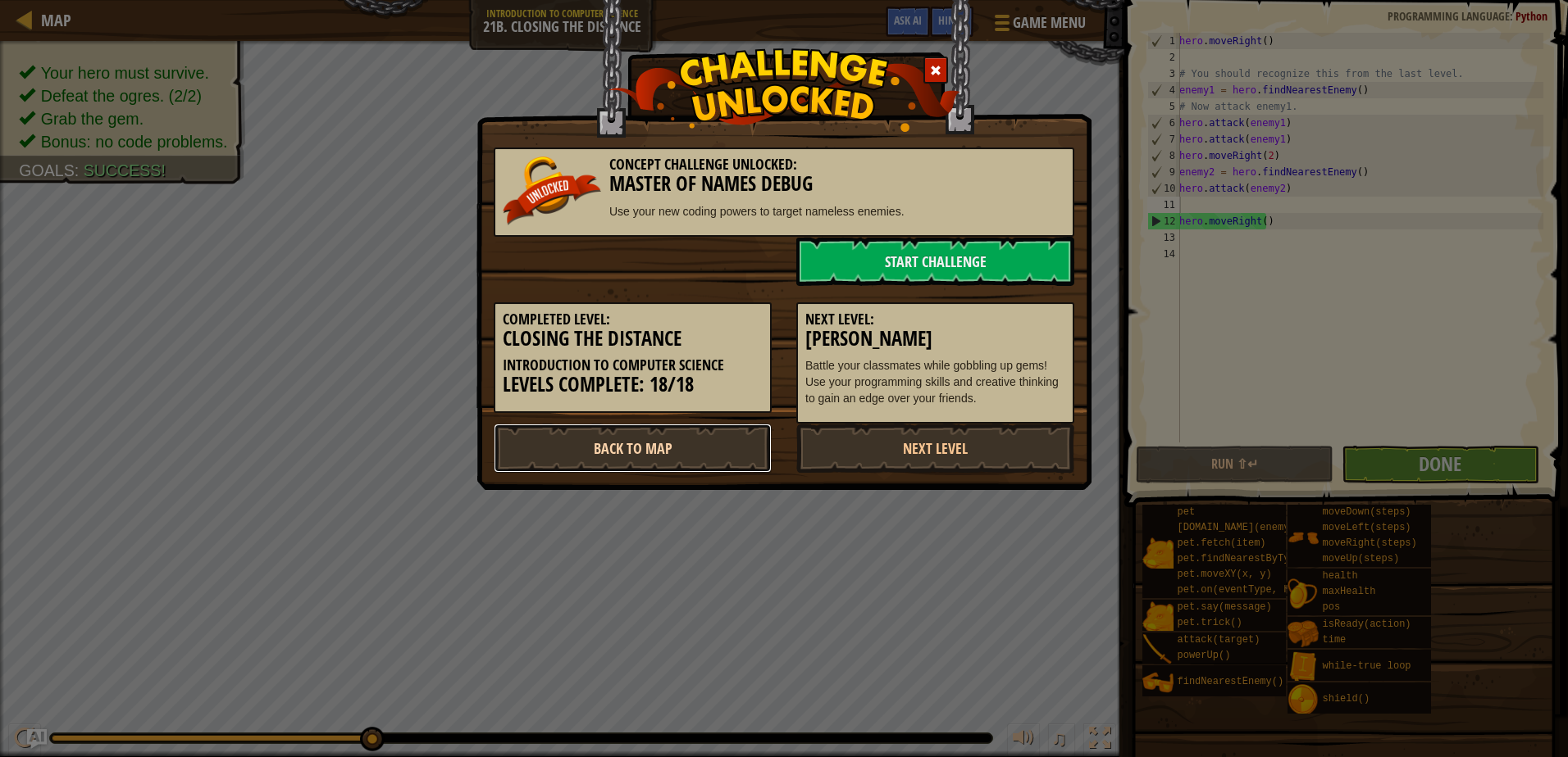
click at [754, 443] on link "Back to Map" at bounding box center [633, 447] width 278 height 49
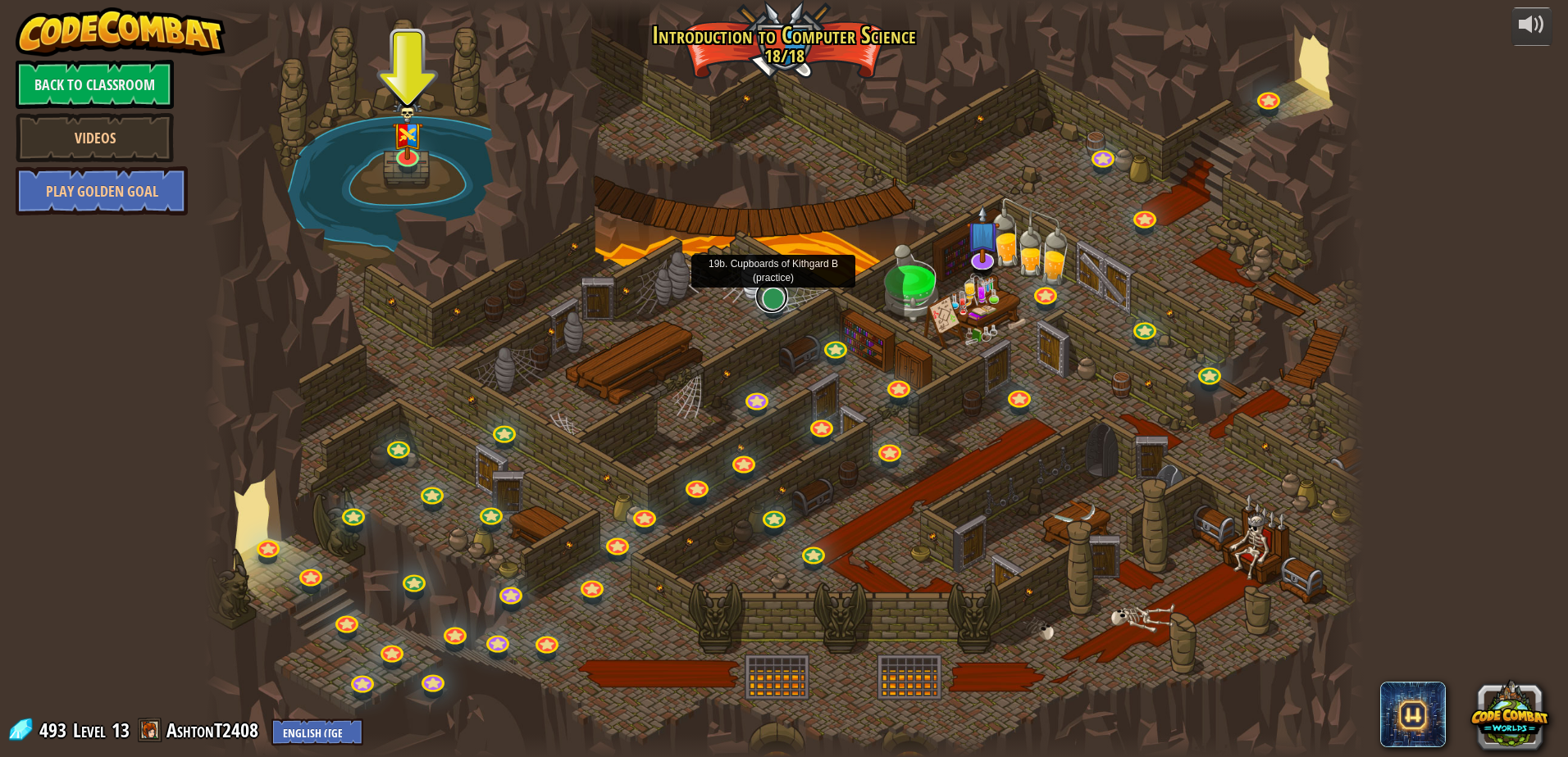
click at [778, 300] on link at bounding box center [772, 297] width 33 height 33
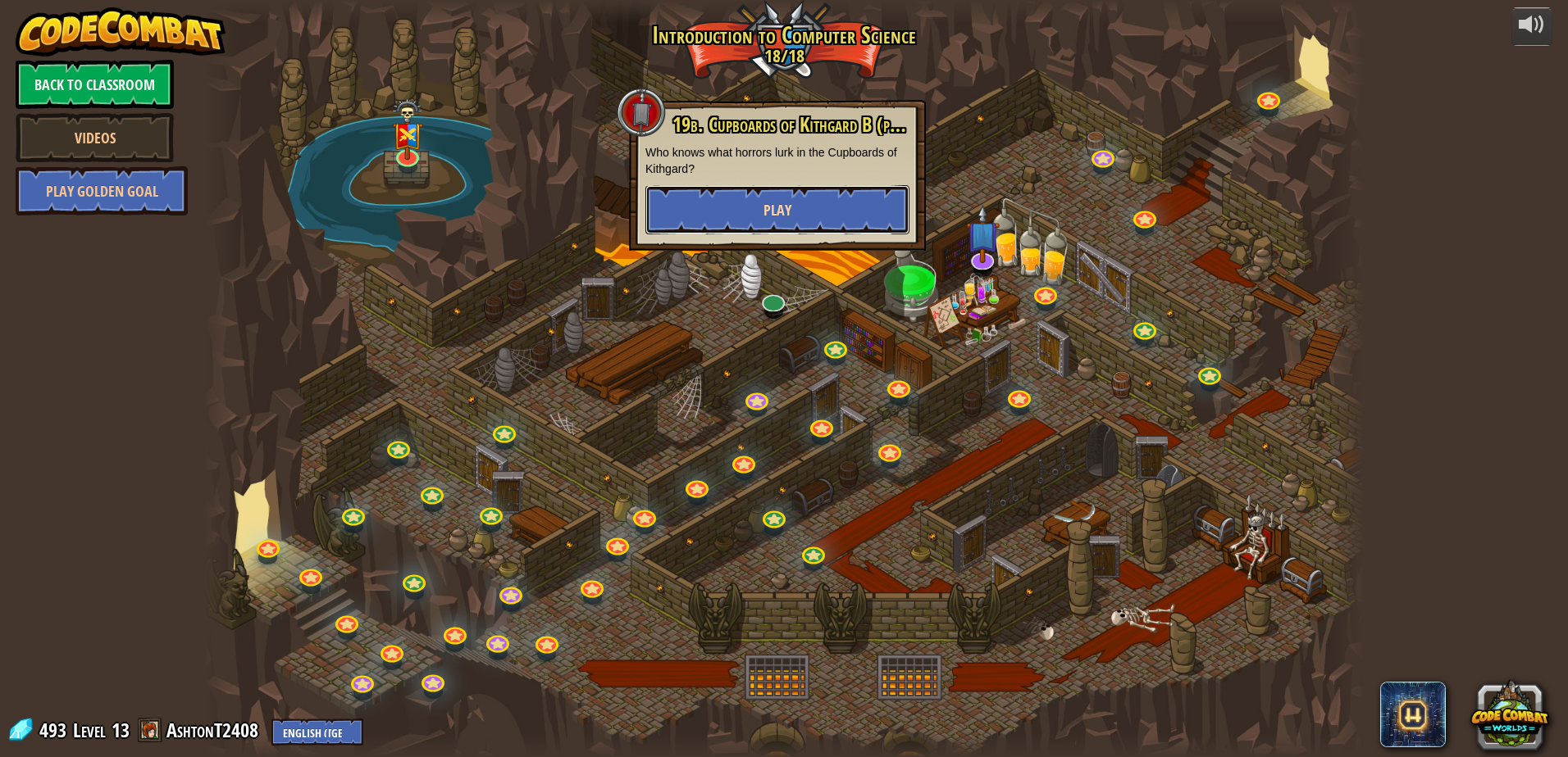
click at [818, 201] on button "Play" at bounding box center [778, 209] width 264 height 49
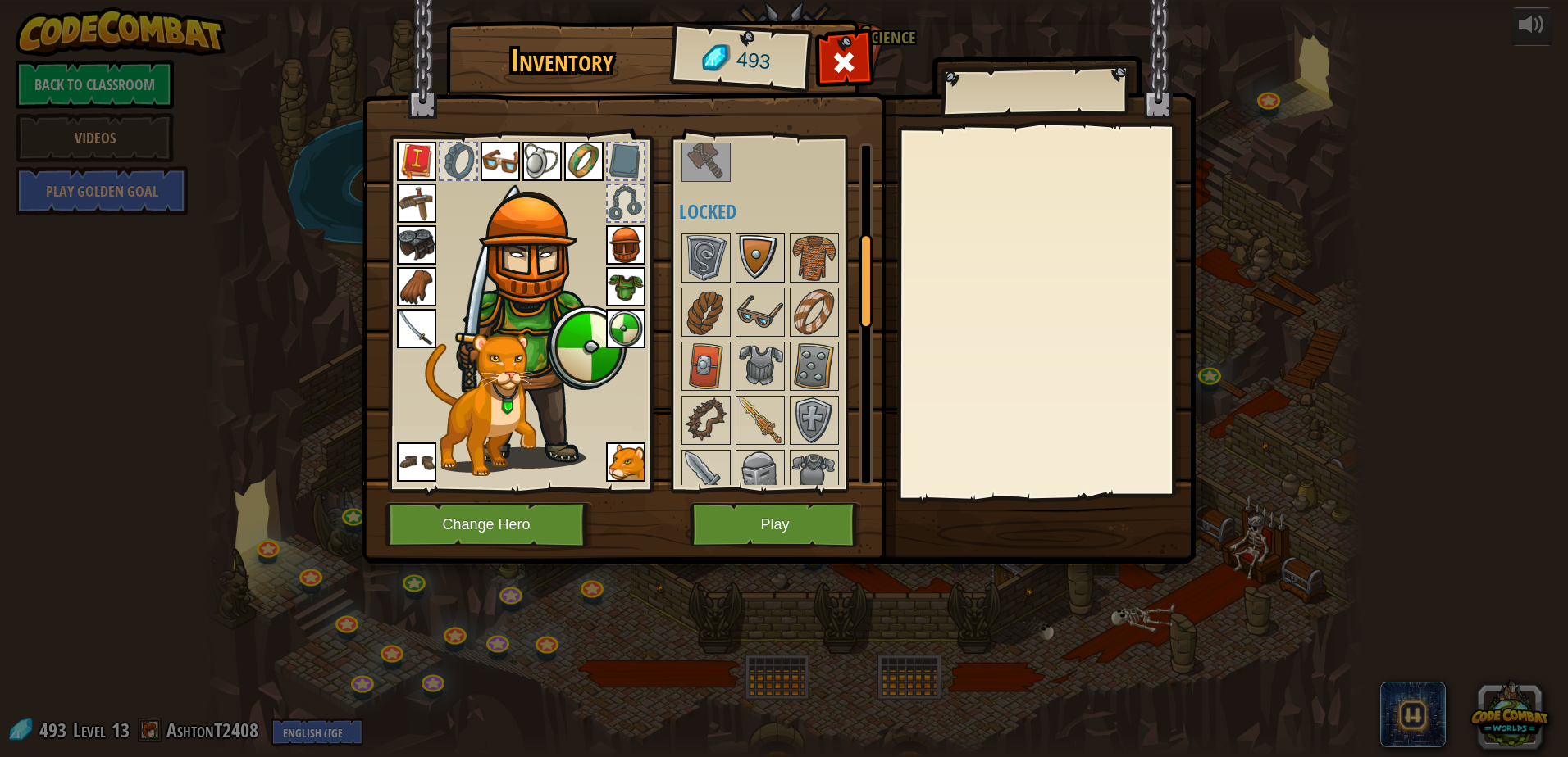
scroll to position [246, 0]
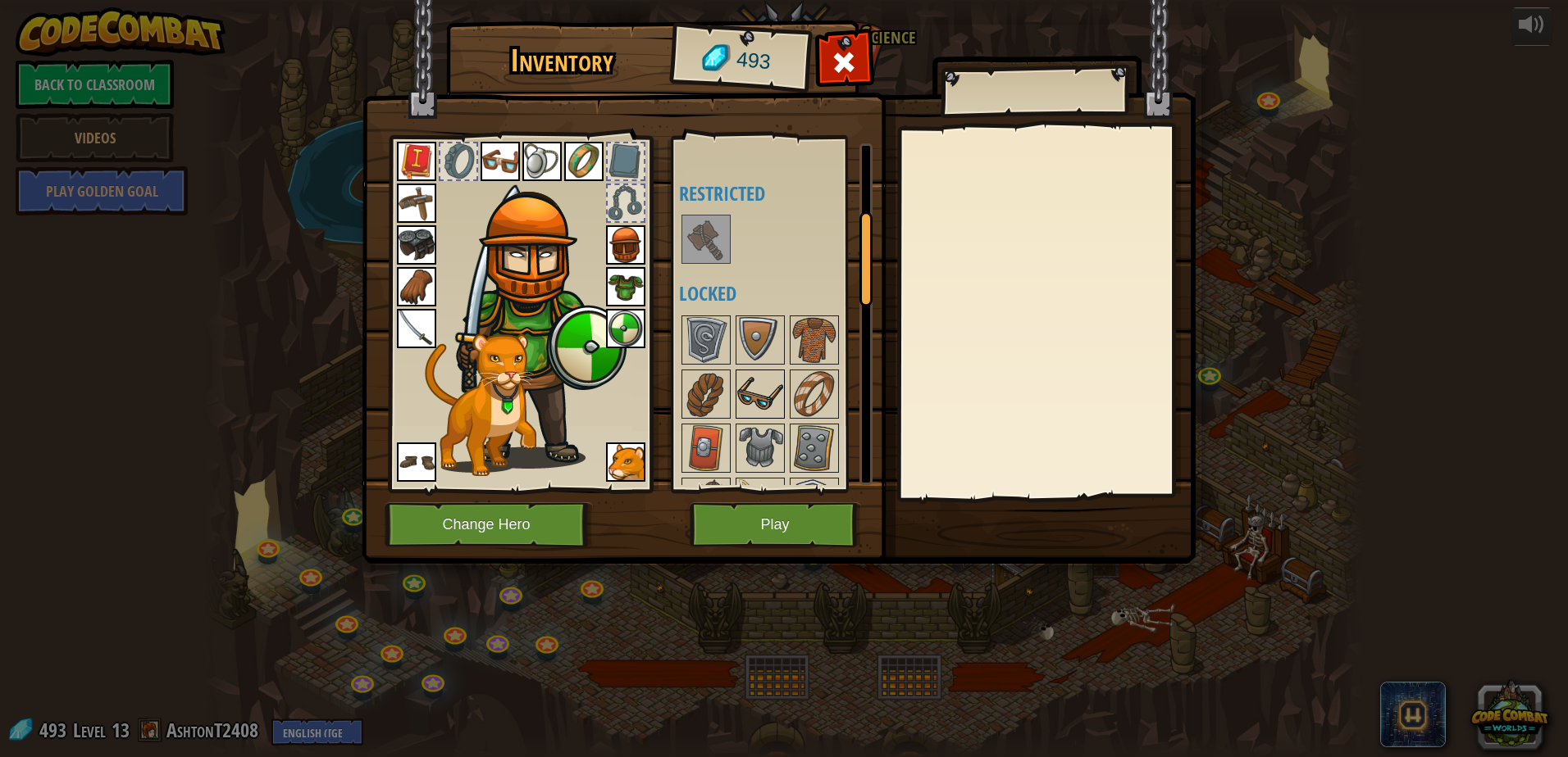
click at [742, 383] on img at bounding box center [760, 394] width 46 height 46
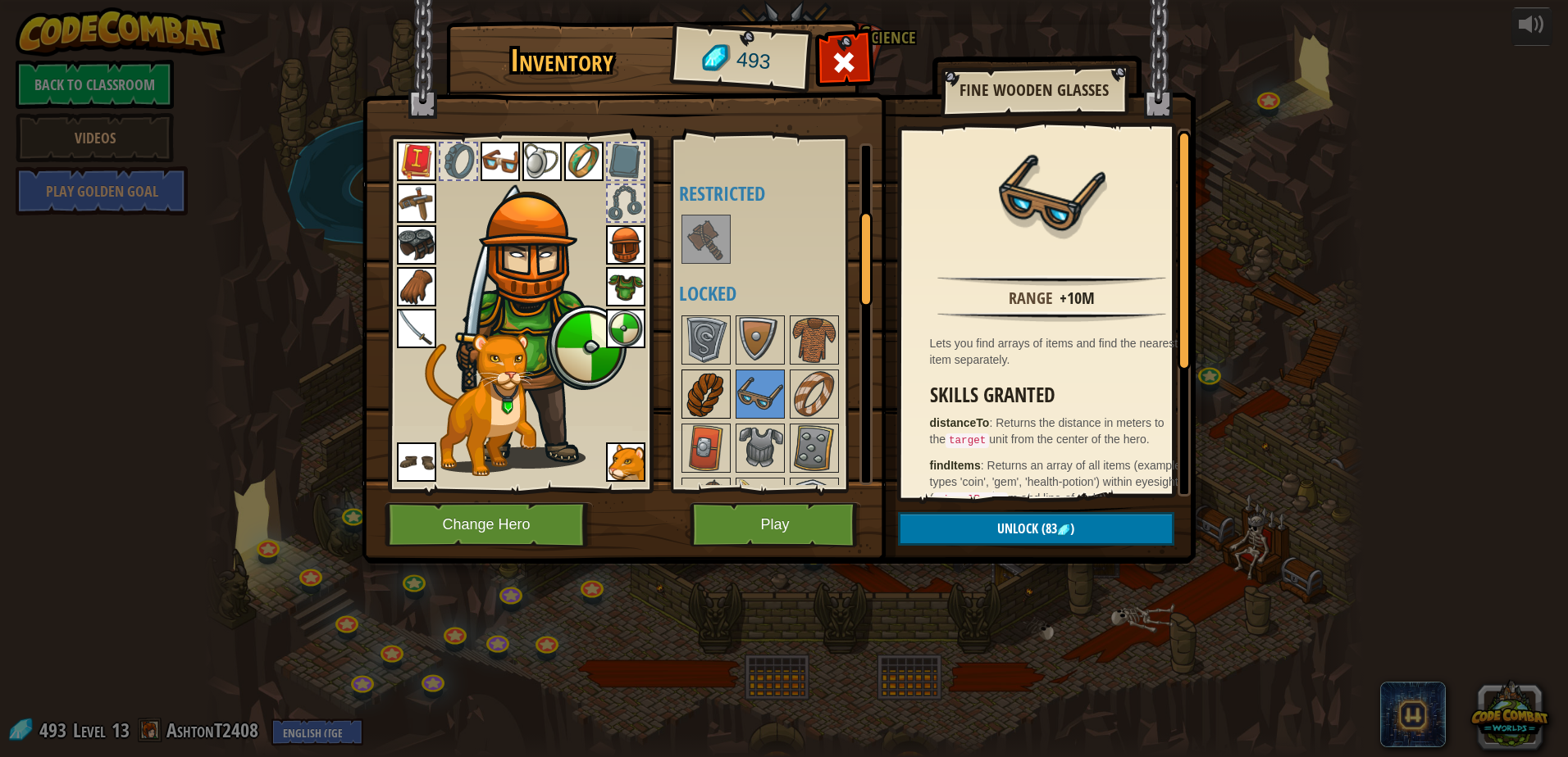
click at [699, 396] on img at bounding box center [706, 394] width 46 height 46
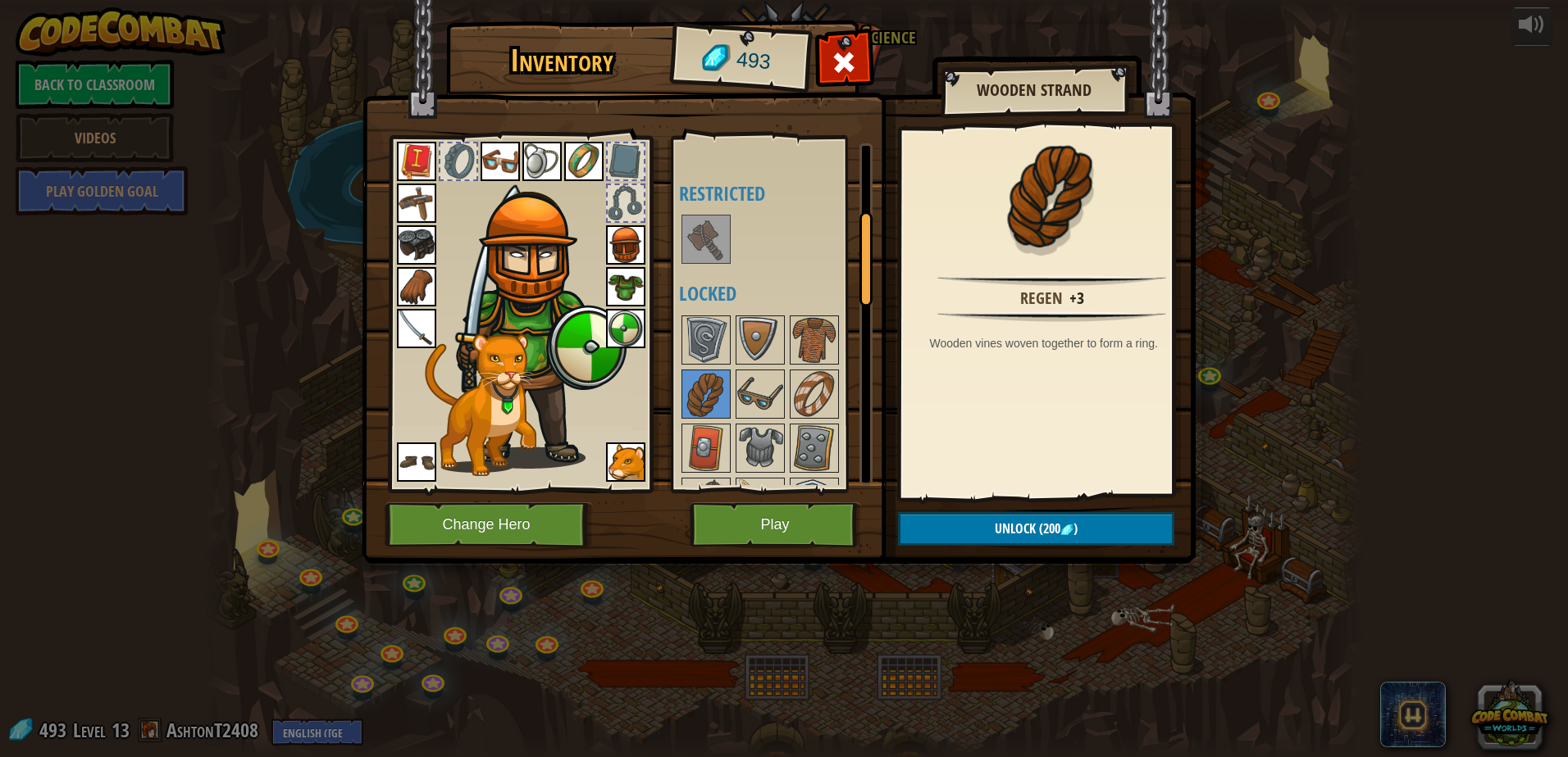
click at [590, 157] on img at bounding box center [584, 161] width 40 height 40
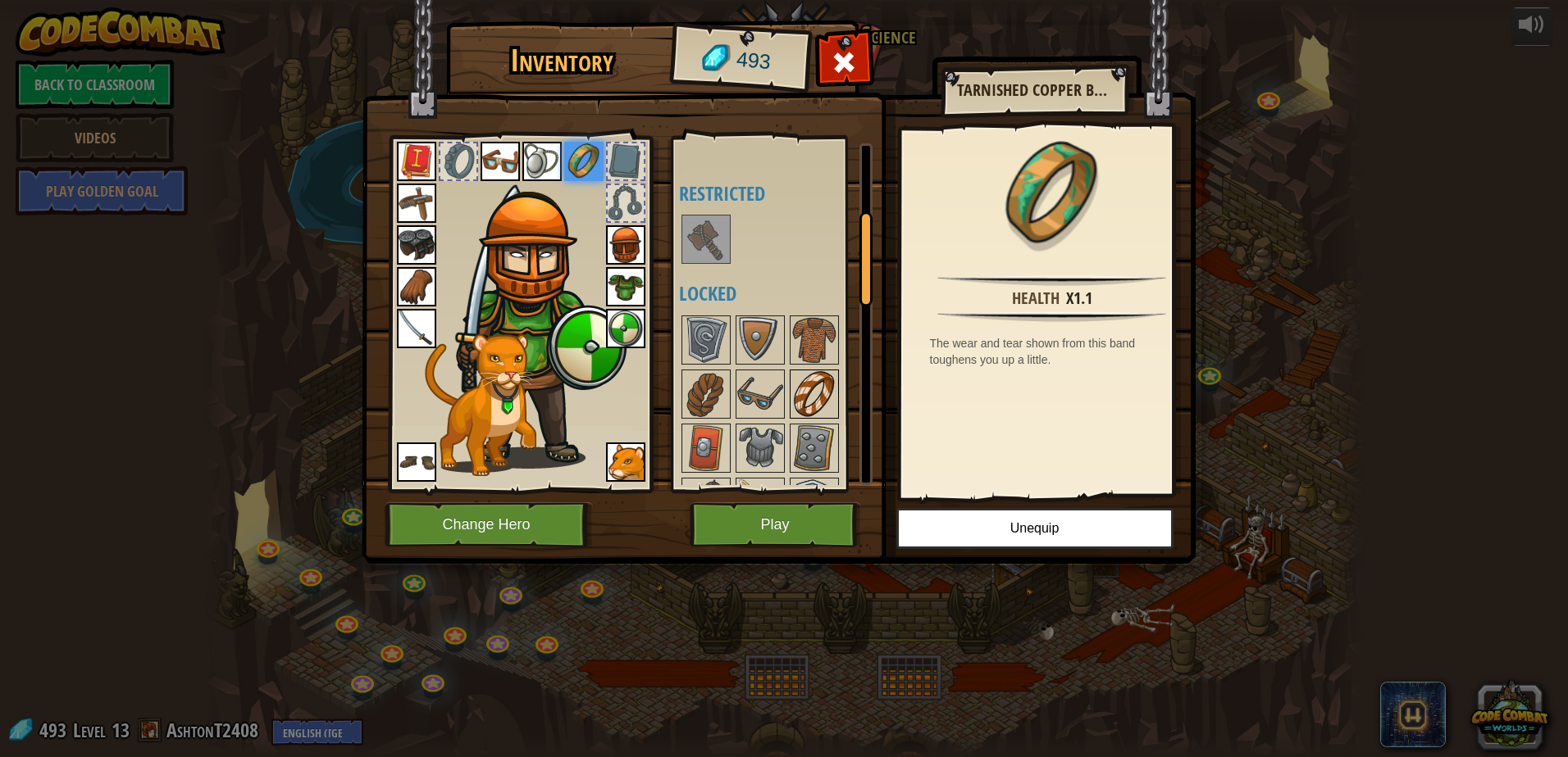
click at [803, 393] on img at bounding box center [814, 394] width 46 height 46
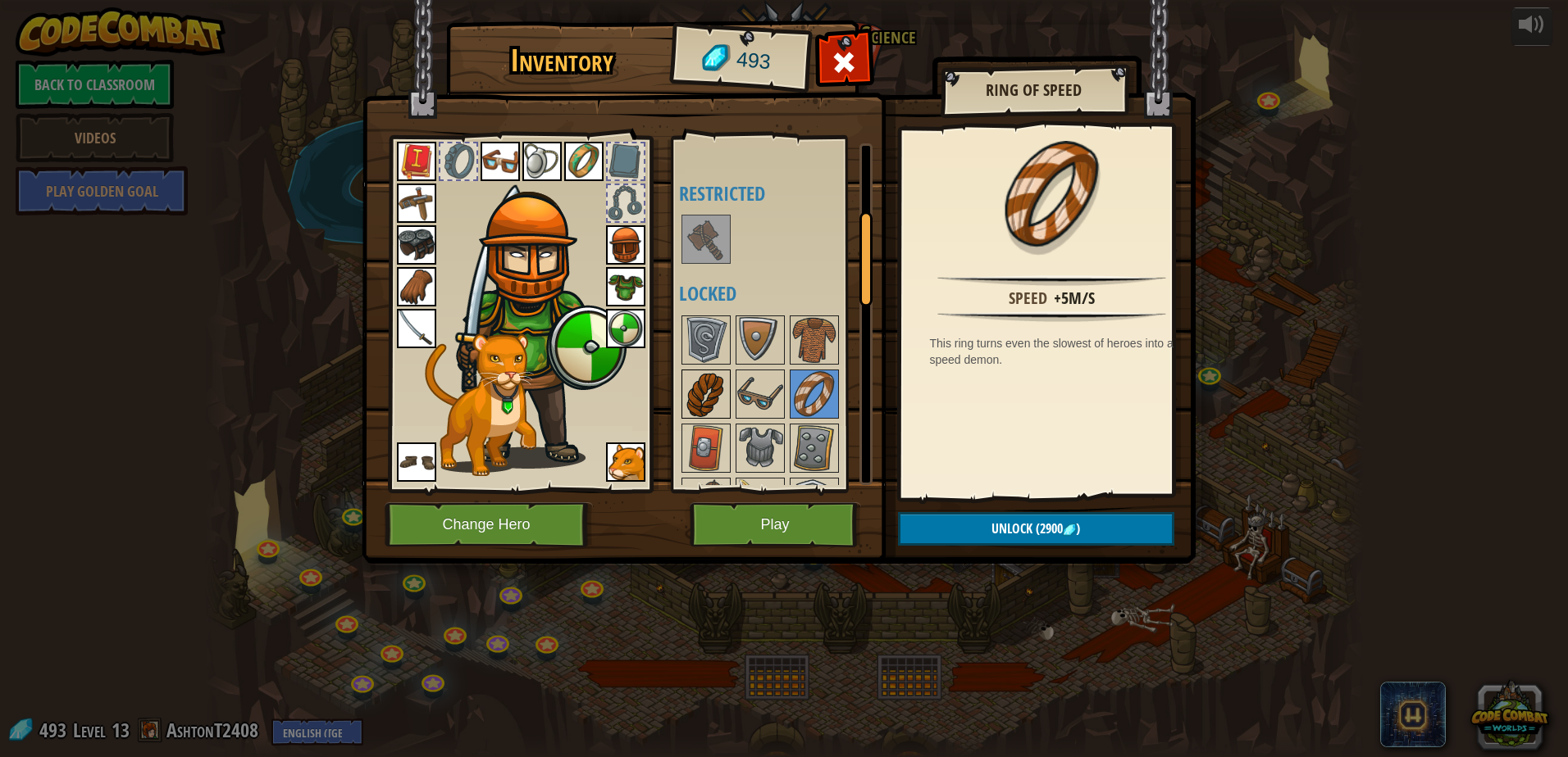
click at [708, 407] on img at bounding box center [706, 394] width 46 height 46
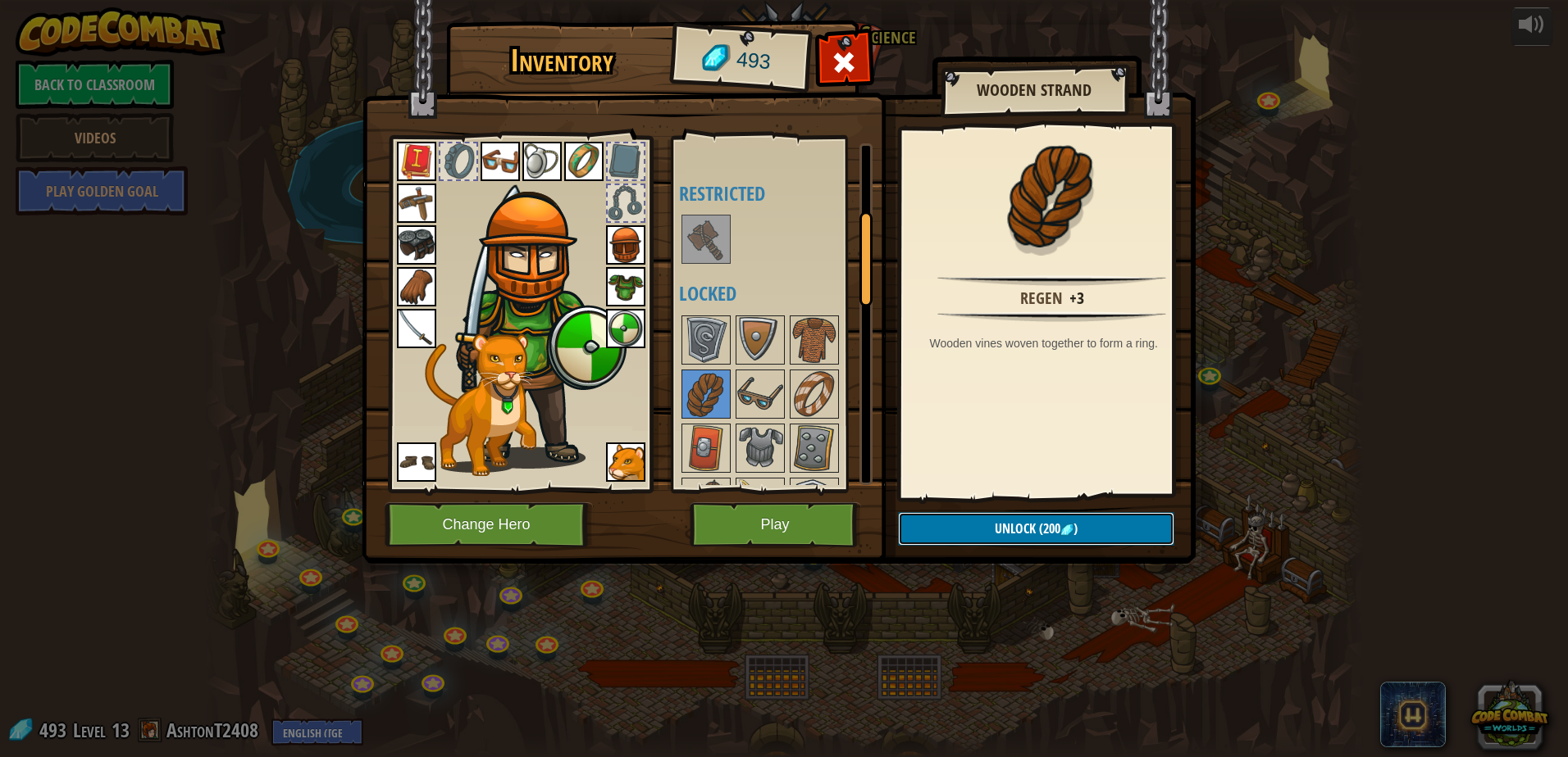
click at [1086, 529] on button "Unlock (200 )" at bounding box center [1036, 528] width 276 height 34
click at [1073, 536] on button "Confirm" at bounding box center [1036, 528] width 276 height 34
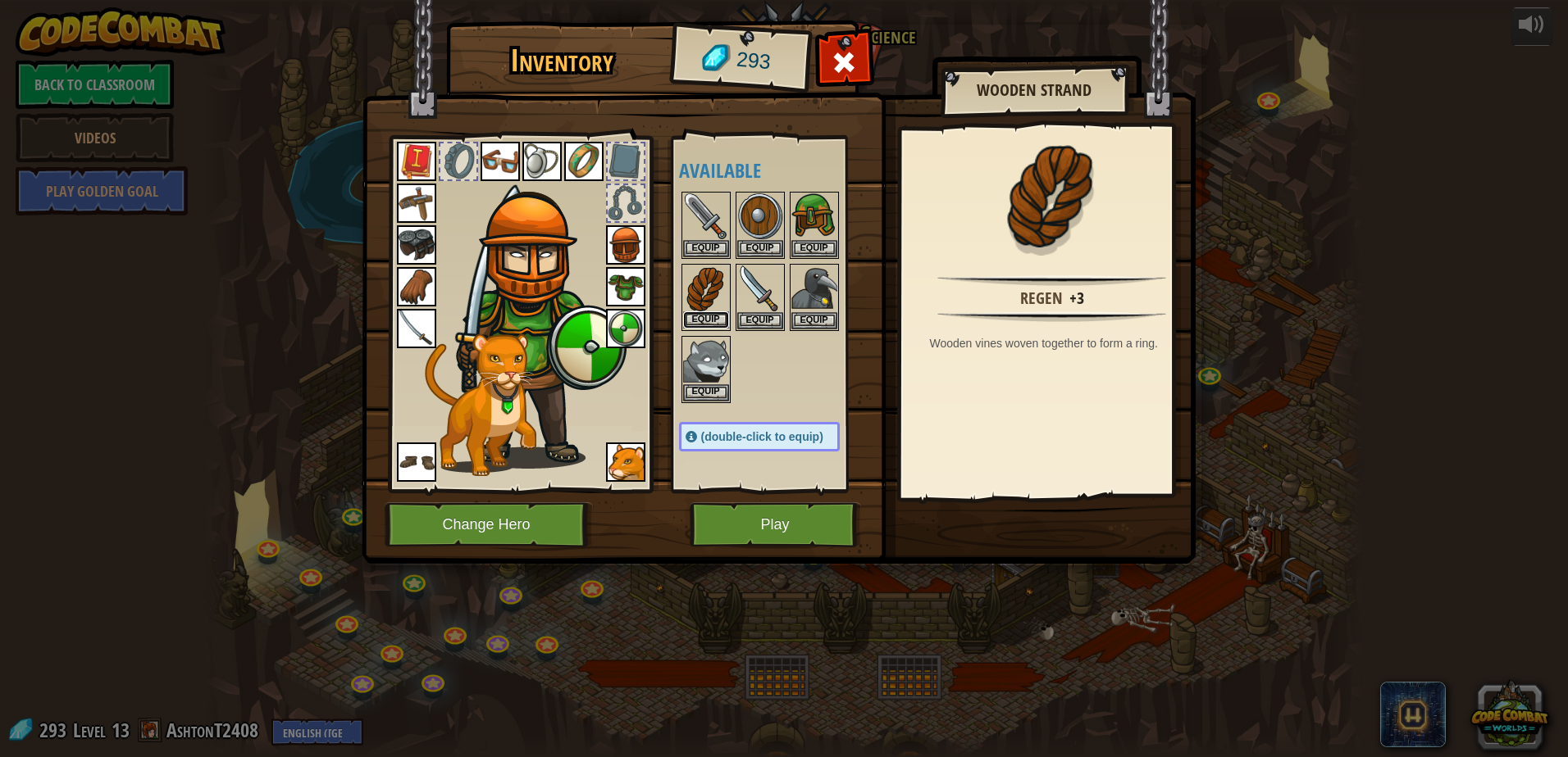
click at [715, 325] on button "Equip" at bounding box center [706, 320] width 46 height 17
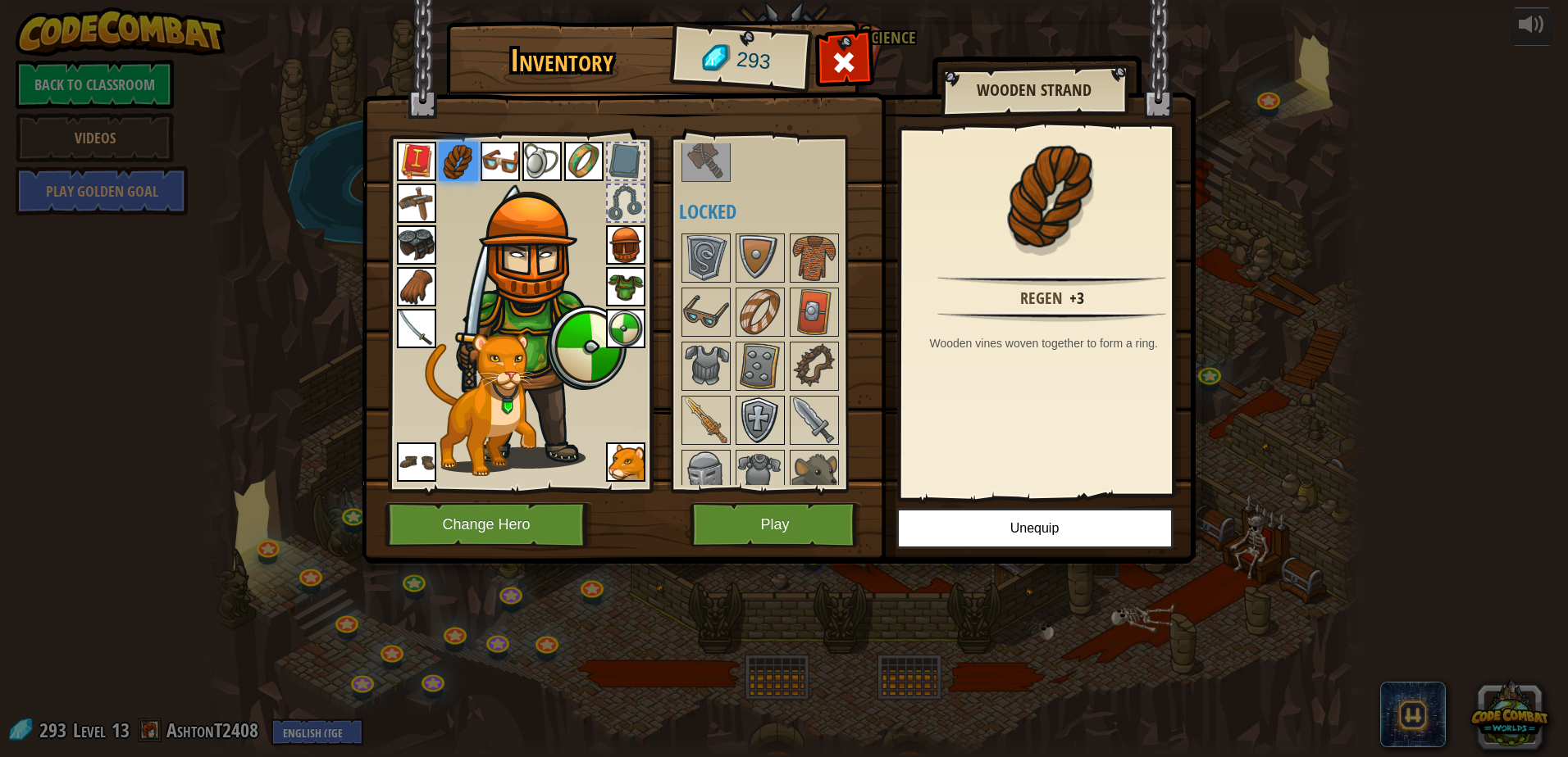
scroll to position [492, 0]
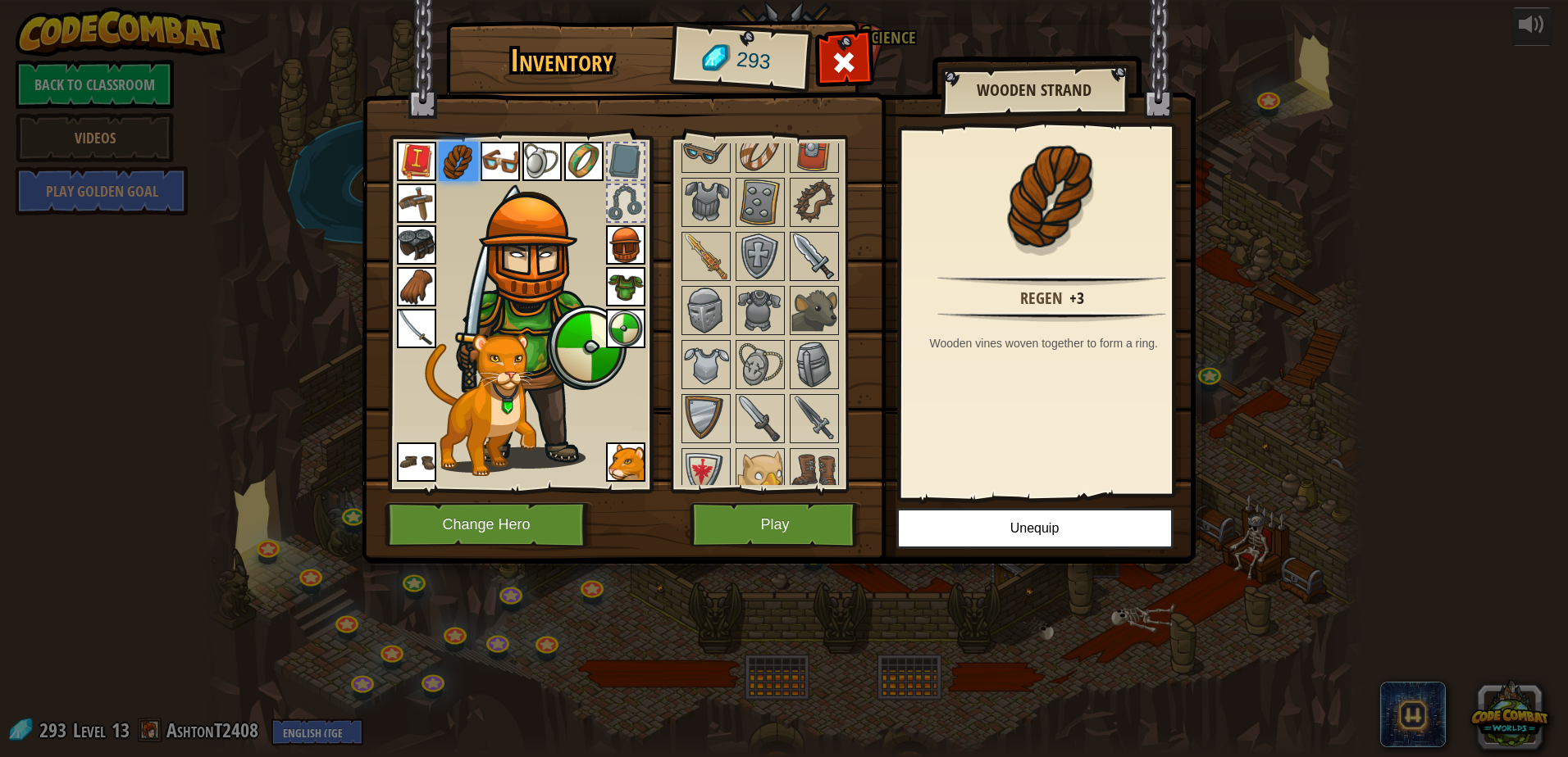
click at [806, 248] on img at bounding box center [814, 257] width 46 height 46
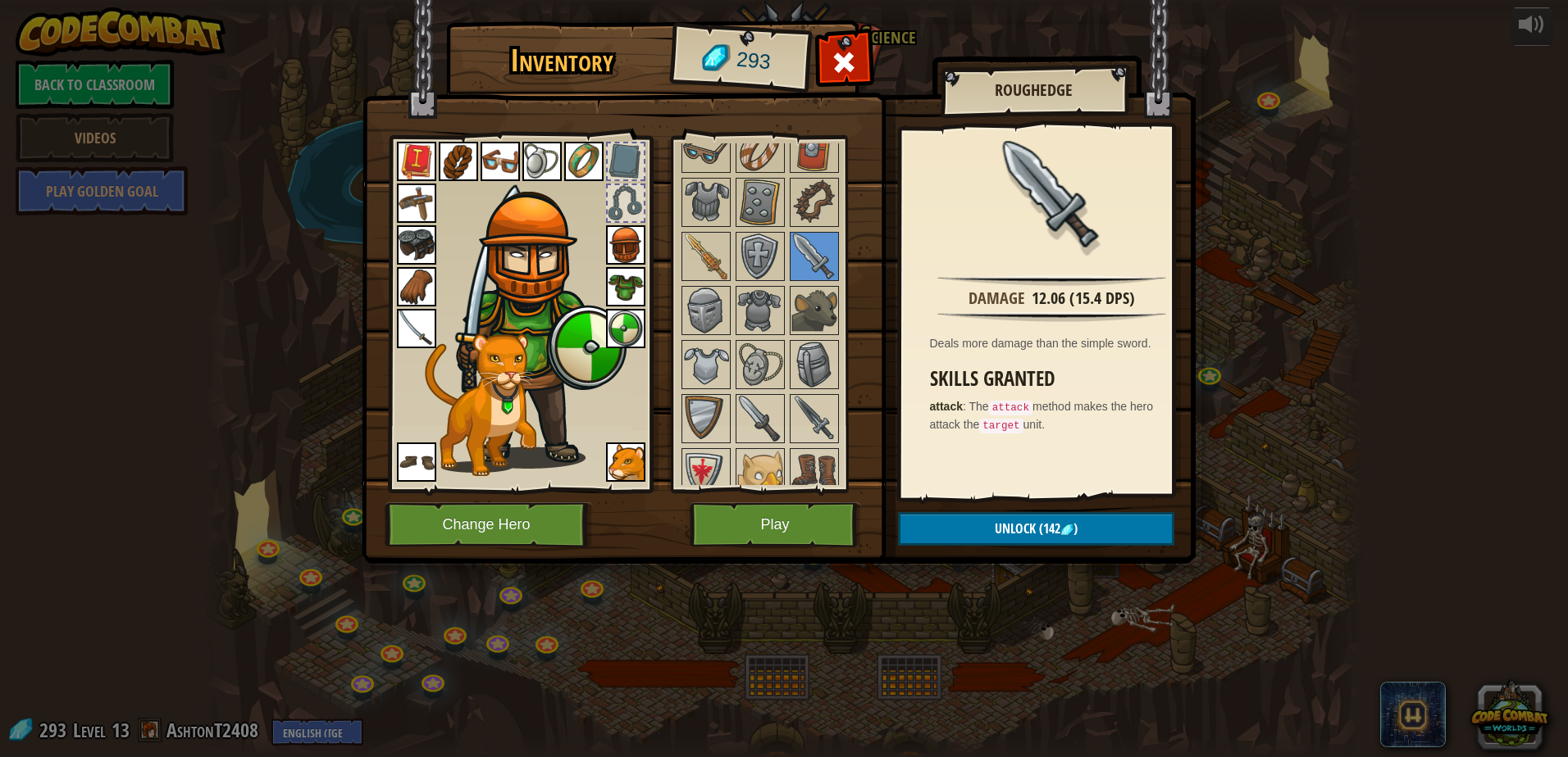
click at [405, 325] on img at bounding box center [416, 328] width 40 height 40
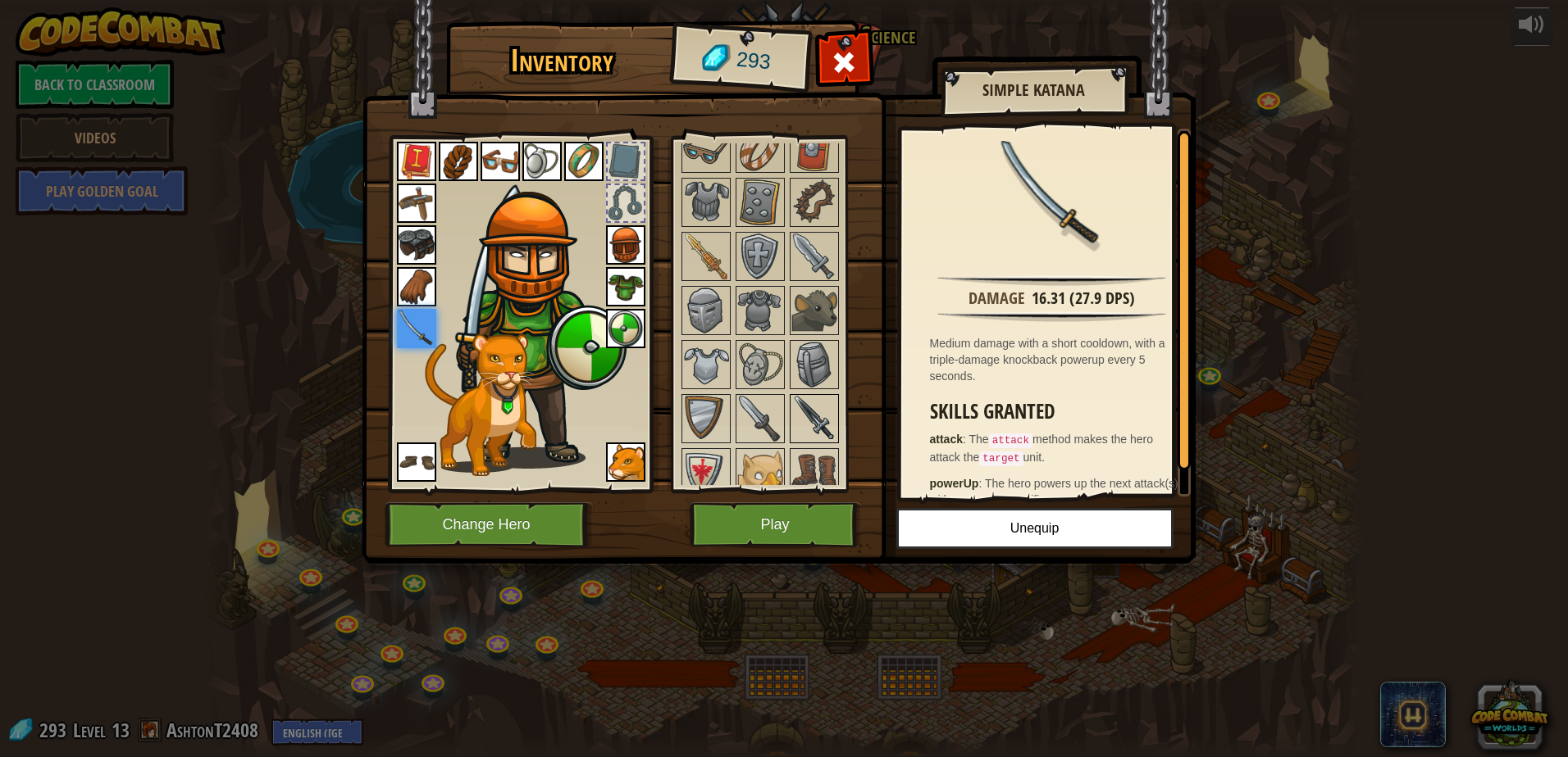
click at [811, 407] on img at bounding box center [814, 419] width 46 height 46
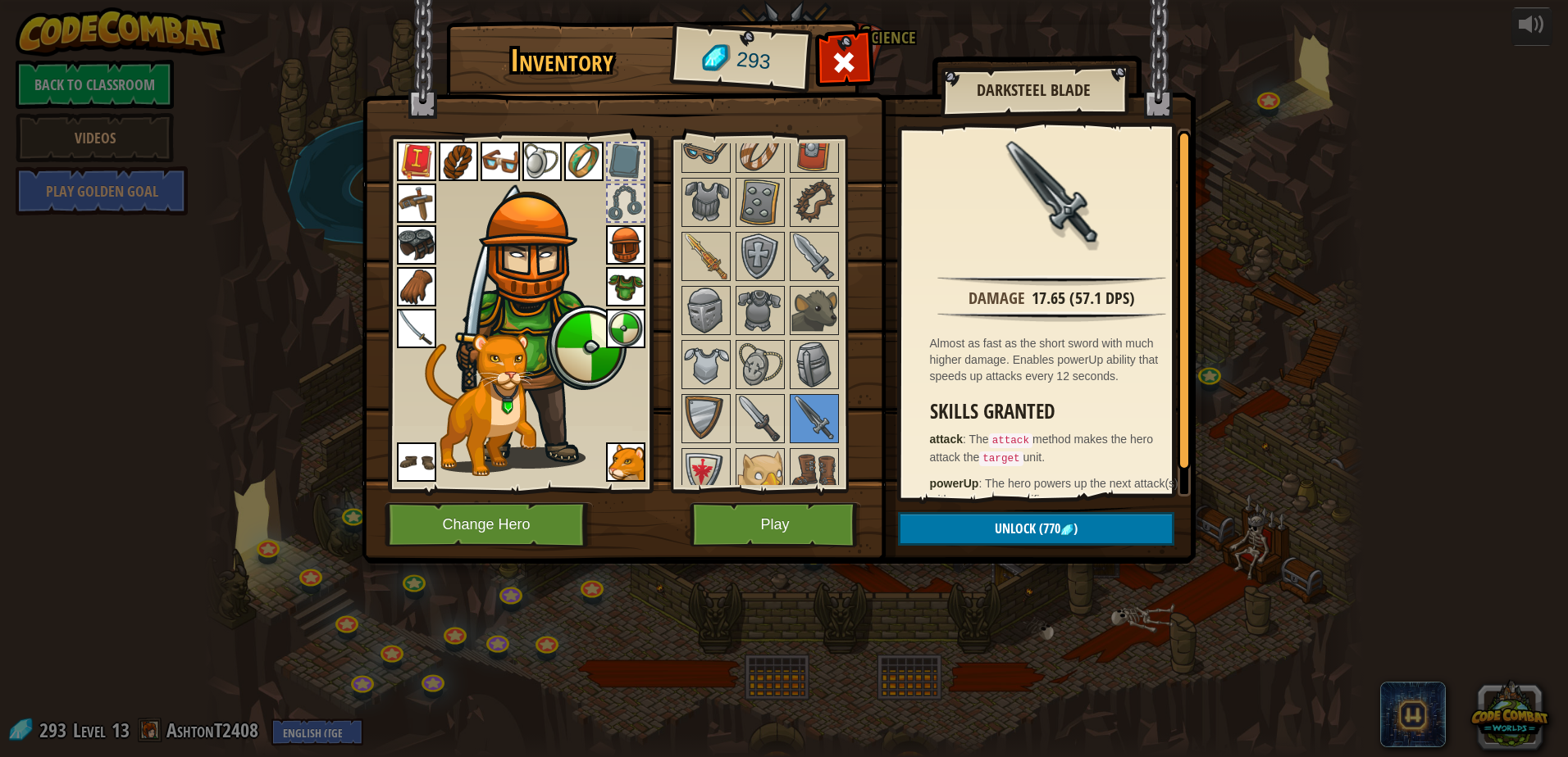
click at [391, 315] on div at bounding box center [520, 310] width 270 height 368
click at [404, 325] on img at bounding box center [416, 328] width 40 height 40
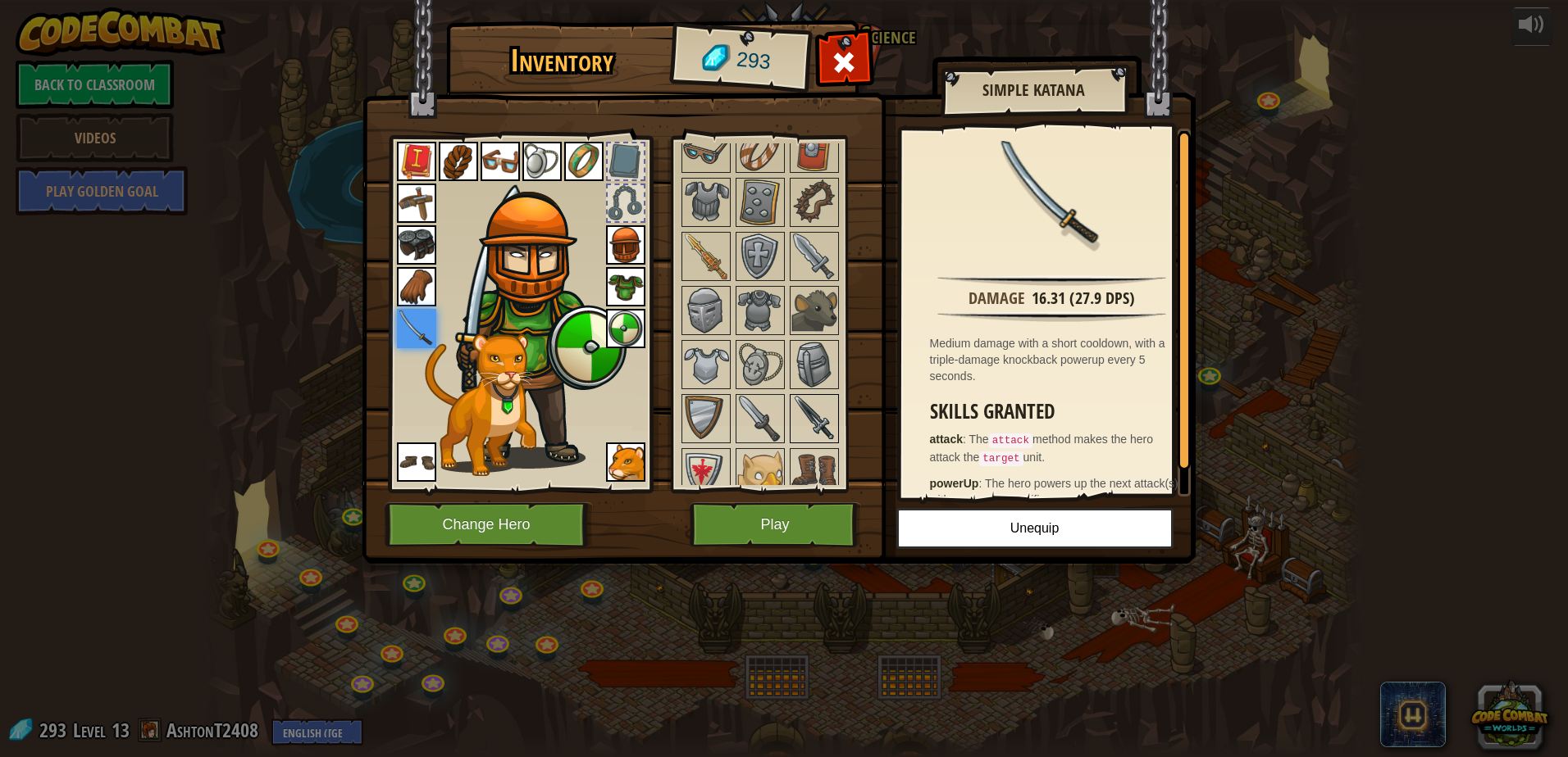
click at [811, 414] on img at bounding box center [814, 419] width 46 height 46
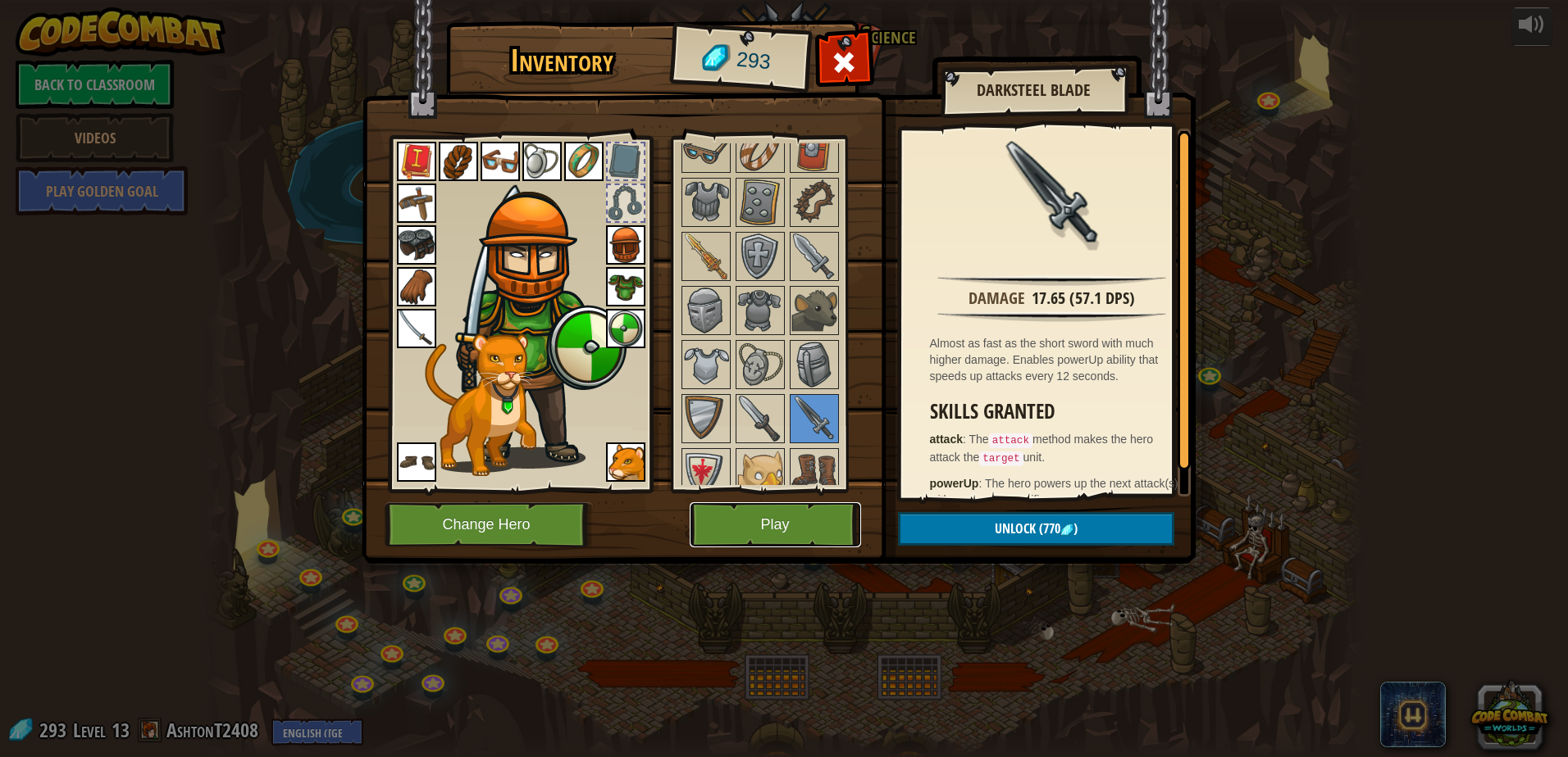
click at [804, 518] on button "Play" at bounding box center [776, 525] width 172 height 45
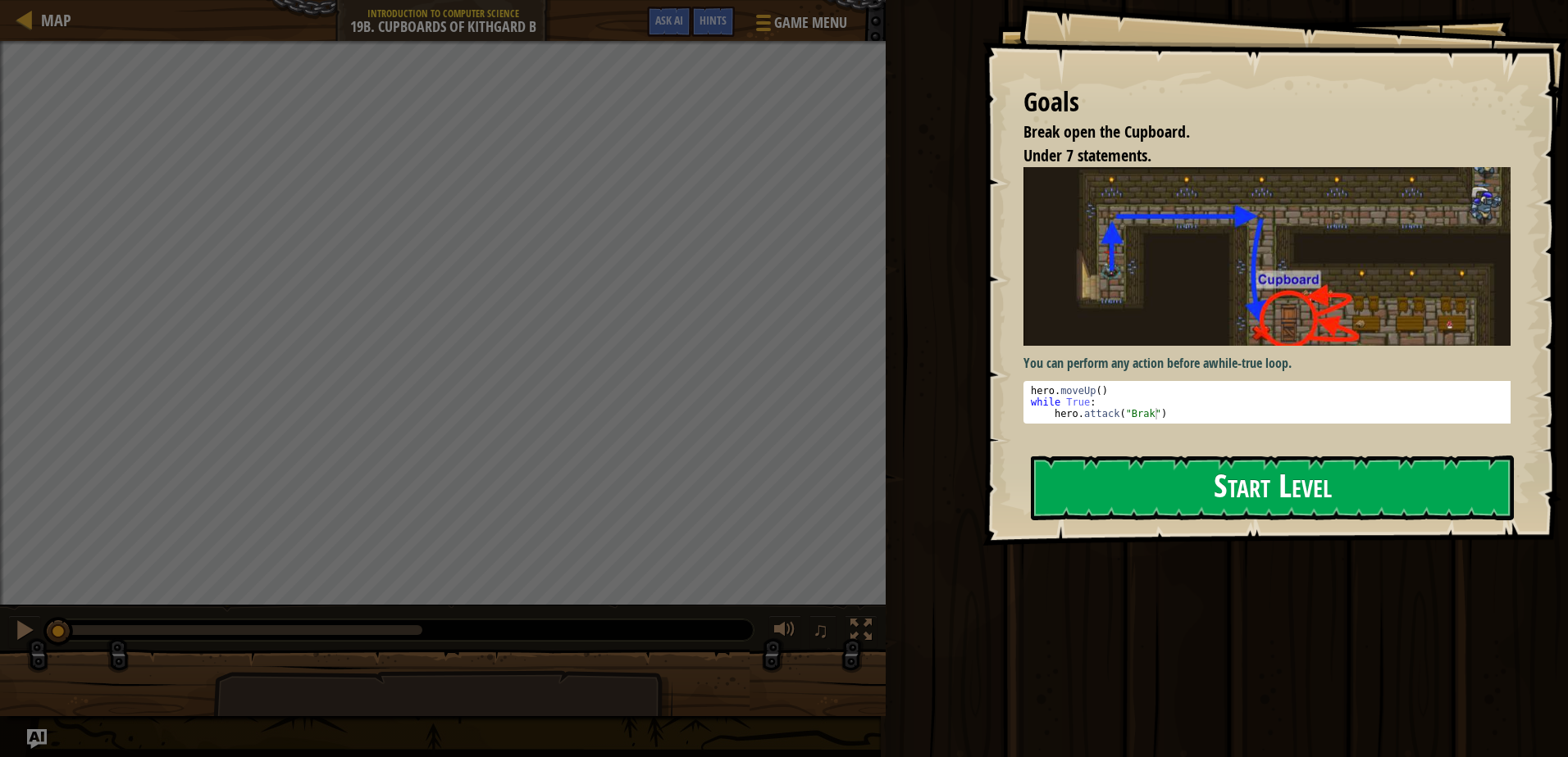
click at [1225, 475] on button "Start Level" at bounding box center [1272, 488] width 483 height 65
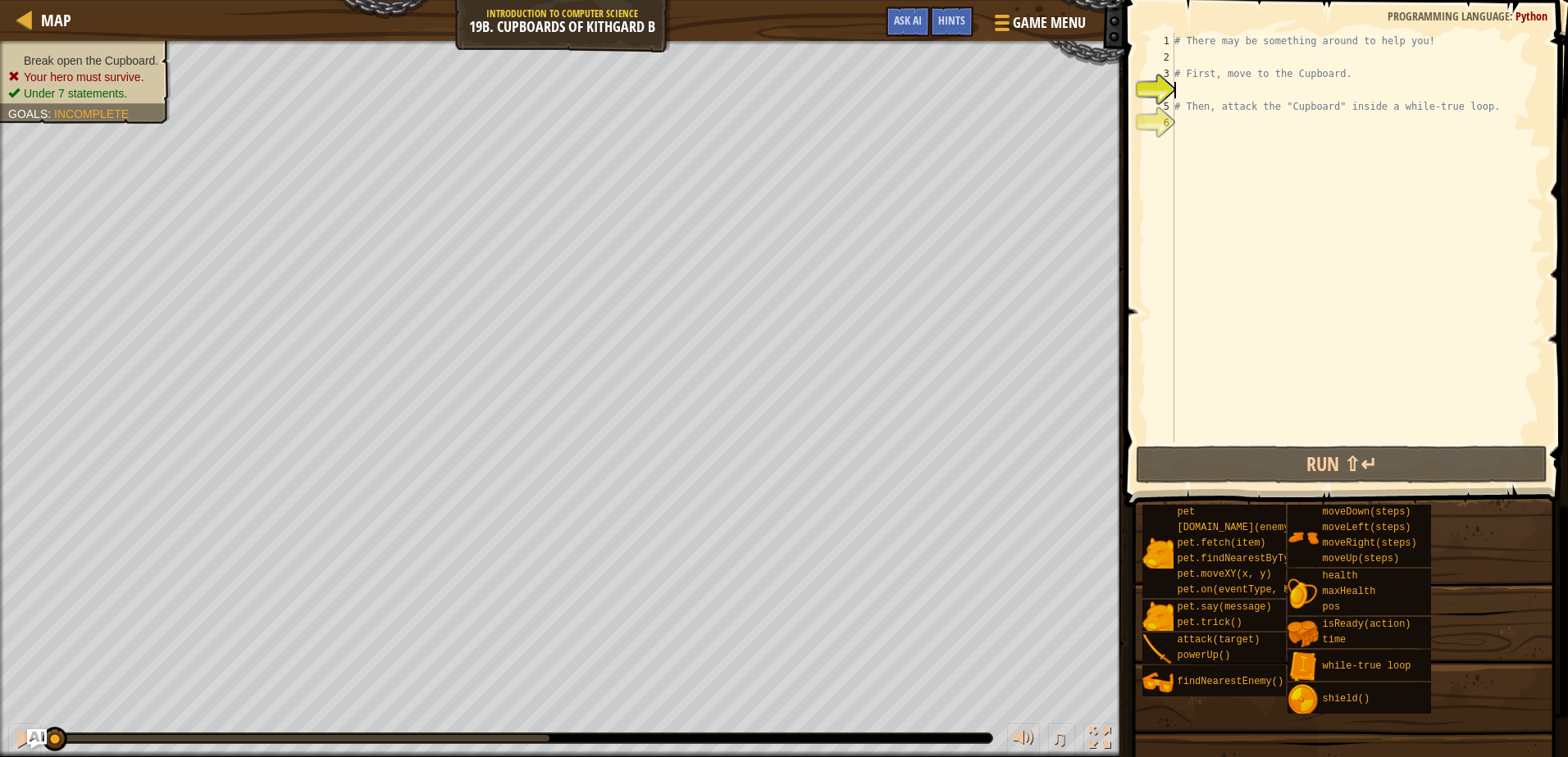
type textarea "h"
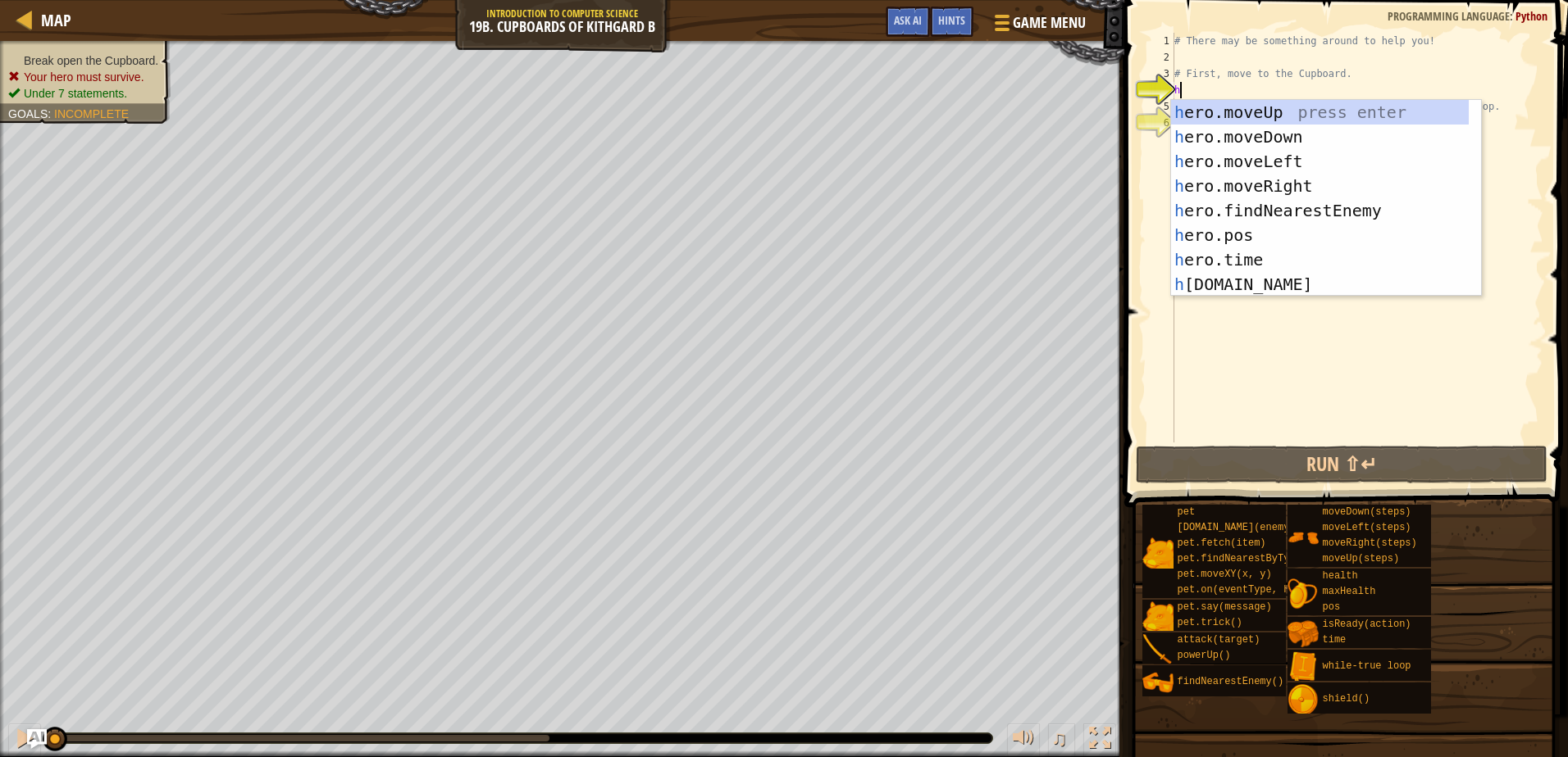
scroll to position [8, 0]
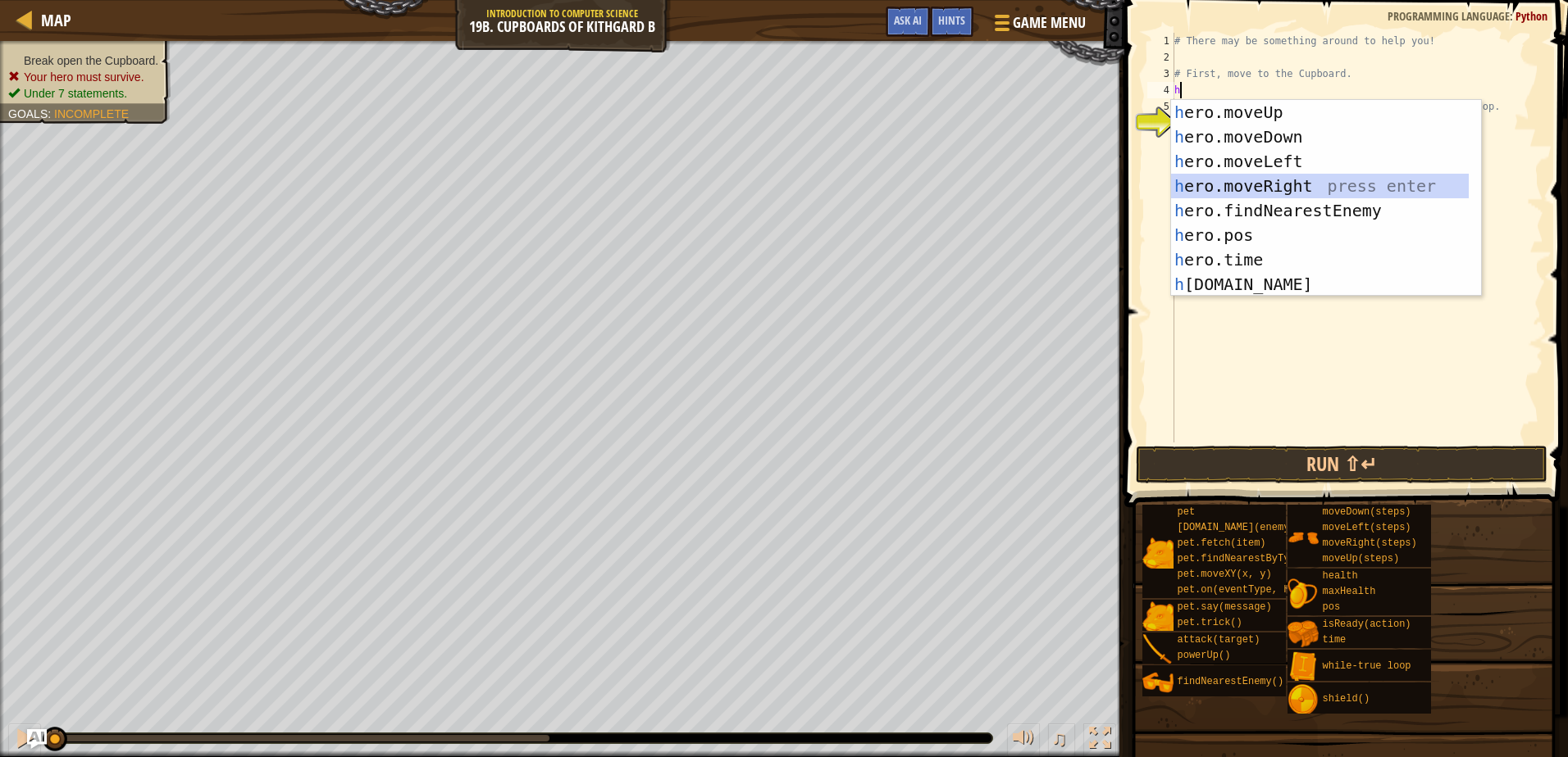
click at [1252, 185] on div "h ero.moveUp press enter h ero.moveDown press enter h ero.moveLeft press enter …" at bounding box center [1320, 223] width 297 height 246
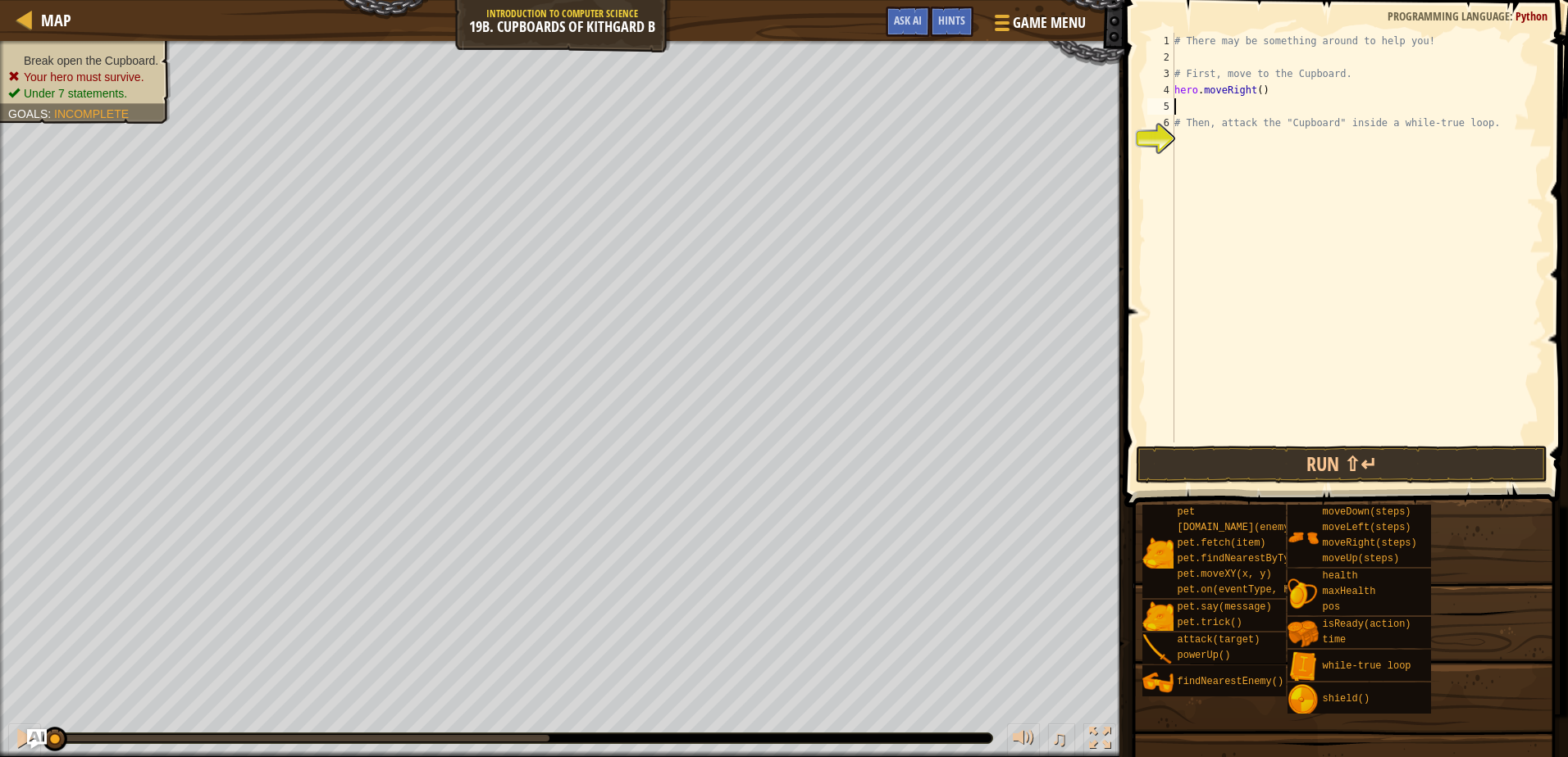
type textarea "h"
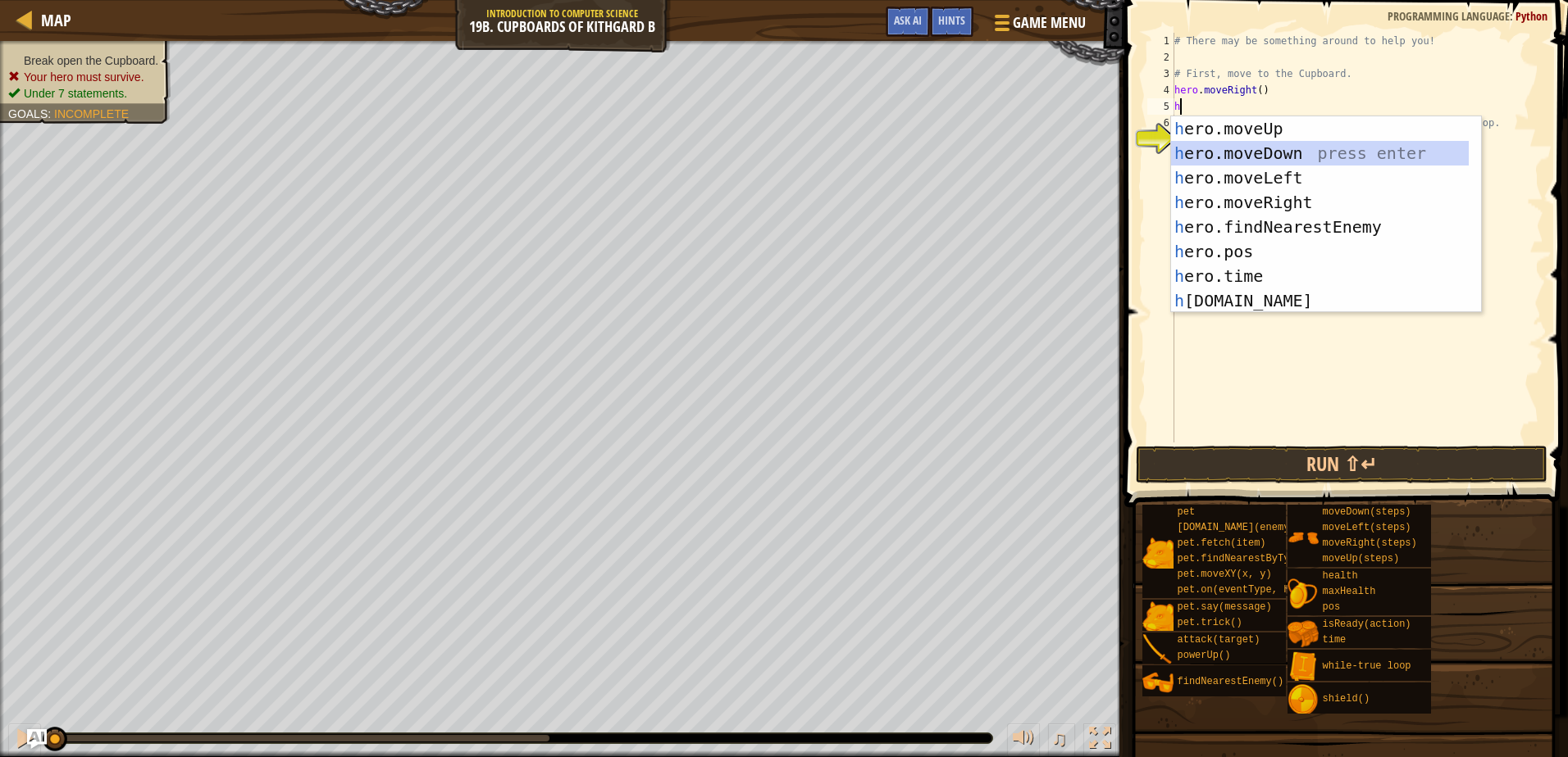
click at [1262, 148] on div "h ero.moveUp press enter h ero.moveDown press enter h ero.moveLeft press enter …" at bounding box center [1320, 239] width 297 height 246
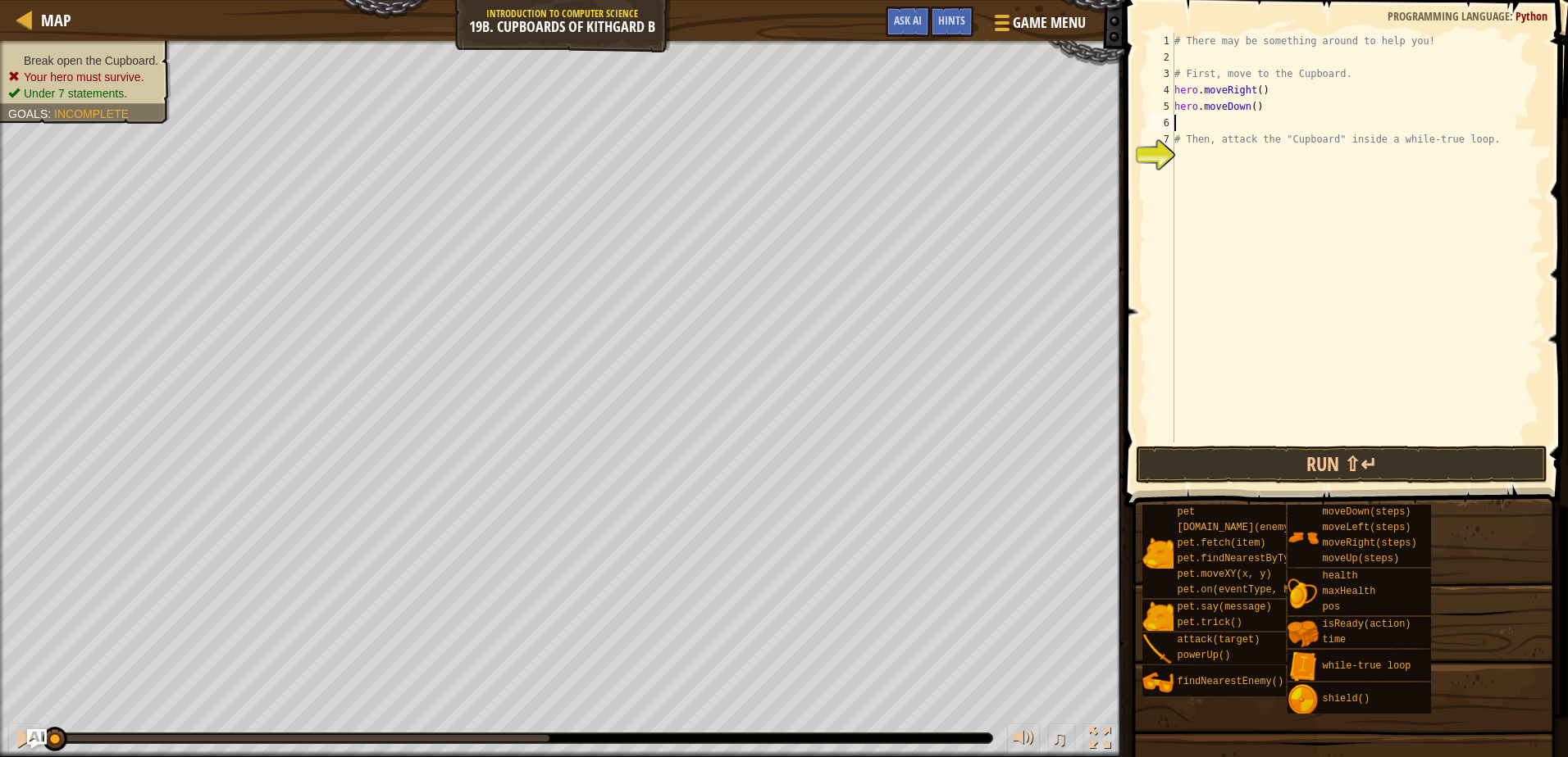
type textarea "h"
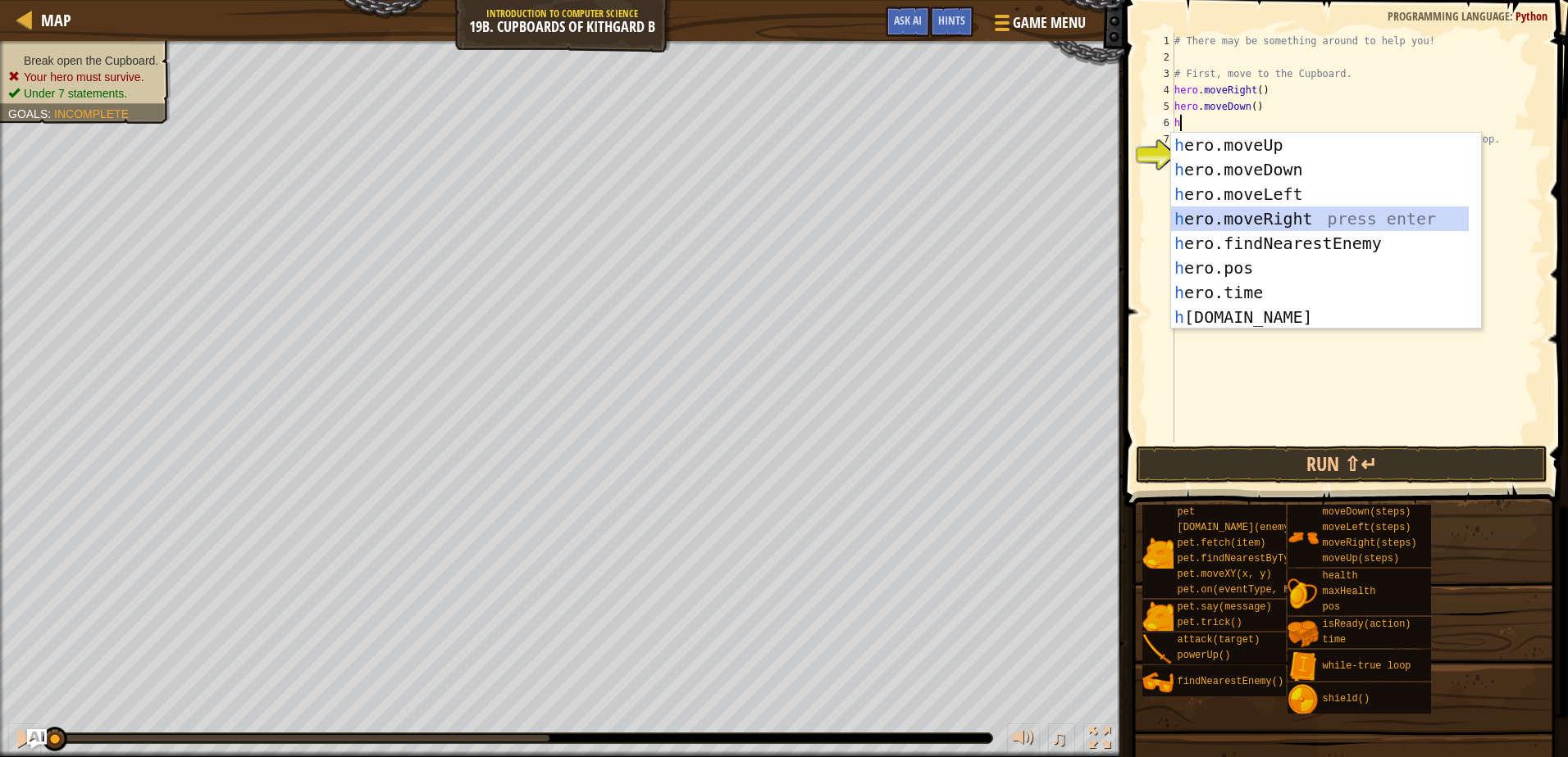
click at [1278, 212] on div "h ero.moveUp press enter h ero.moveDown press enter h ero.moveLeft press enter …" at bounding box center [1320, 256] width 297 height 246
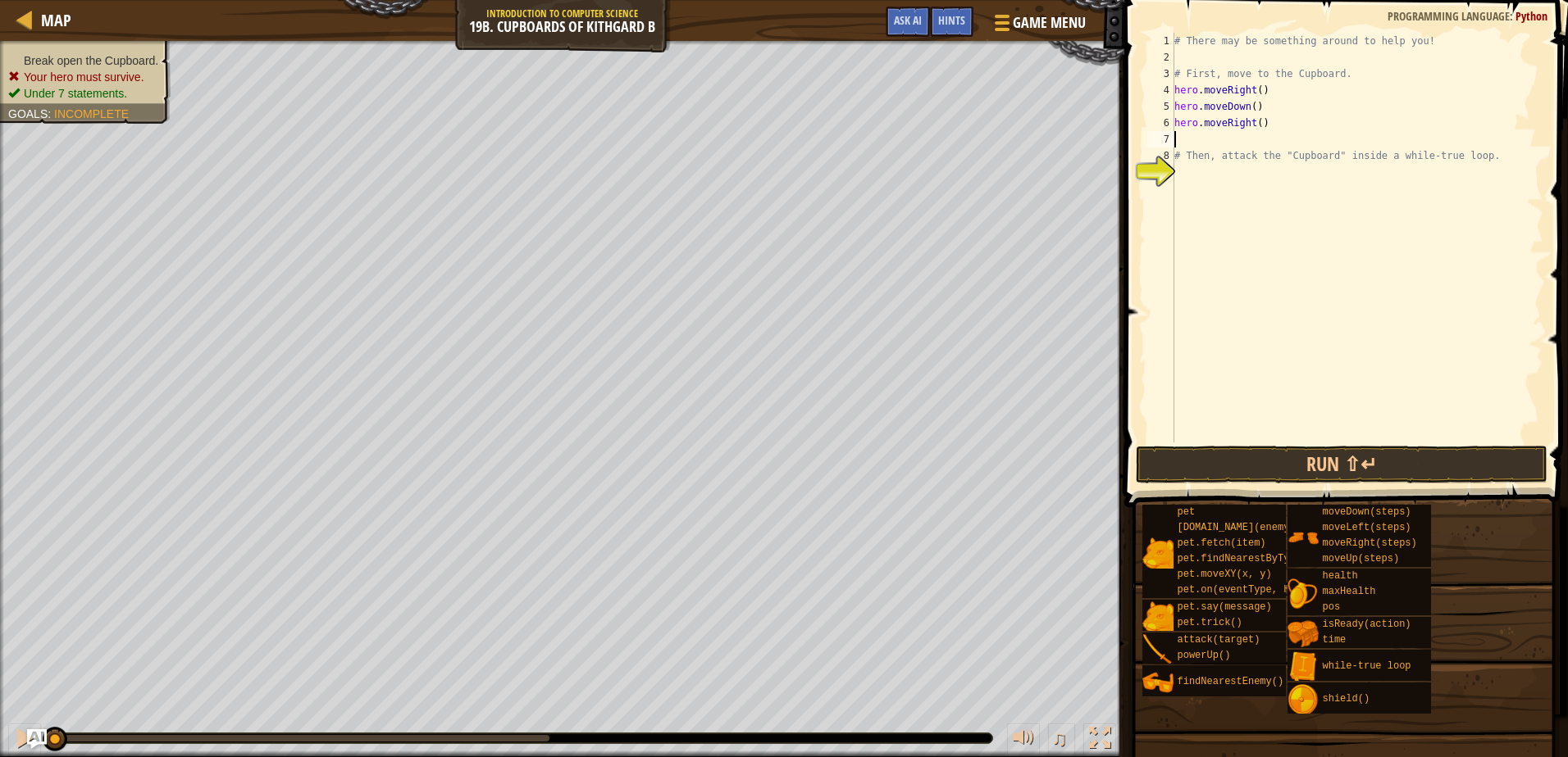
type textarea "h"
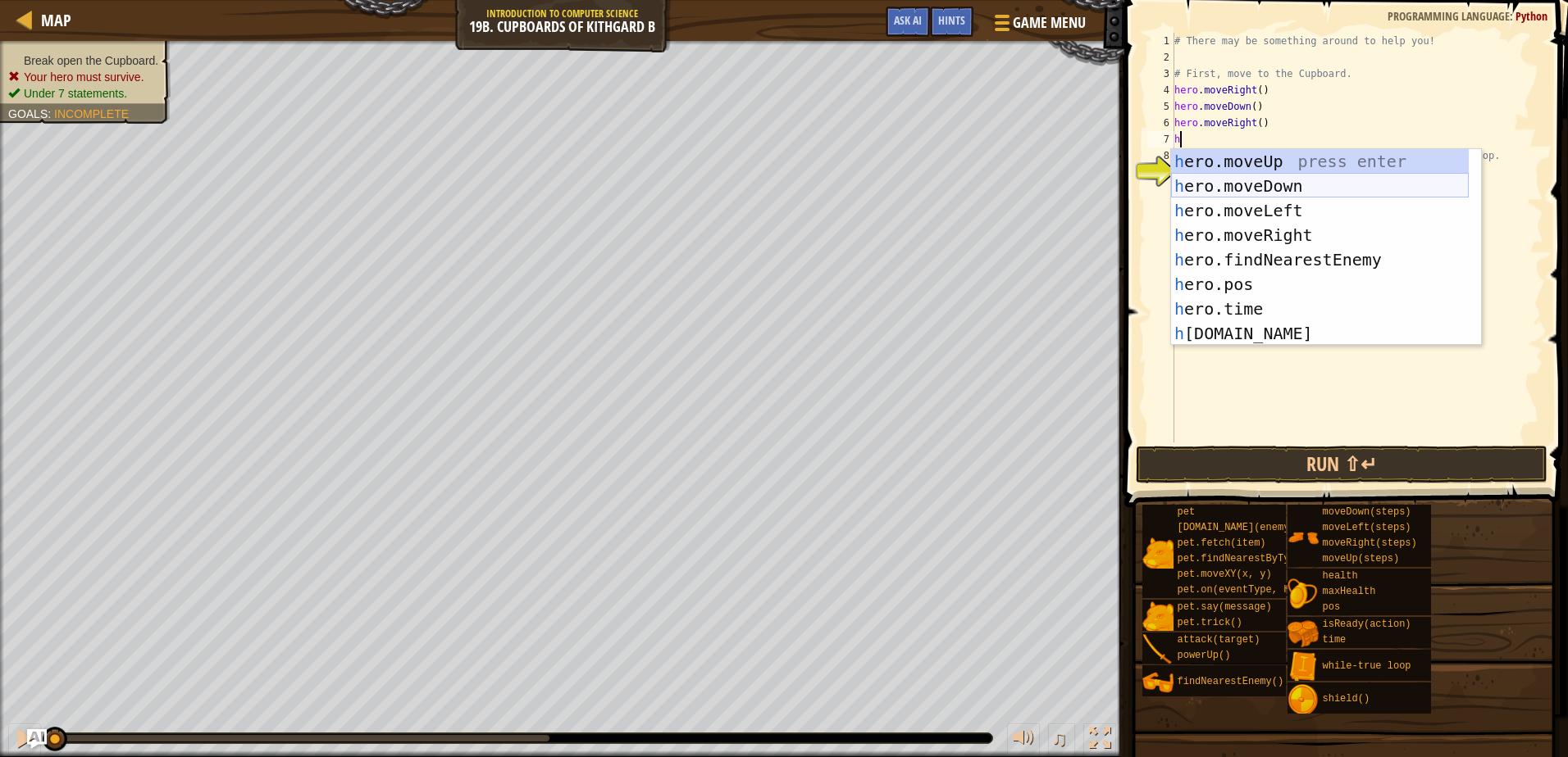
click at [1281, 183] on div "h ero.moveUp press enter h ero.moveDown press enter h ero.moveLeft press enter …" at bounding box center [1320, 272] width 297 height 246
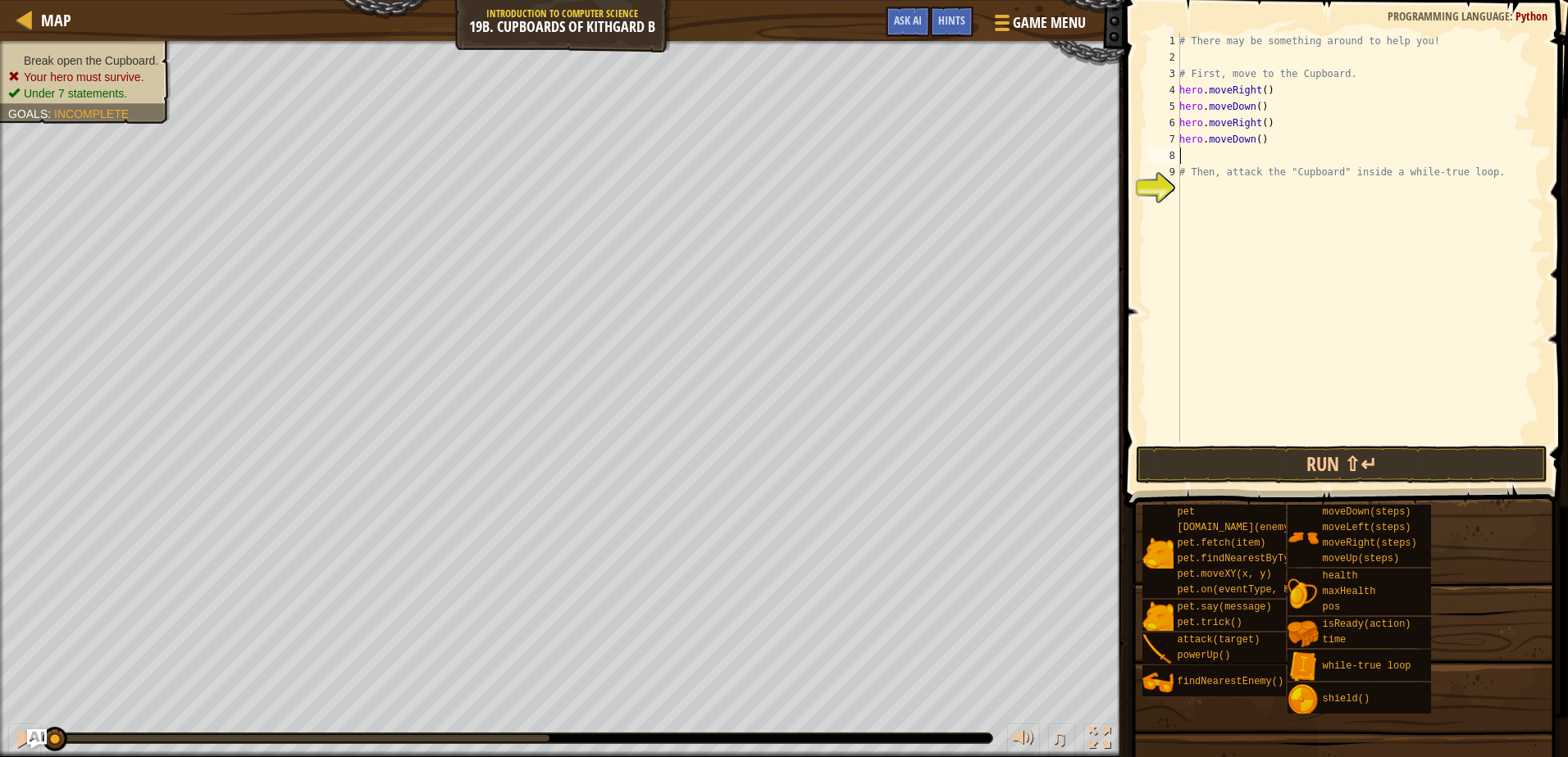
click at [1252, 145] on div "# There may be something around to help you! # First, move to the Cupboard. her…" at bounding box center [1360, 254] width 368 height 443
click at [1255, 139] on div "# There may be something around to help you! # First, move to the Cupboard. her…" at bounding box center [1360, 254] width 368 height 443
type textarea "hero.moveDown(2)"
click at [1186, 153] on div "# There may be something around to help you! # First, move to the Cupboard. her…" at bounding box center [1360, 254] width 368 height 443
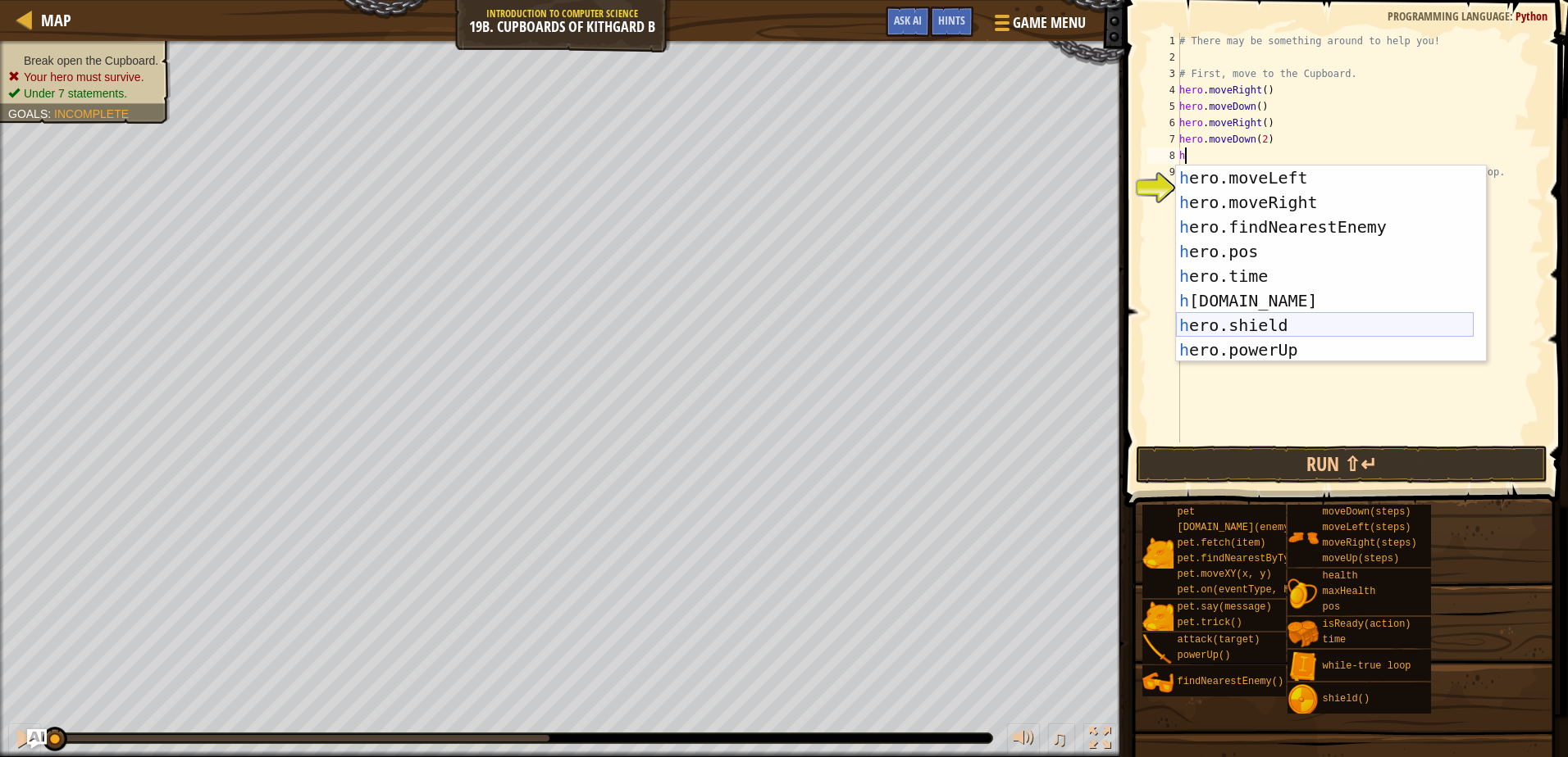
scroll to position [98, 0]
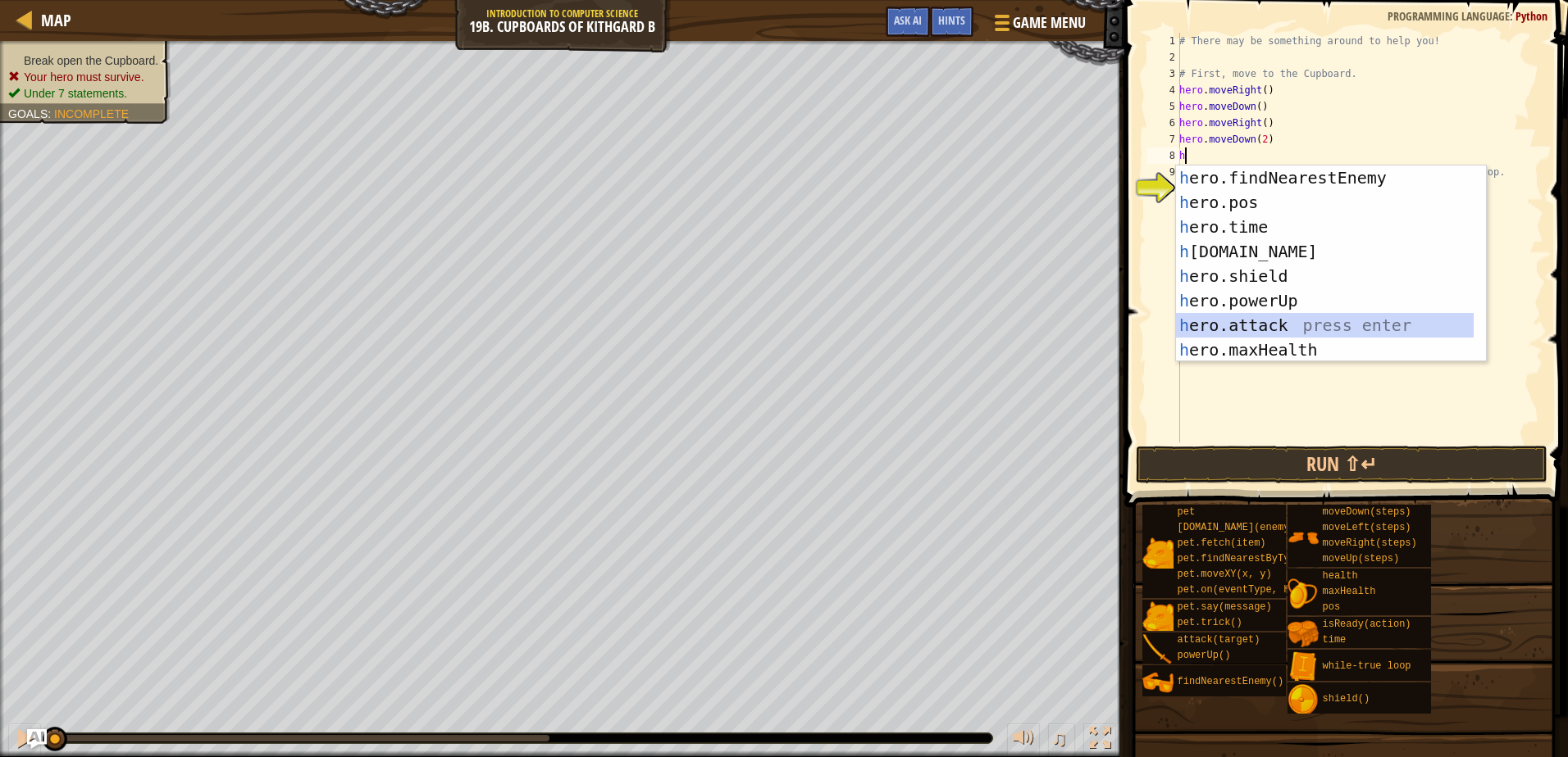
click at [1268, 319] on div "h ero.findNearestEnemy press enter h ero.pos press enter h ero.time press enter…" at bounding box center [1325, 288] width 297 height 246
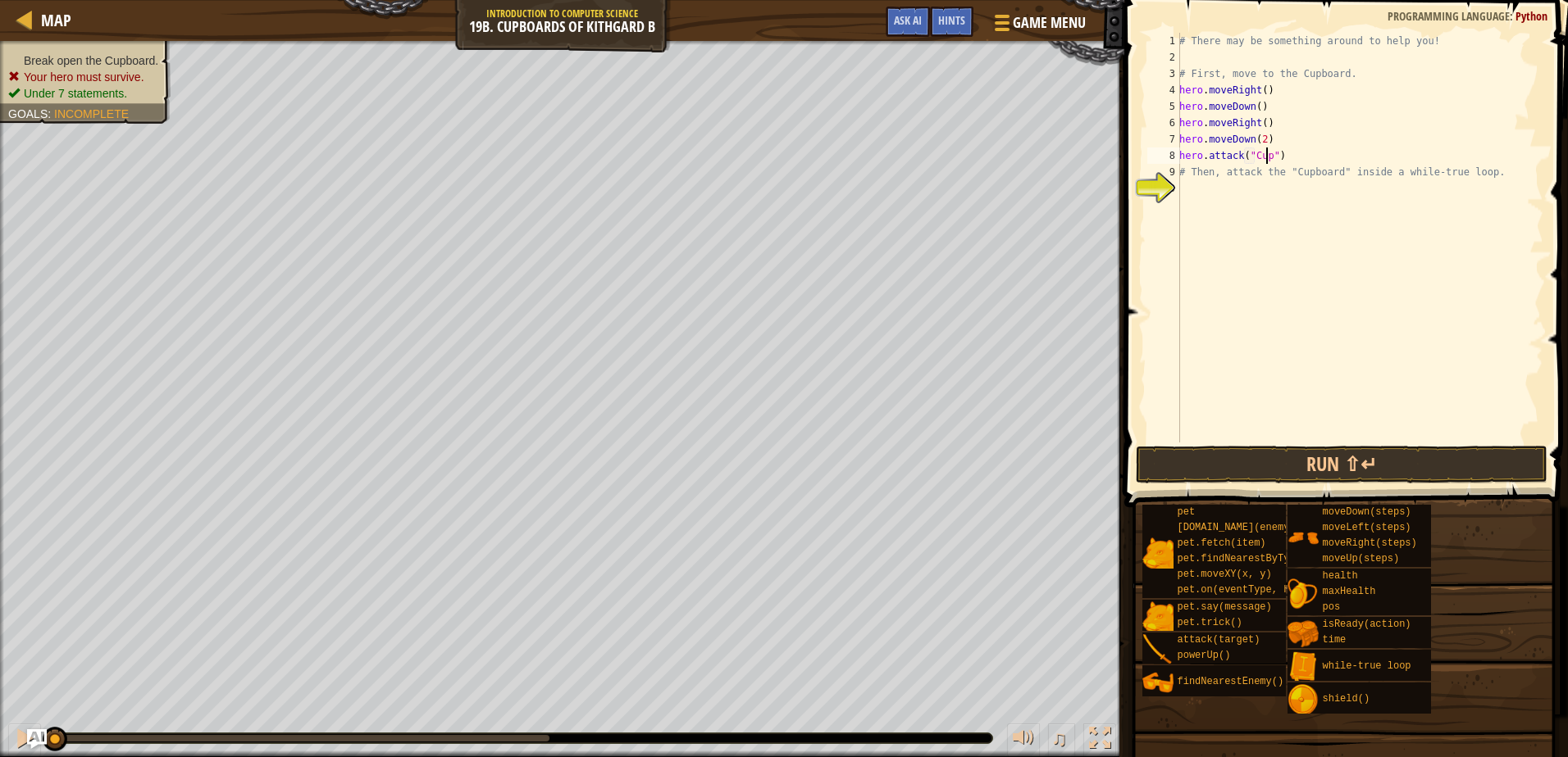
scroll to position [8, 8]
type textarea "hero.attack("Cupboard")"
drag, startPoint x: 1302, startPoint y: 157, endPoint x: 1170, endPoint y: 158, distance: 132.0
click at [1170, 158] on div "hero.attack("Cupboard") 1 2 3 4 5 6 7 8 9 10 # There may be something around to…" at bounding box center [1344, 237] width 399 height 410
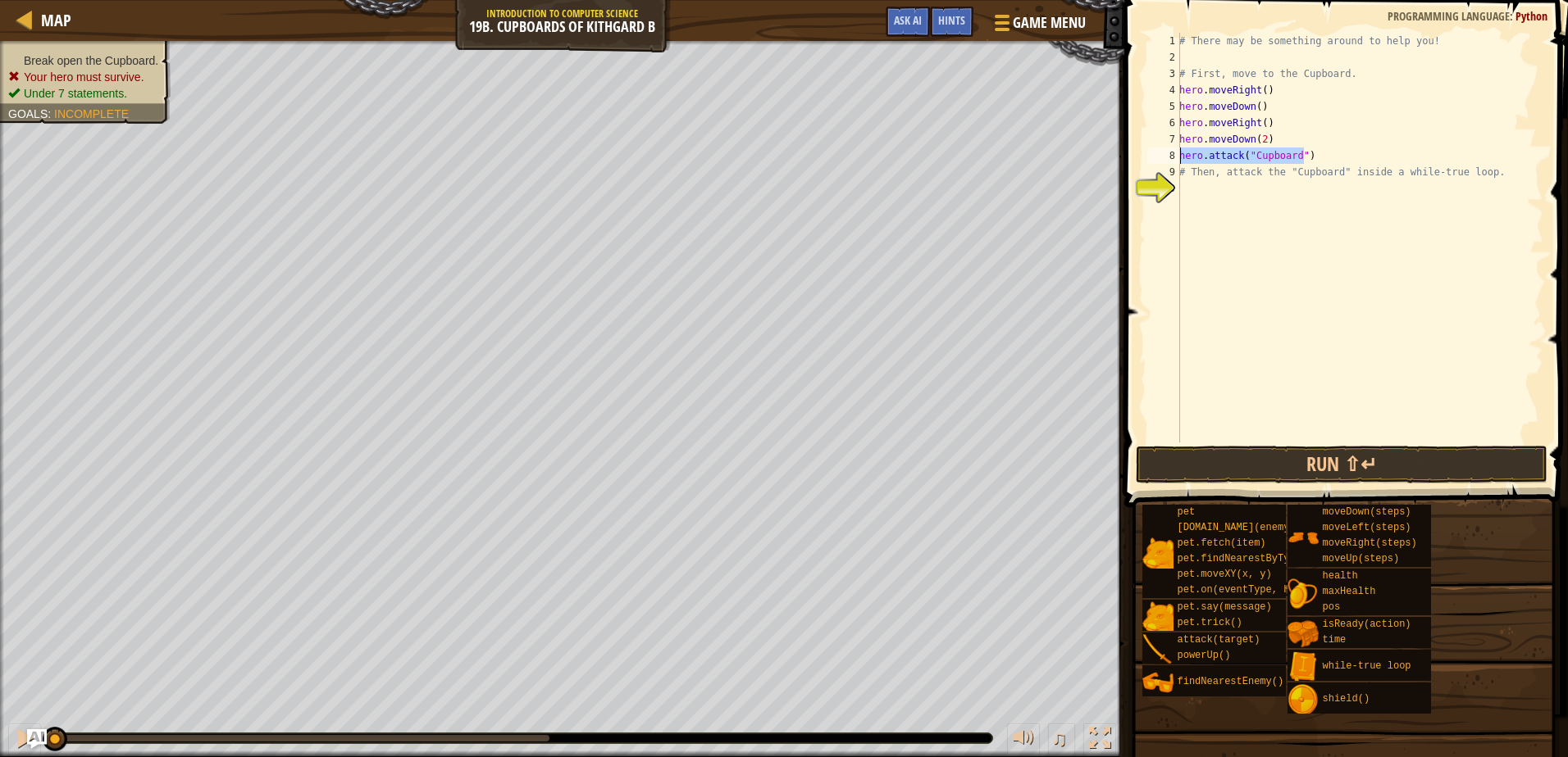
click at [1187, 188] on div "# There may be something around to help you! # First, move to the Cupboard. her…" at bounding box center [1360, 254] width 368 height 443
type textarea "hero.attack("Cupboard")"
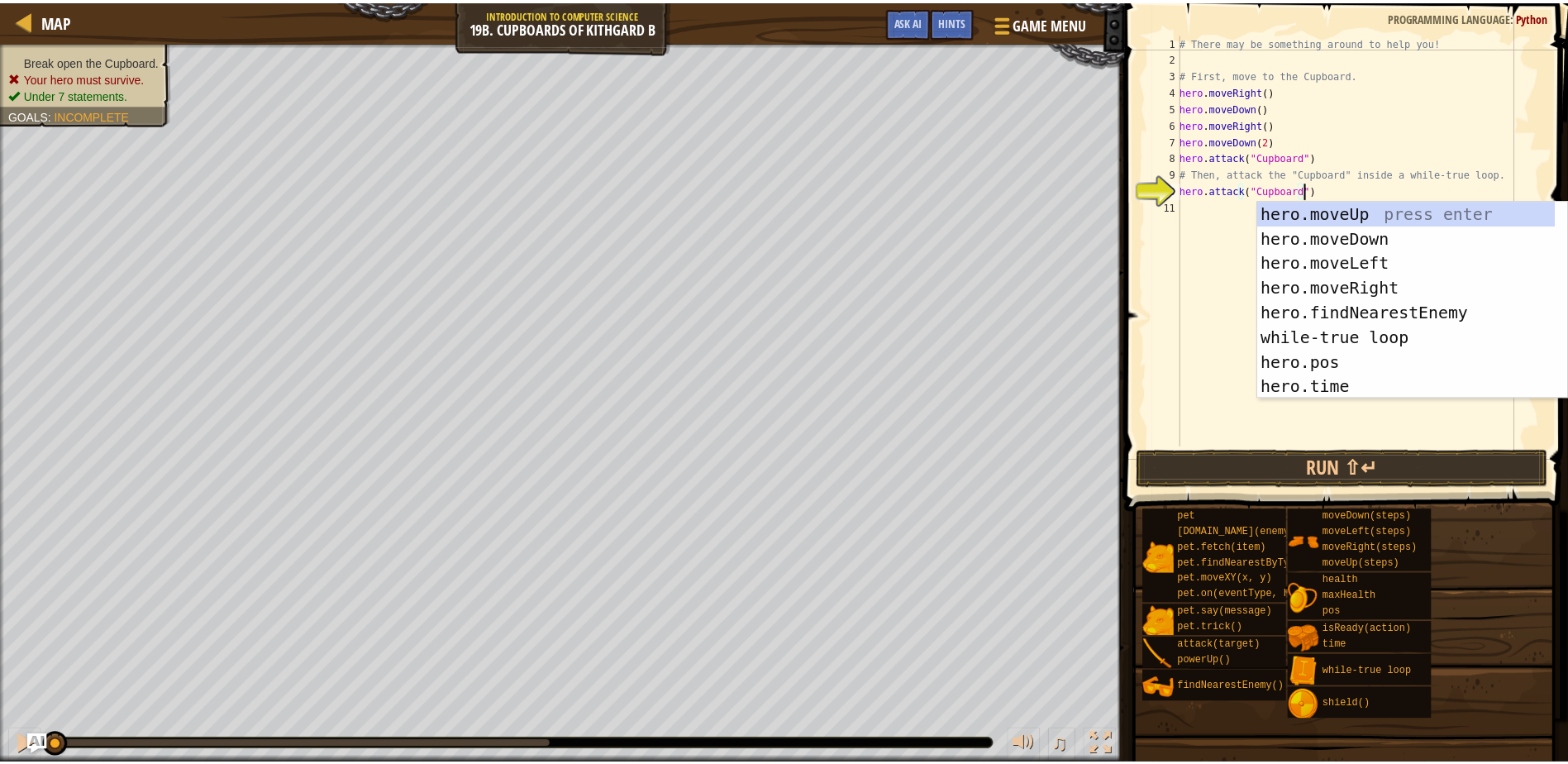
scroll to position [0, 0]
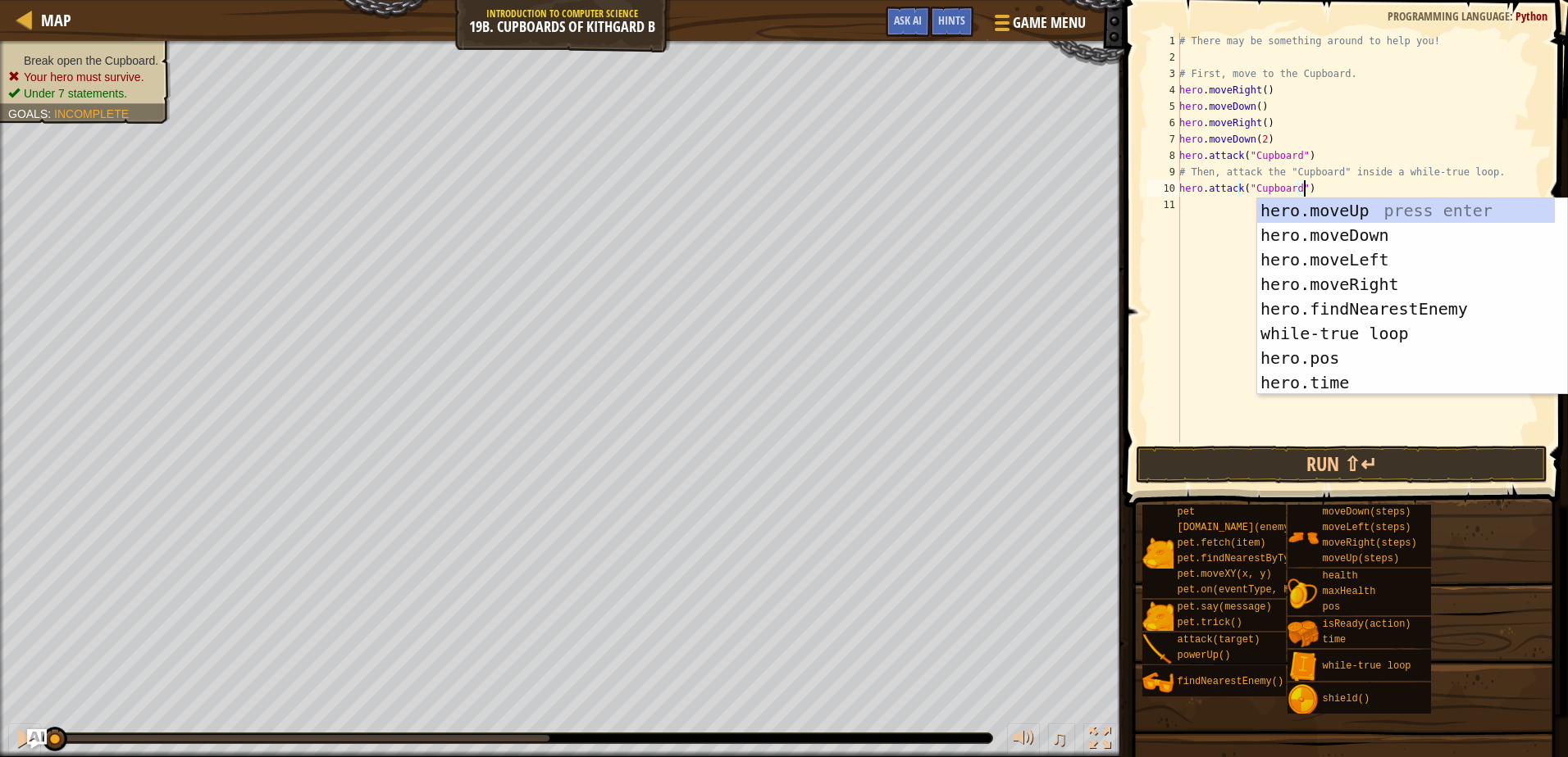
click at [1215, 360] on div "# There may be something around to help you! # First, move to the Cupboard. her…" at bounding box center [1360, 254] width 368 height 443
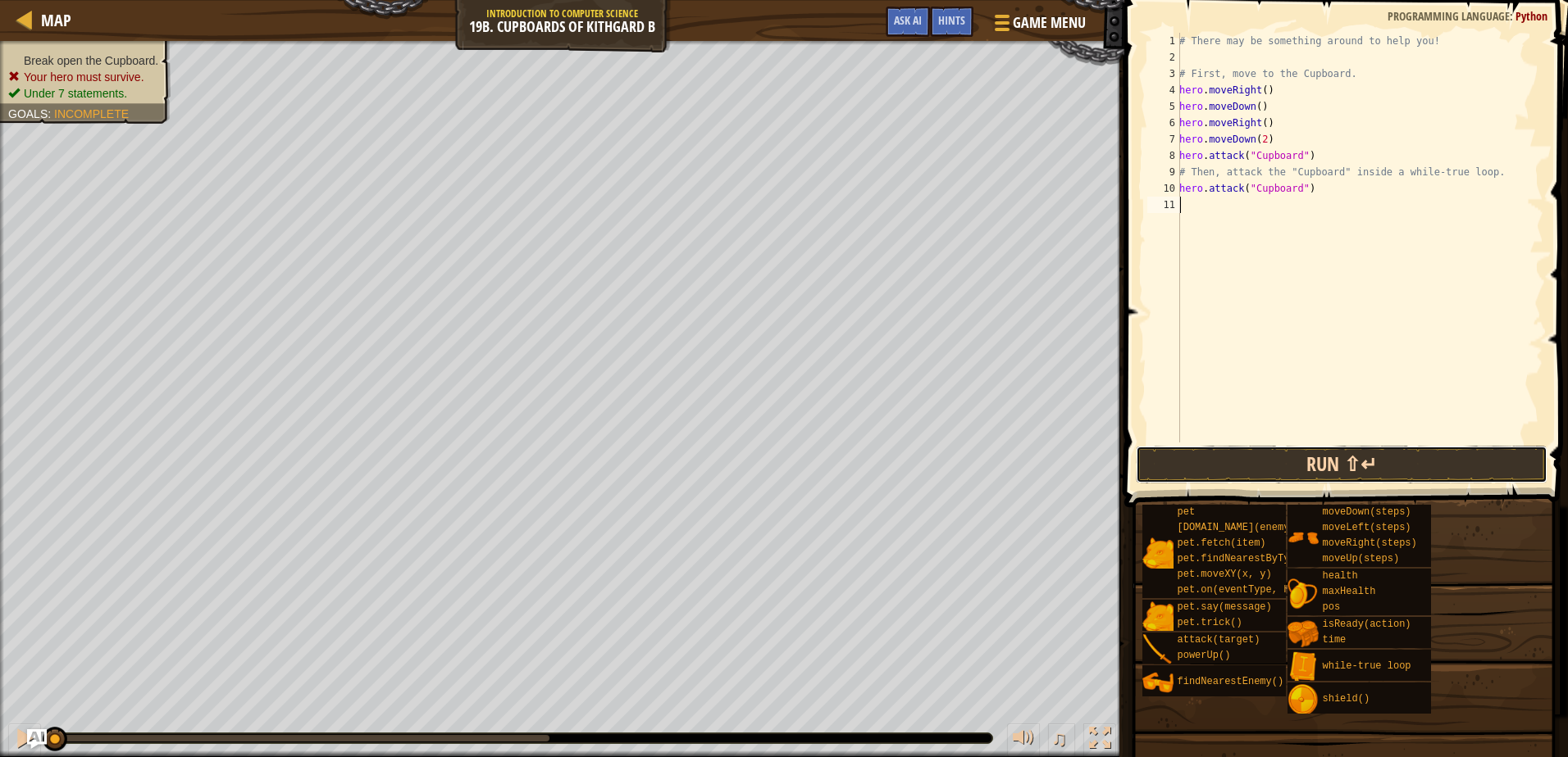
click at [1288, 449] on button "Run ⇧↵" at bounding box center [1341, 464] width 411 height 38
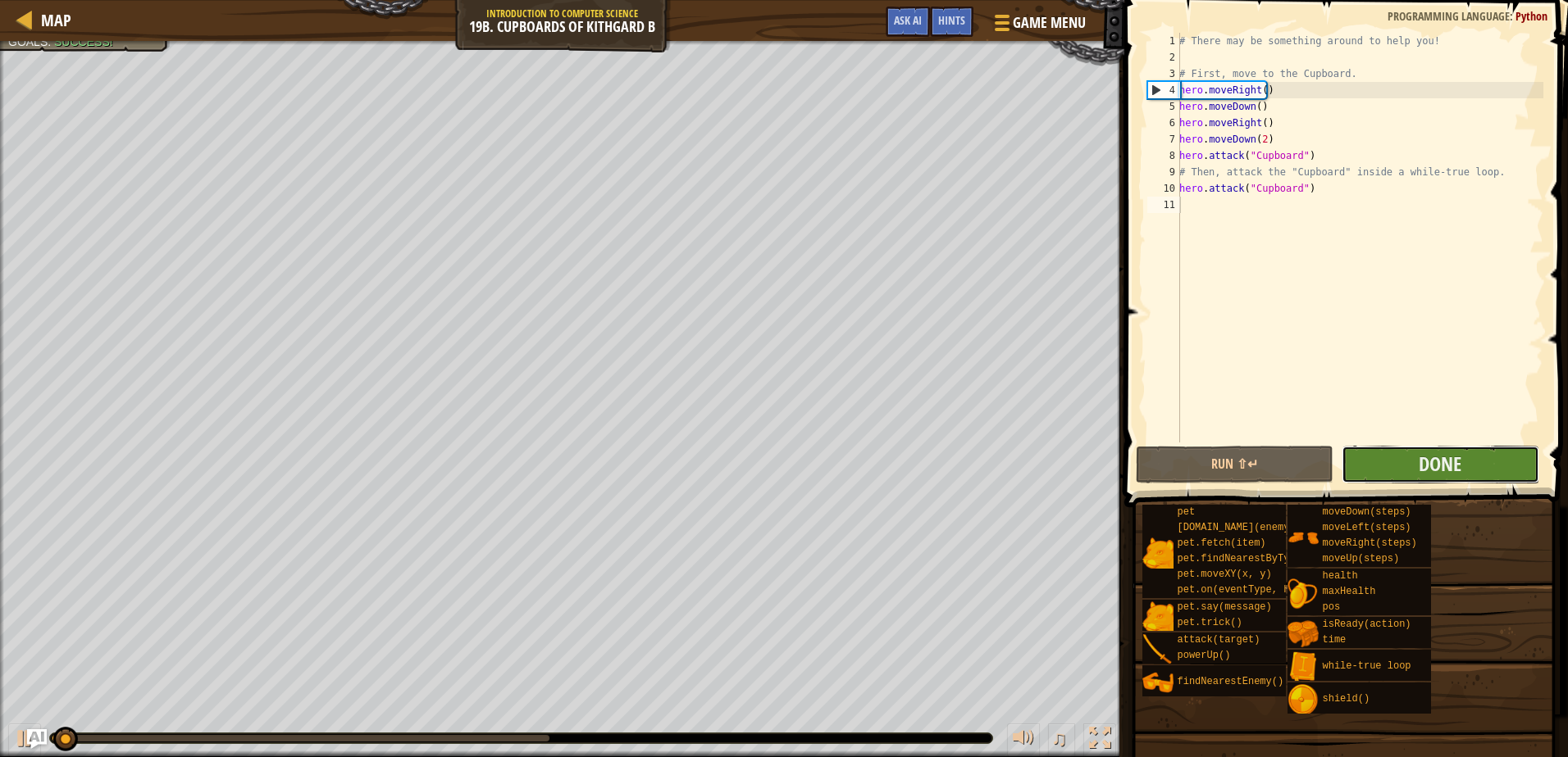
click at [1465, 463] on button "Done" at bounding box center [1440, 464] width 198 height 38
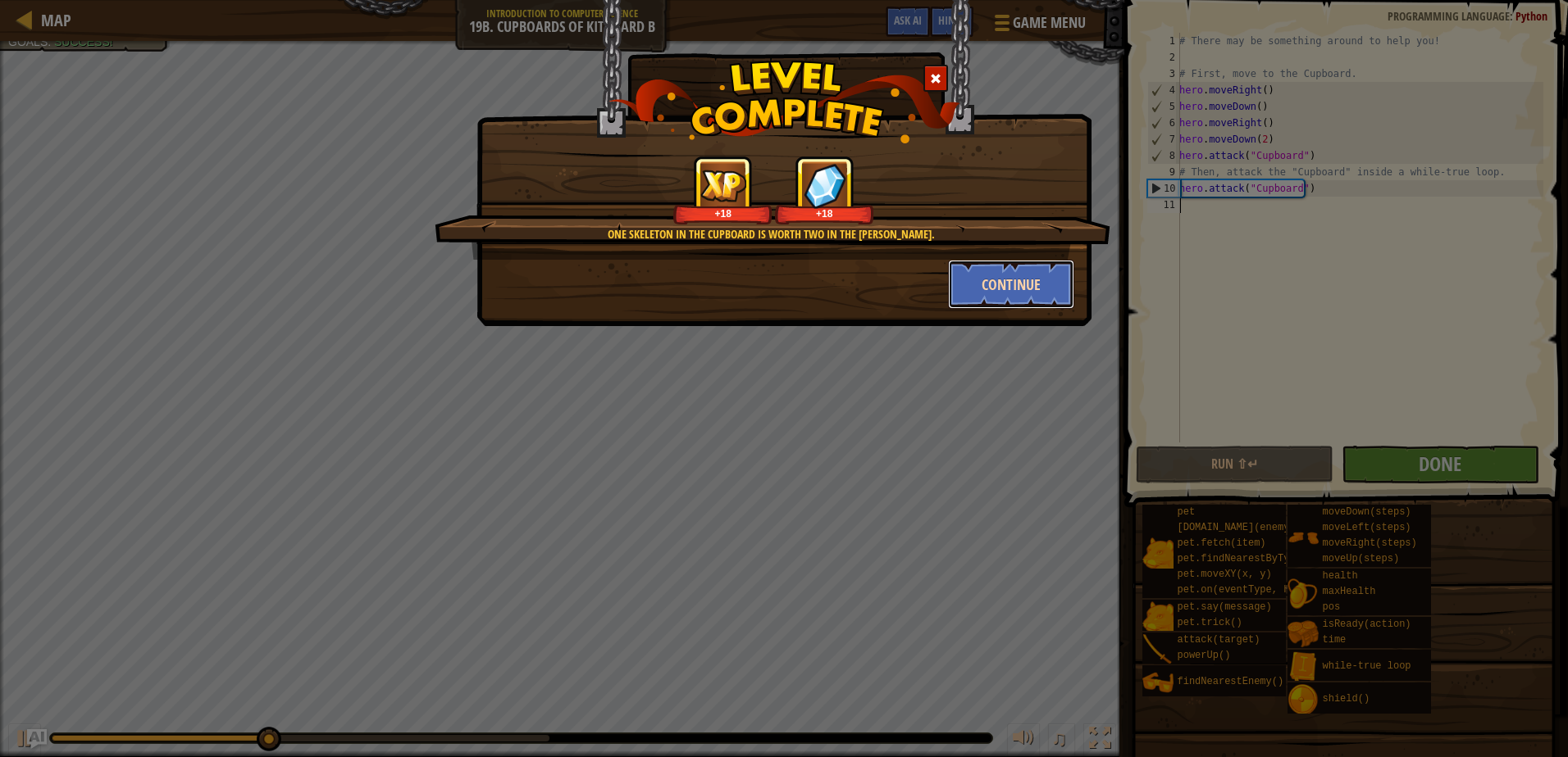
click at [1008, 276] on button "Continue" at bounding box center [1011, 284] width 127 height 49
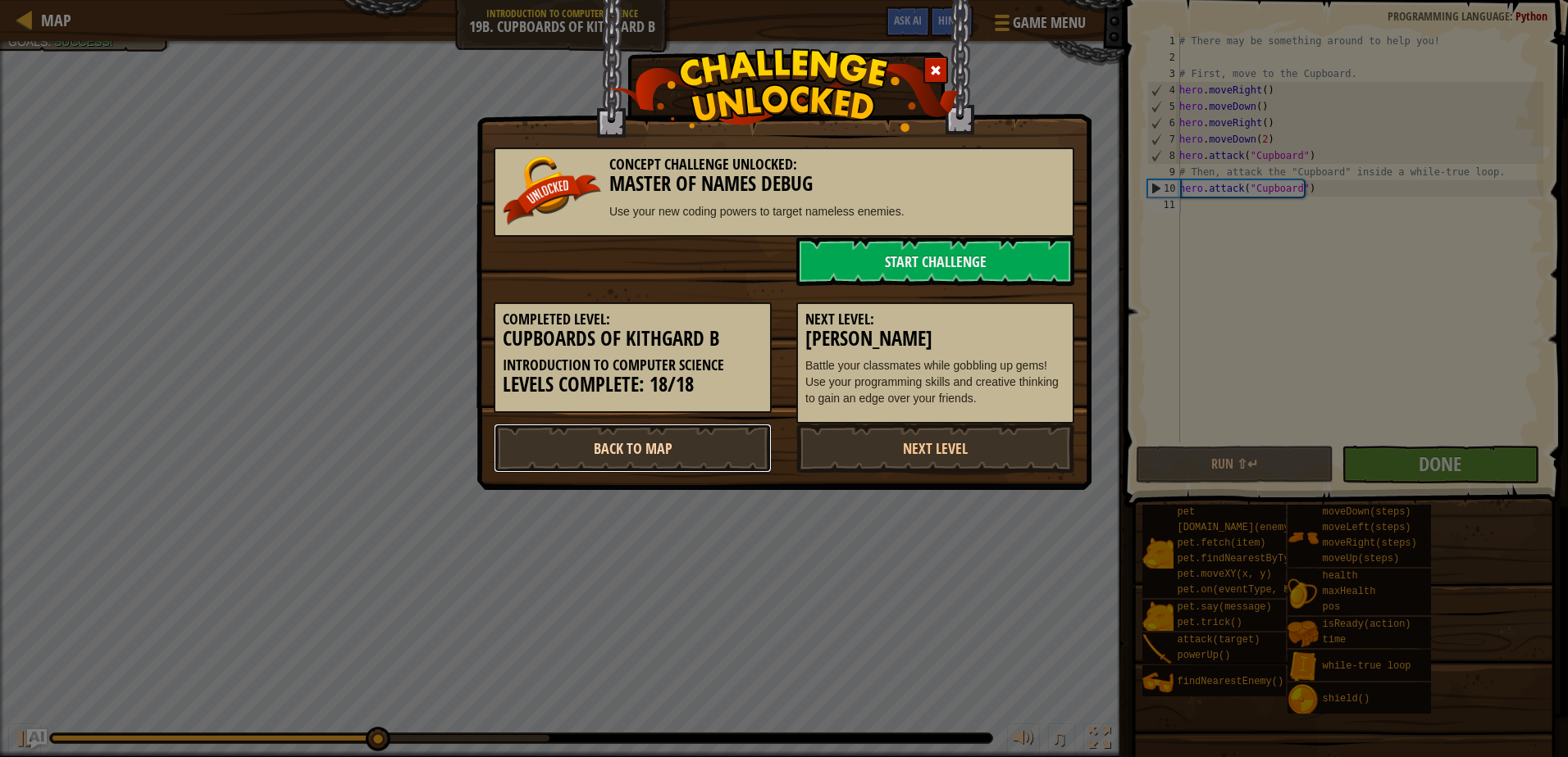
click at [691, 446] on link "Back to Map" at bounding box center [633, 447] width 278 height 49
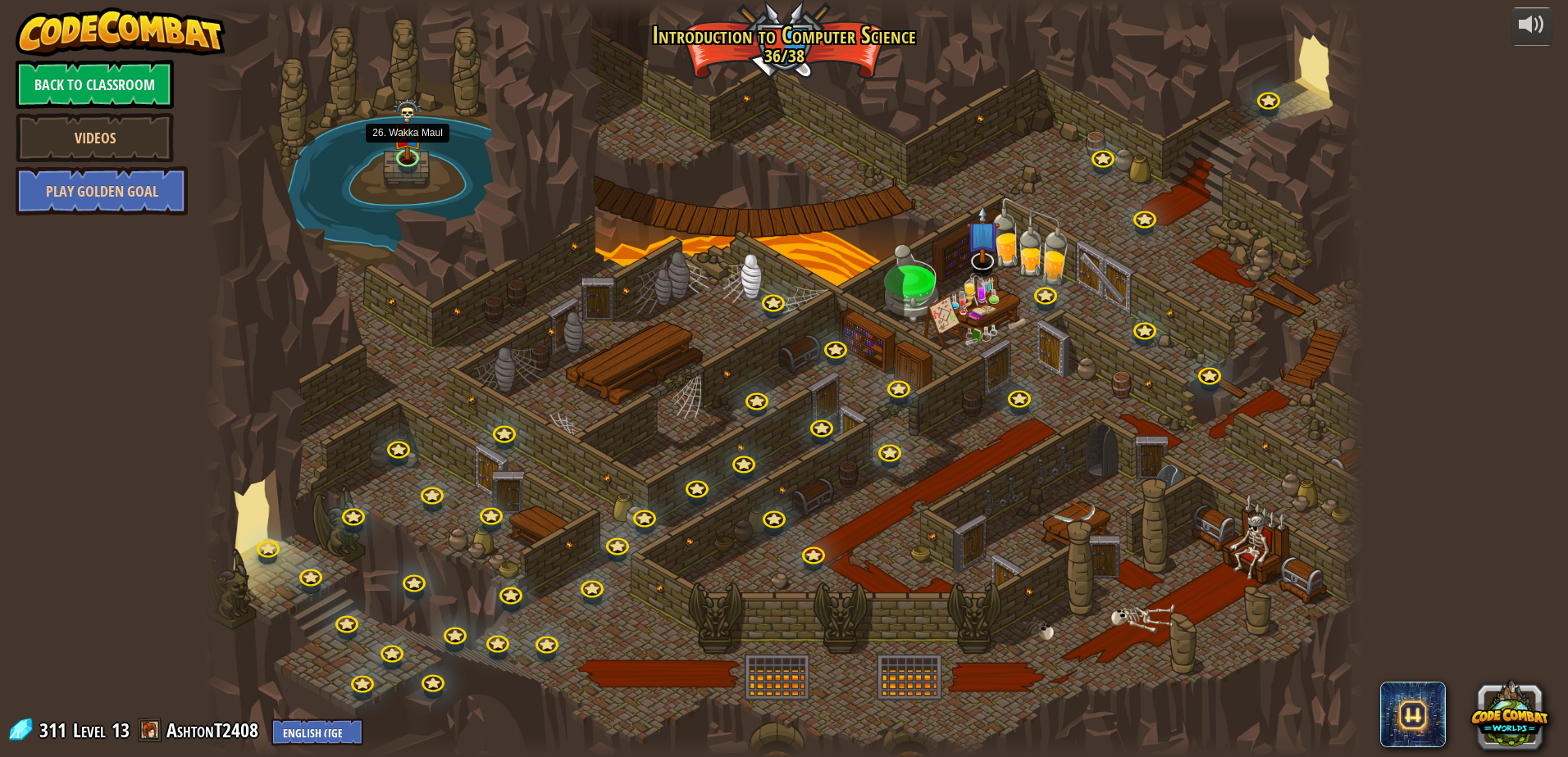
click at [405, 152] on img at bounding box center [407, 129] width 31 height 62
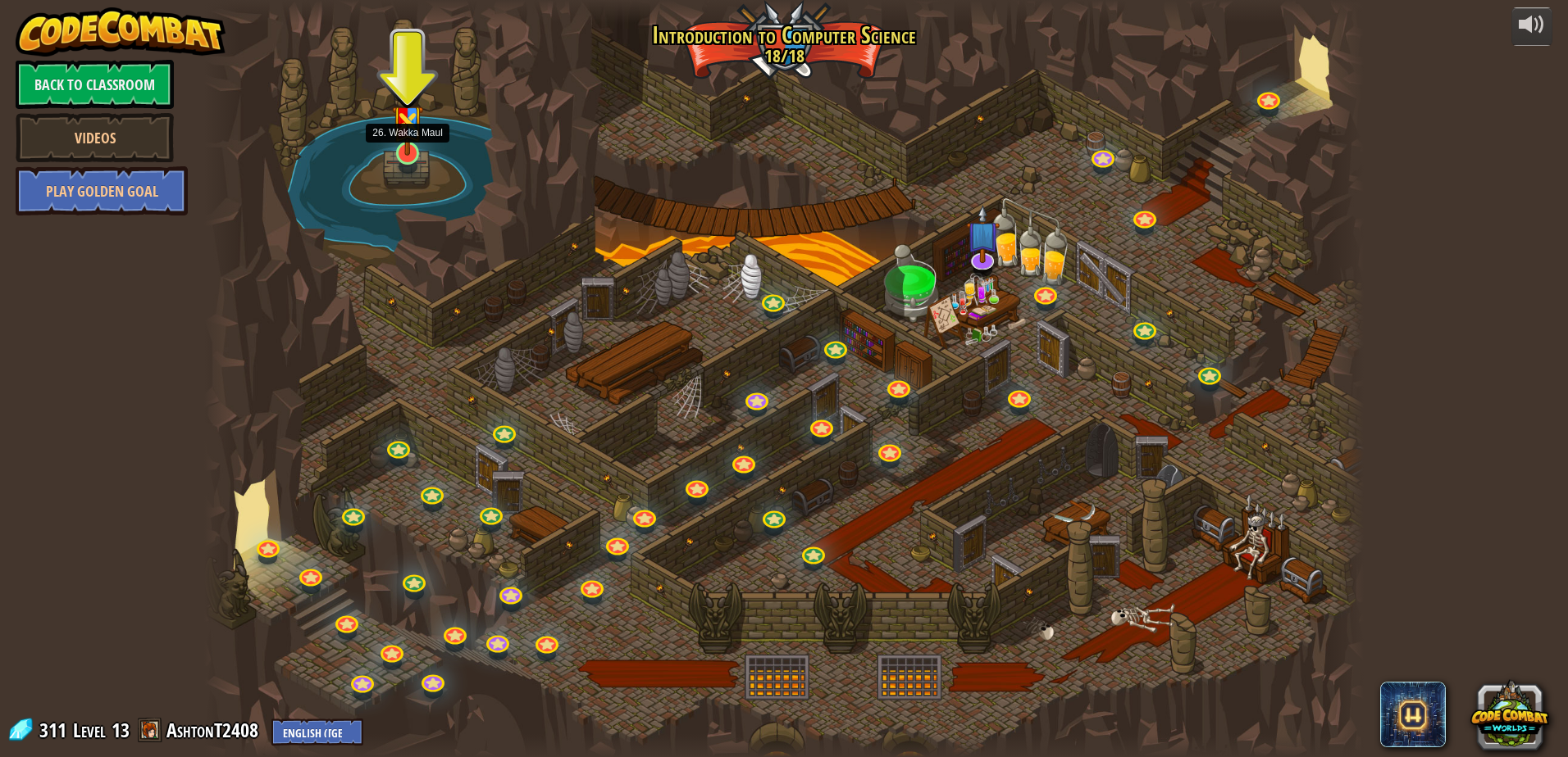
click at [404, 149] on img at bounding box center [407, 114] width 31 height 82
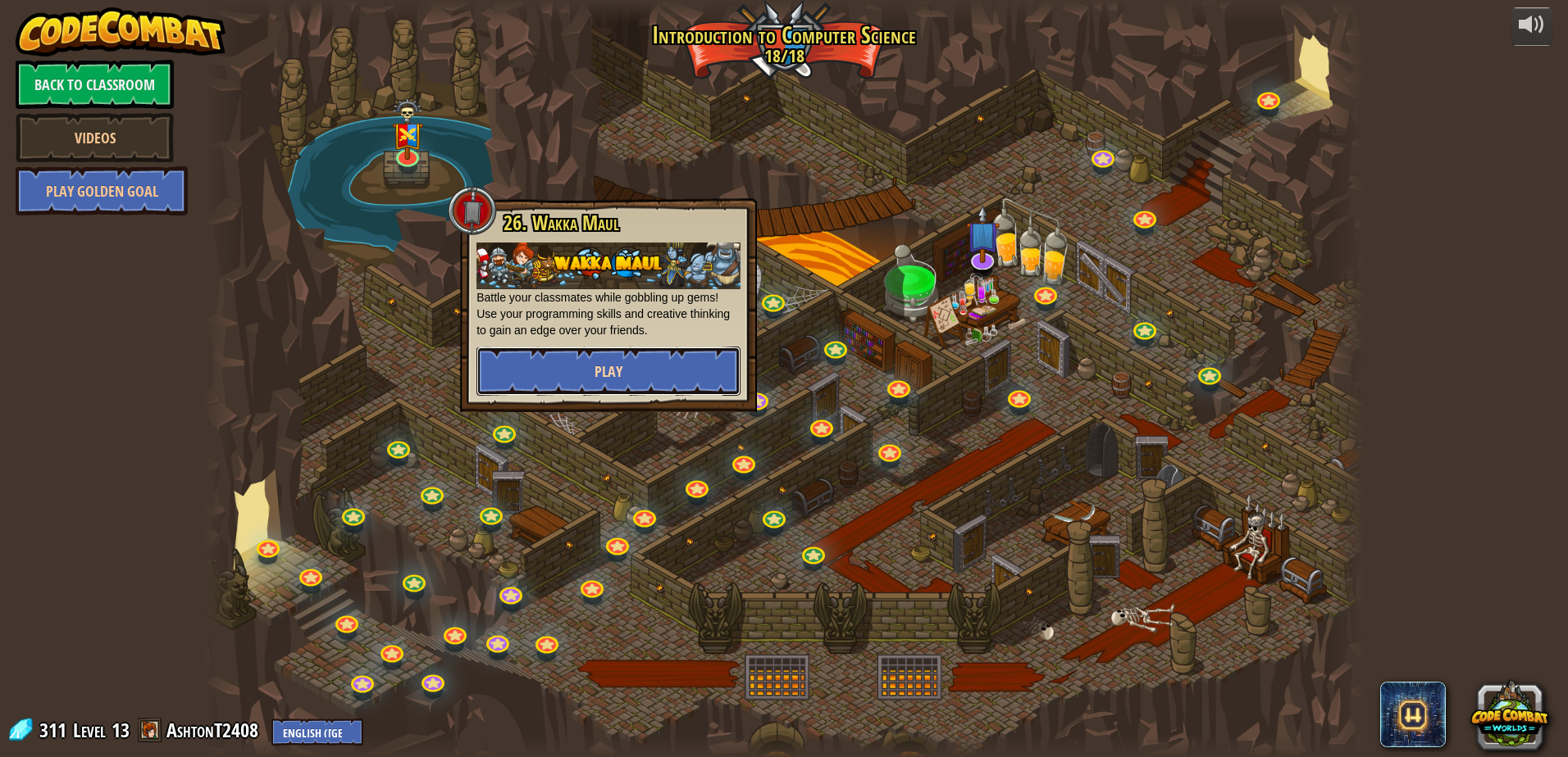
click at [607, 347] on button "Play" at bounding box center [609, 370] width 264 height 49
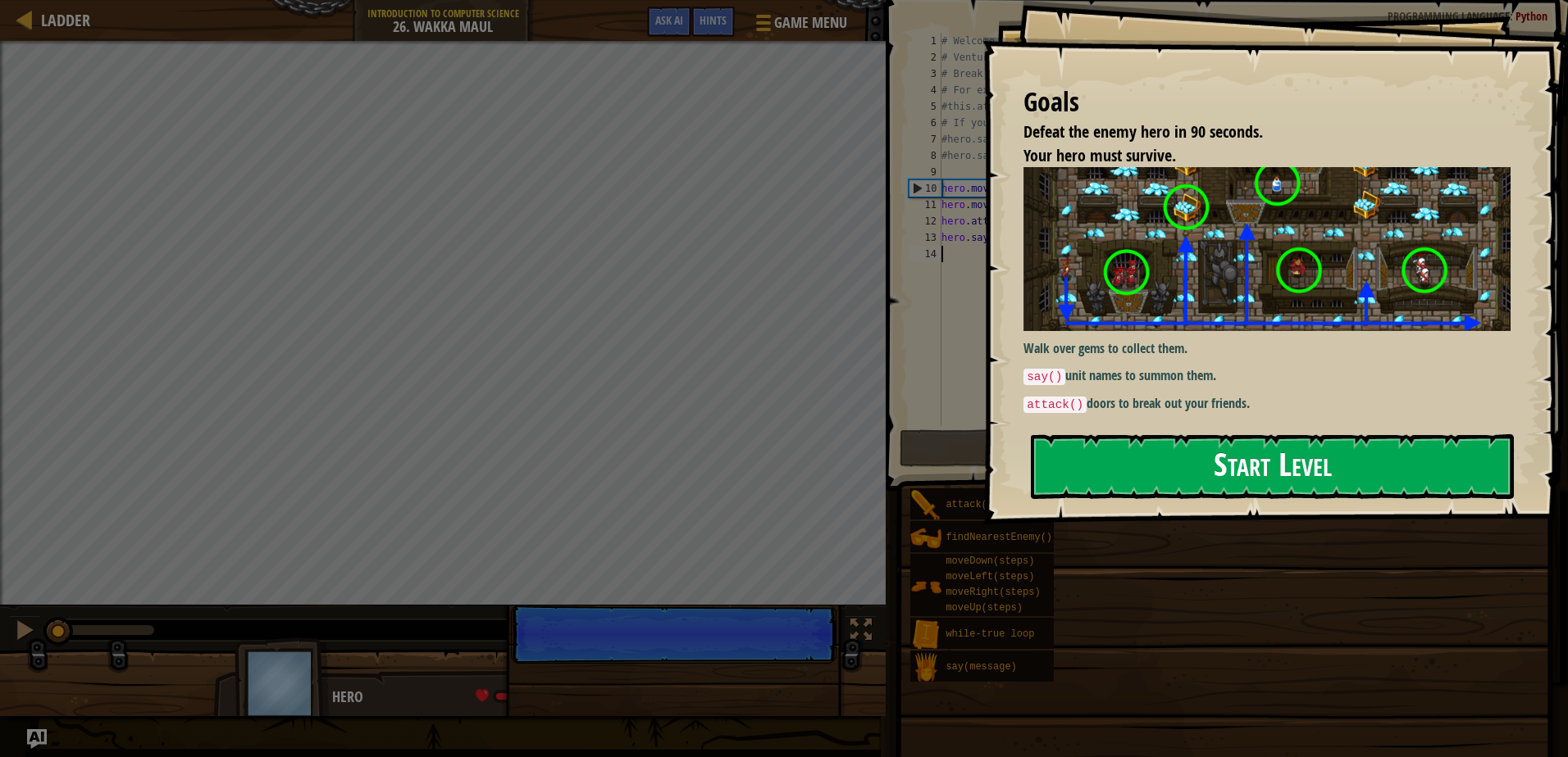
click at [1281, 482] on button "Start Level" at bounding box center [1272, 466] width 483 height 65
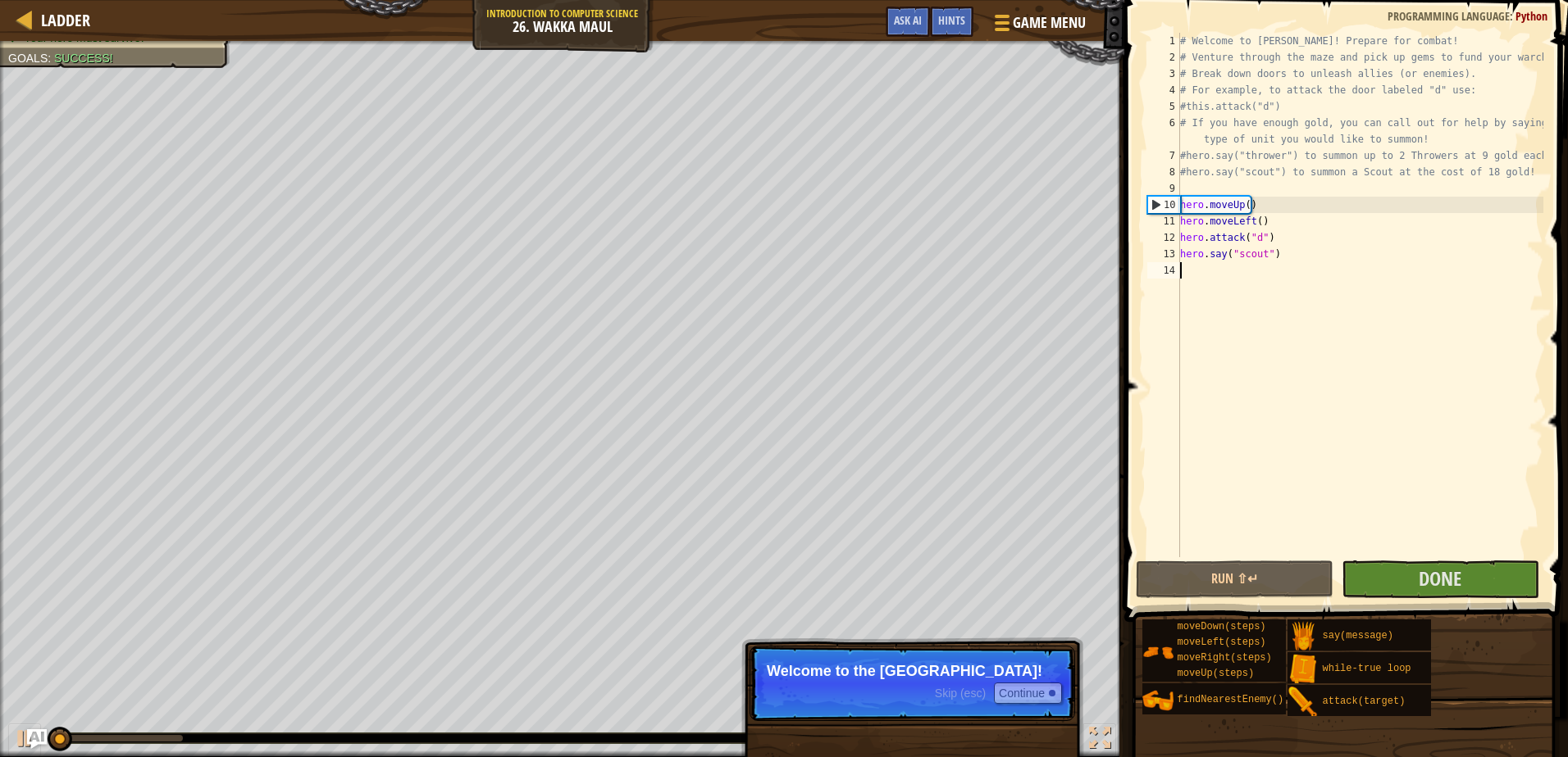
click at [1449, 458] on div "# Welcome to [PERSON_NAME]! Prepare for combat! # Venture through the maze and …" at bounding box center [1360, 311] width 367 height 557
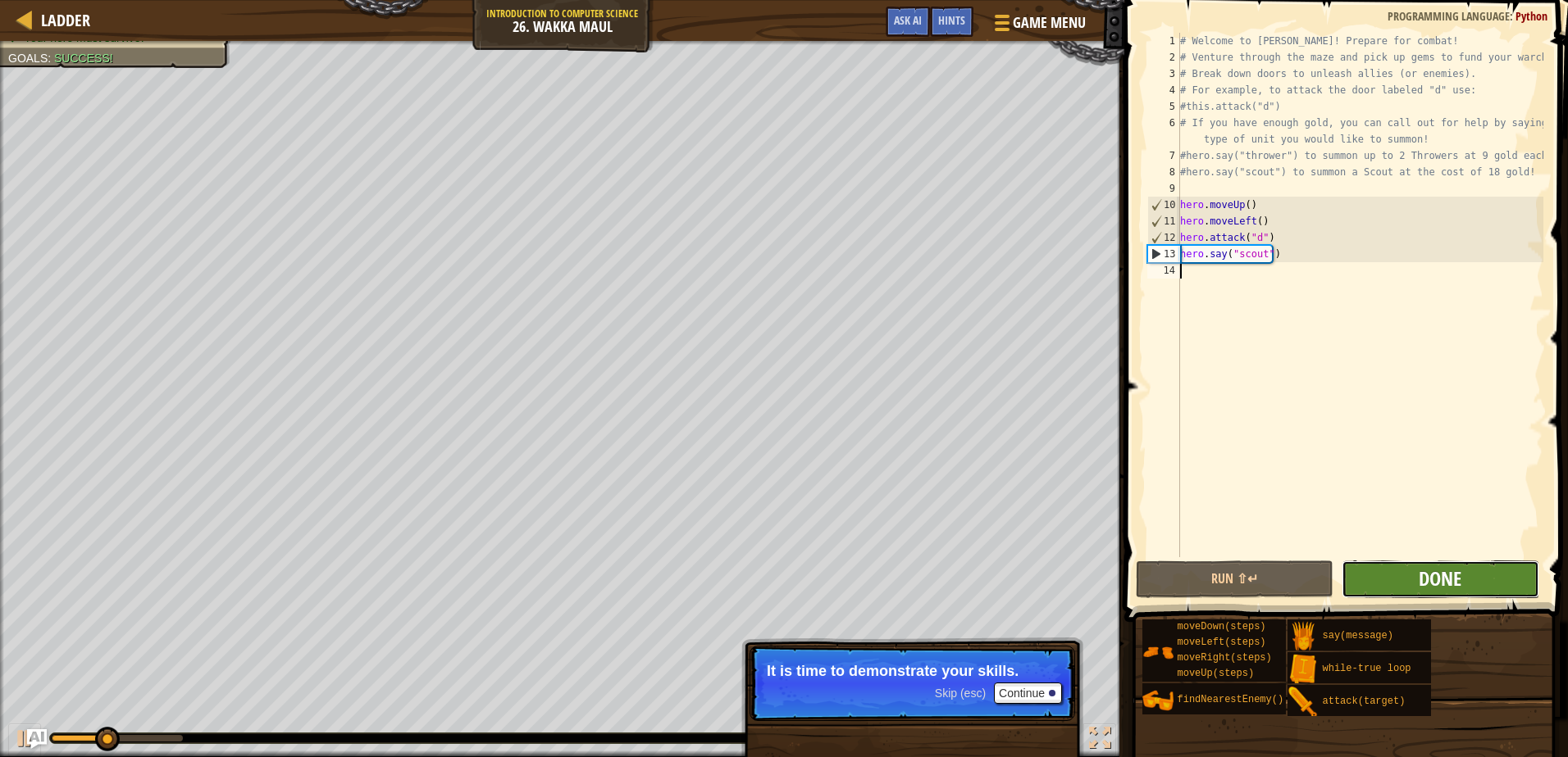
click at [1426, 588] on span "Done" at bounding box center [1440, 578] width 42 height 26
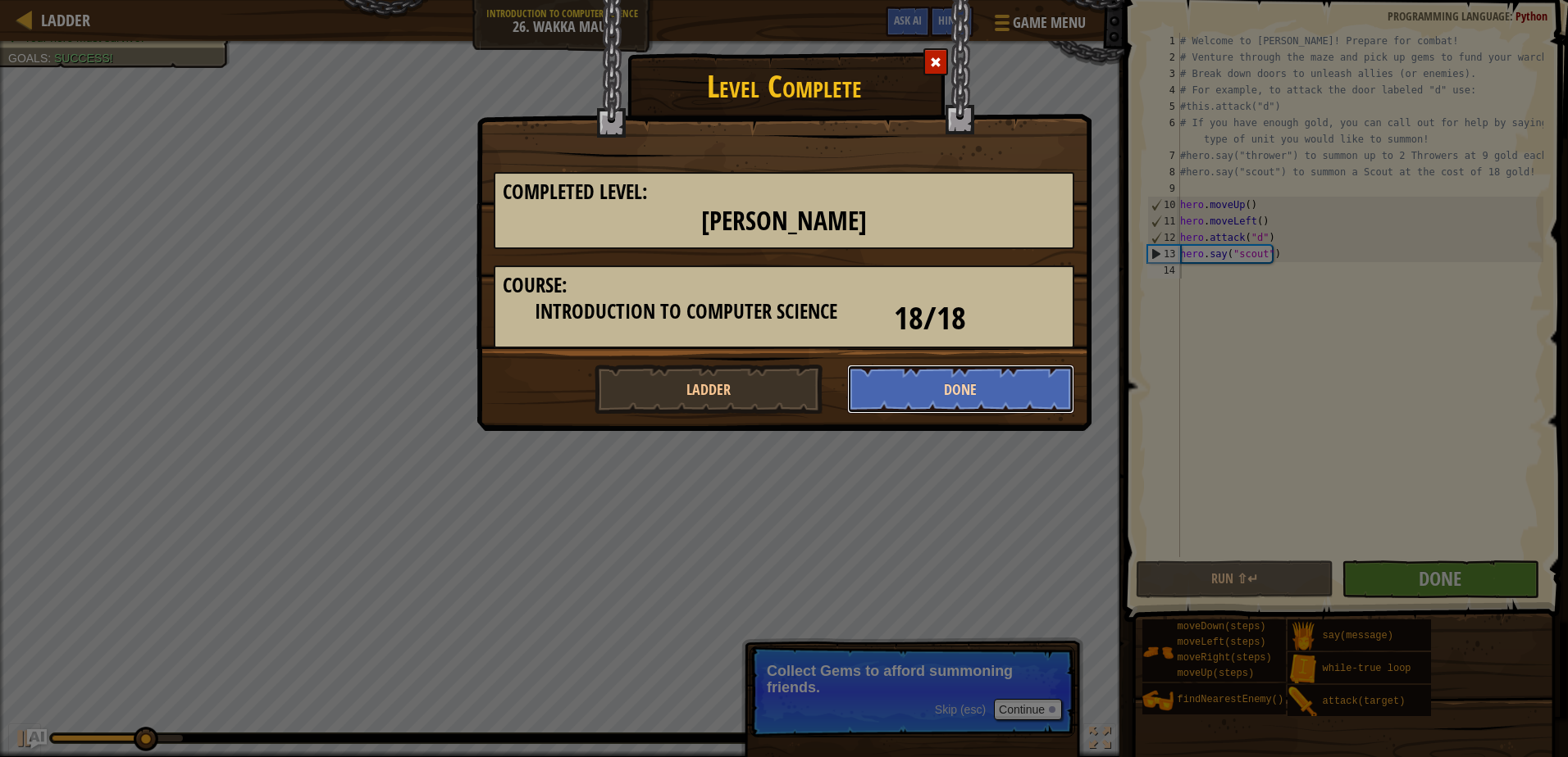
click at [1017, 398] on button "Done" at bounding box center [961, 389] width 228 height 49
